Goal: Check status: Check status

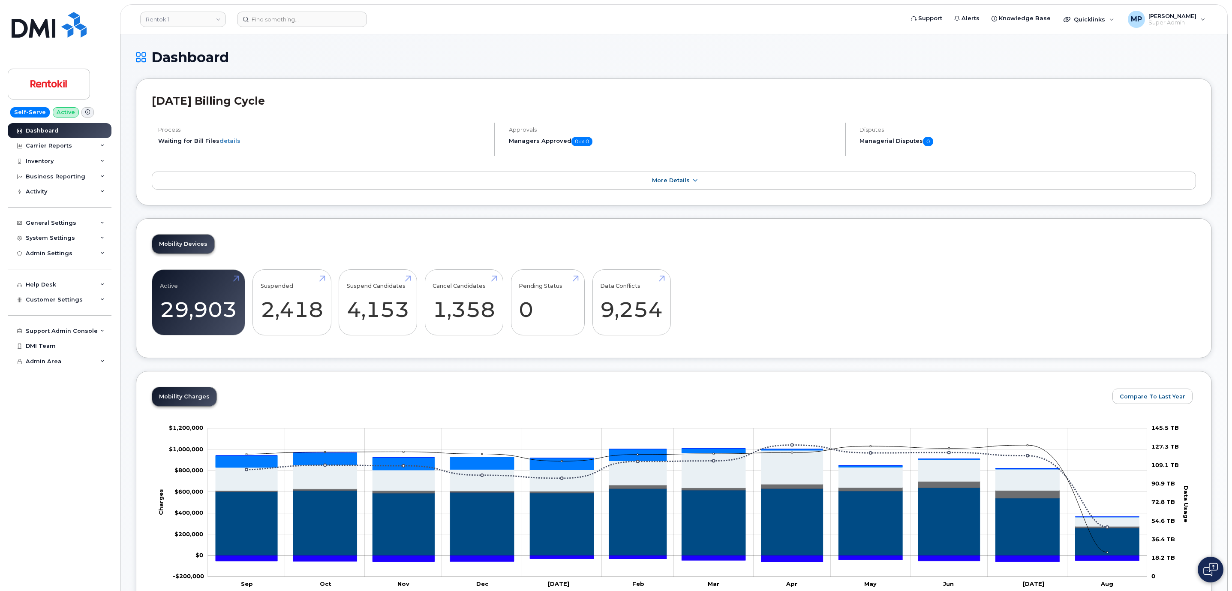
scroll to position [1087, 0]
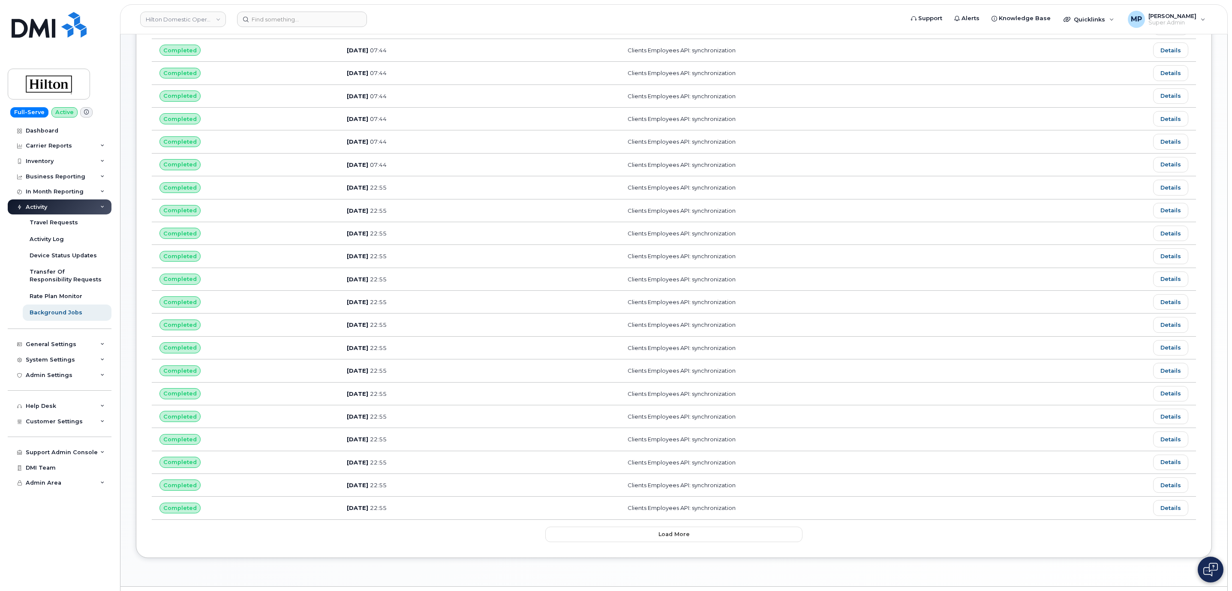
scroll to position [238, 0]
click at [283, 18] on input at bounding box center [302, 19] width 130 height 15
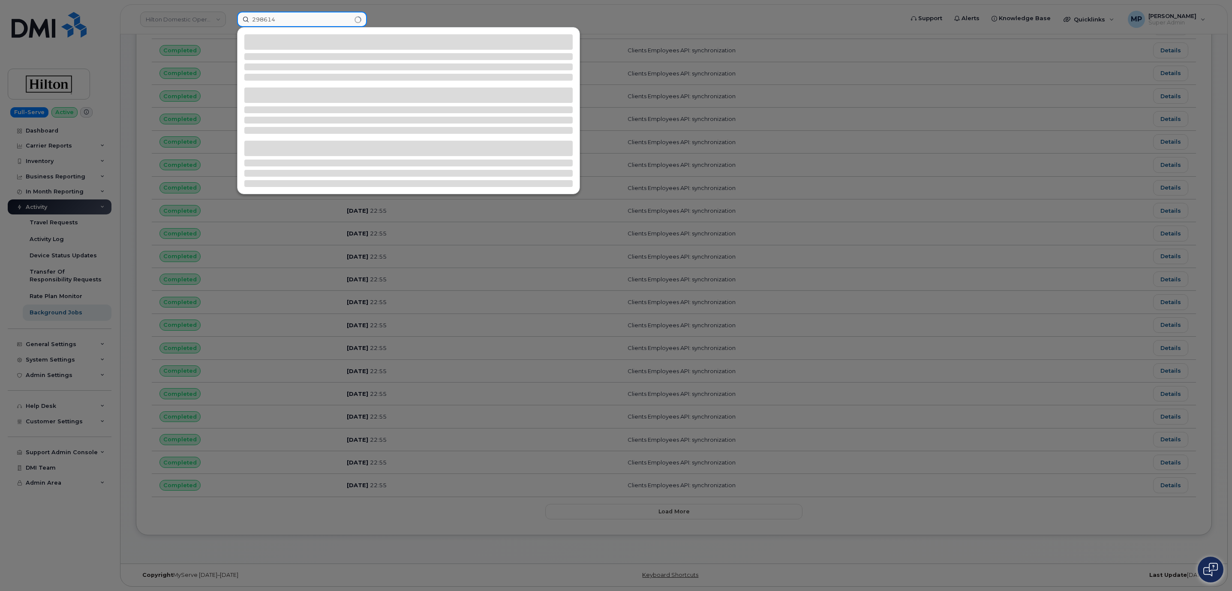
type input "298614"
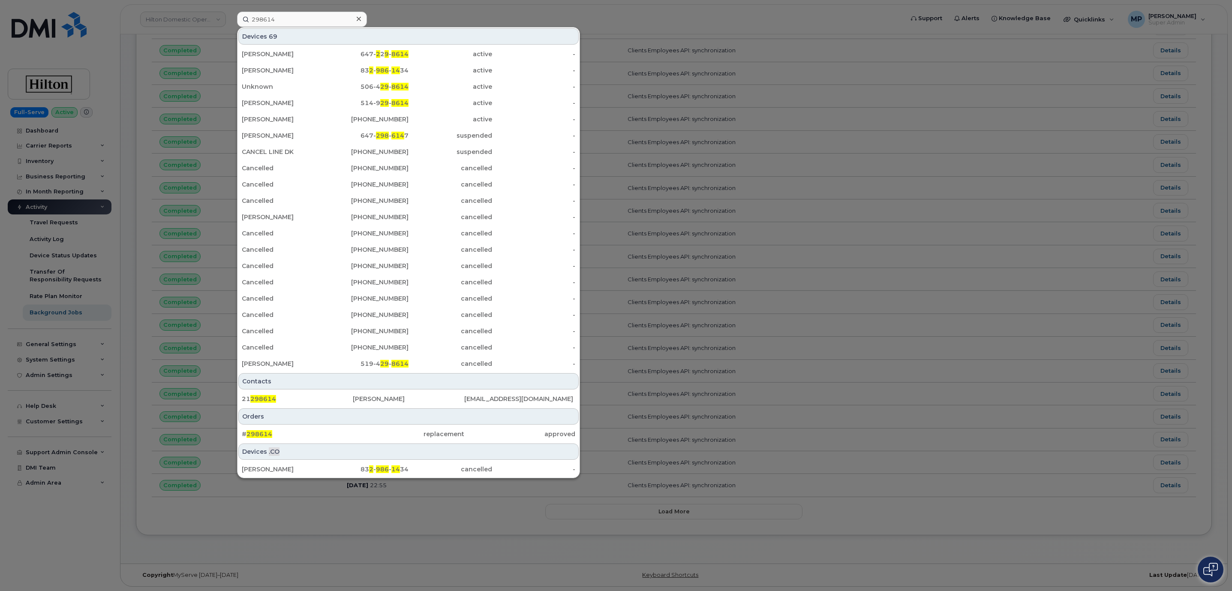
drag, startPoint x: 260, startPoint y: 435, endPoint x: 274, endPoint y: 444, distance: 16.8
click at [262, 435] on span "298614" at bounding box center [260, 434] width 26 height 8
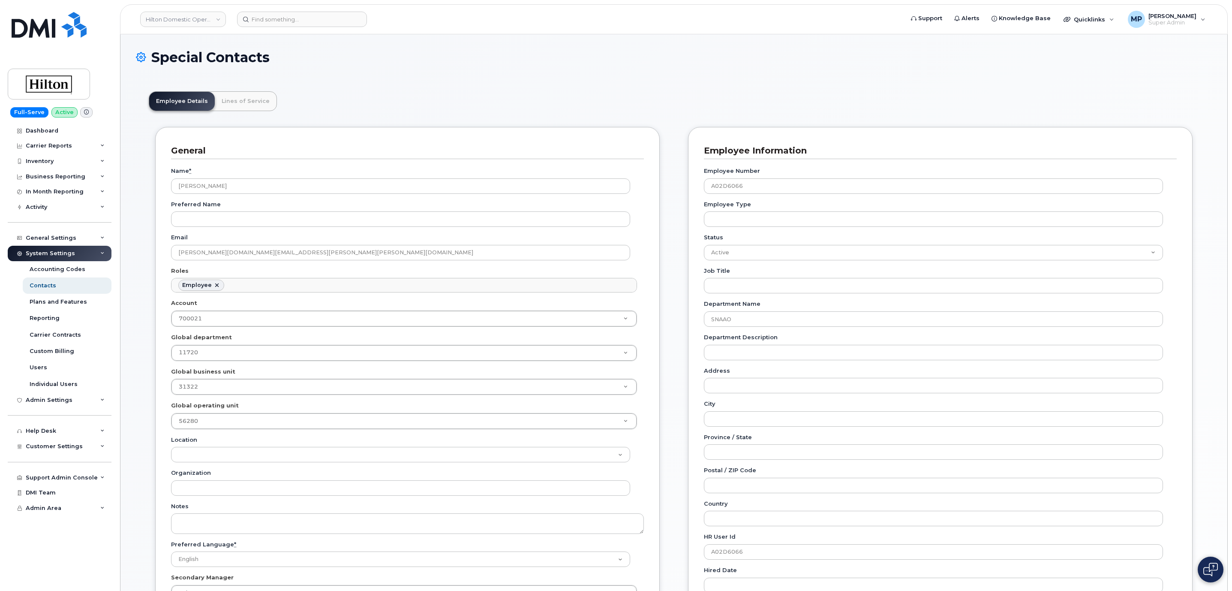
scroll to position [26, 0]
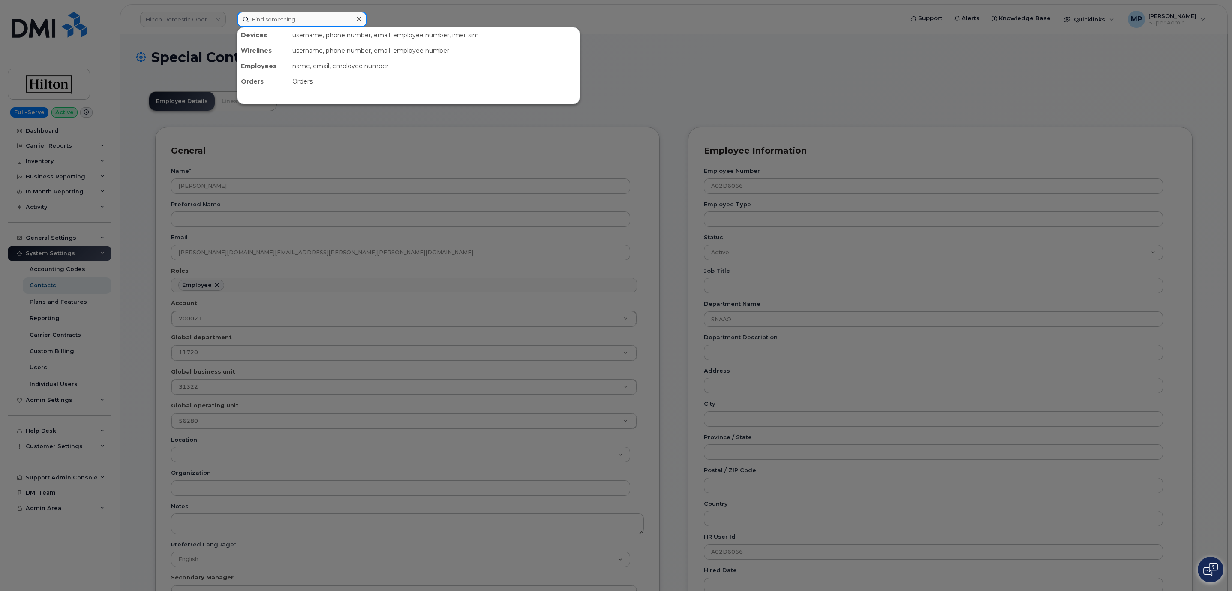
click at [294, 20] on input at bounding box center [302, 19] width 130 height 15
paste input "5873858615"
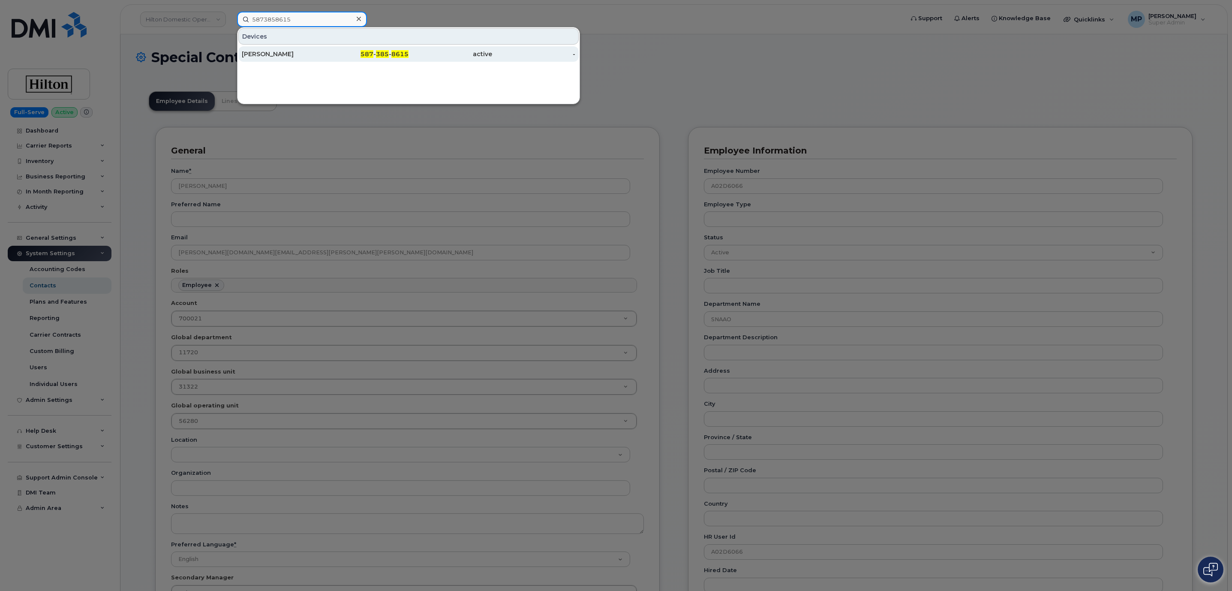
type input "5873858615"
click at [275, 55] on div "Alex Thomas" at bounding box center [284, 54] width 84 height 9
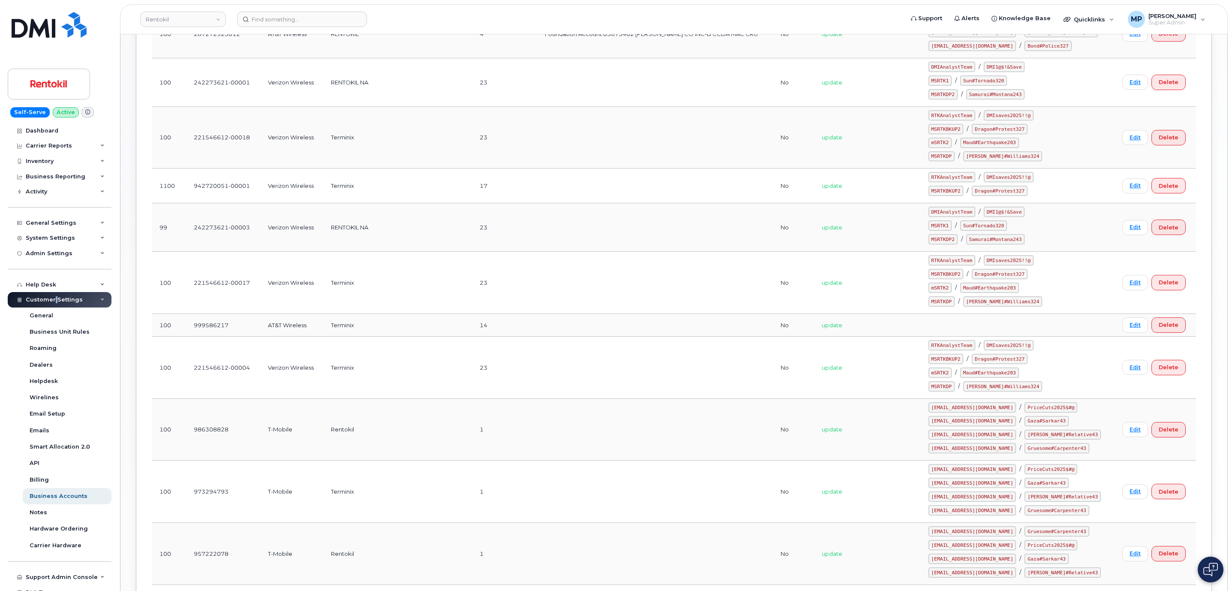
scroll to position [24, 0]
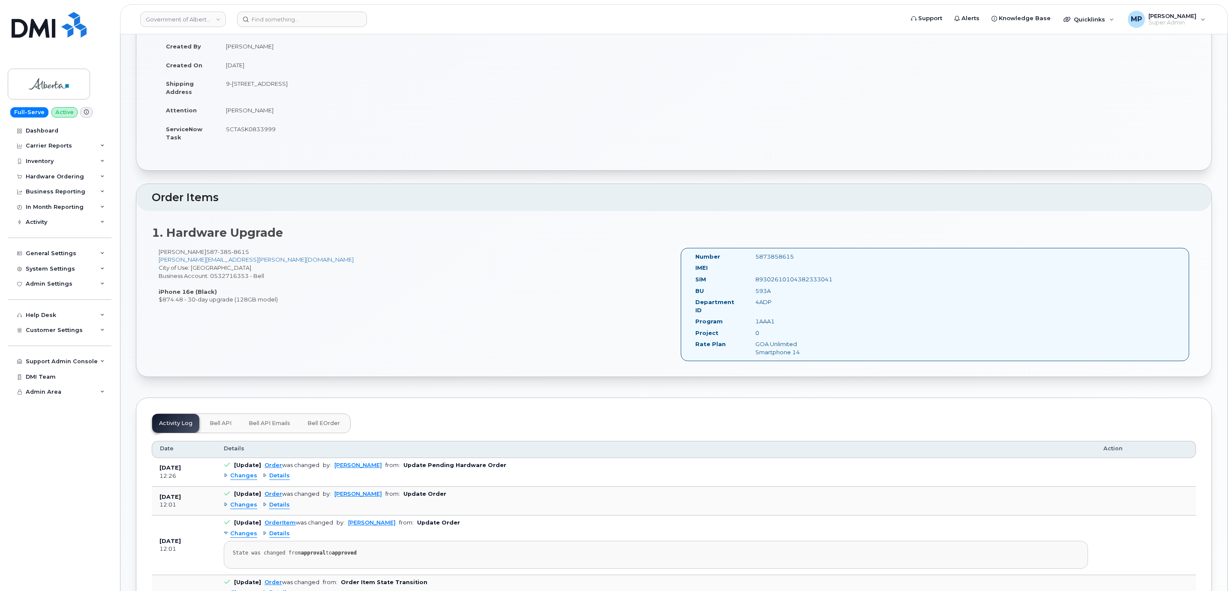
scroll to position [120, 0]
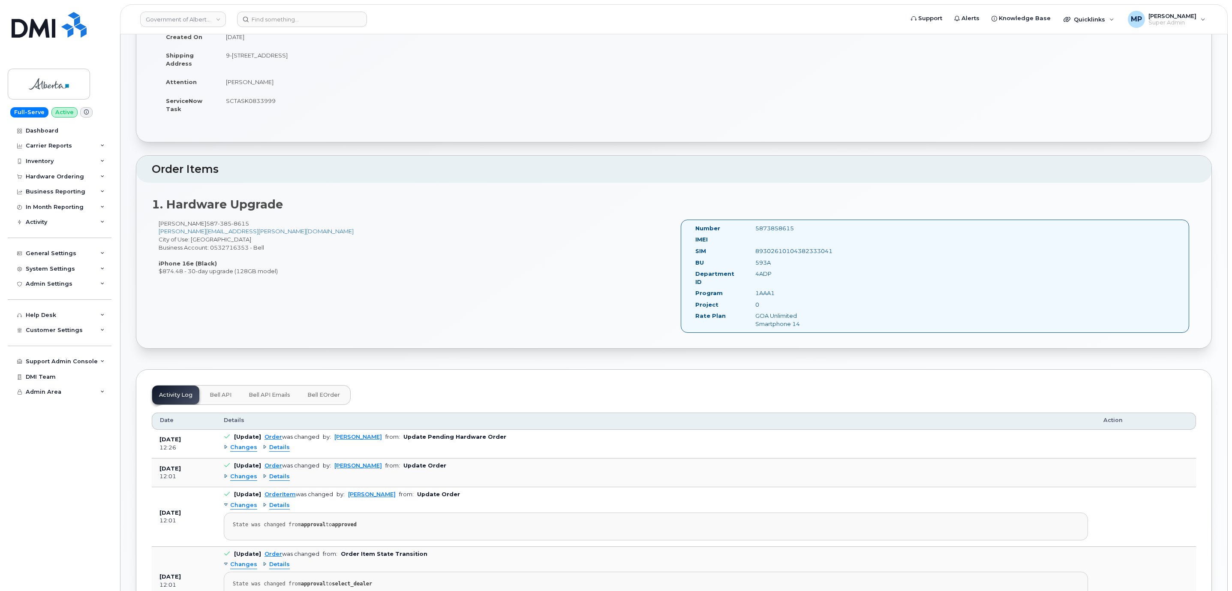
click at [218, 391] on span "Bell API" at bounding box center [221, 394] width 22 height 7
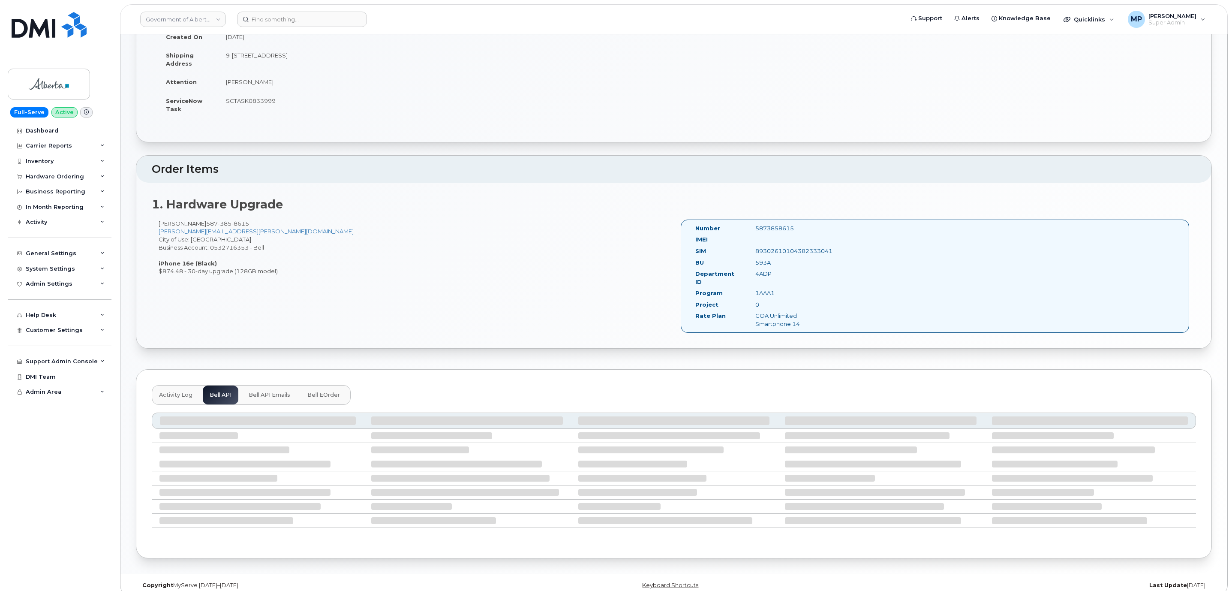
scroll to position [27, 0]
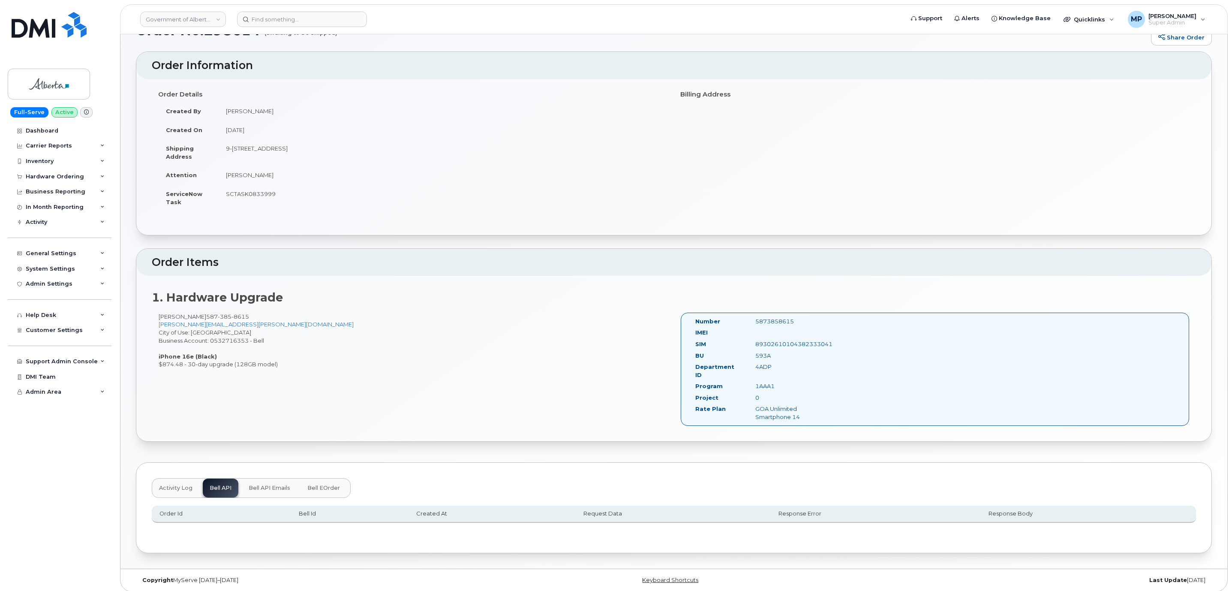
click at [181, 485] on span "Activity Log" at bounding box center [175, 488] width 33 height 7
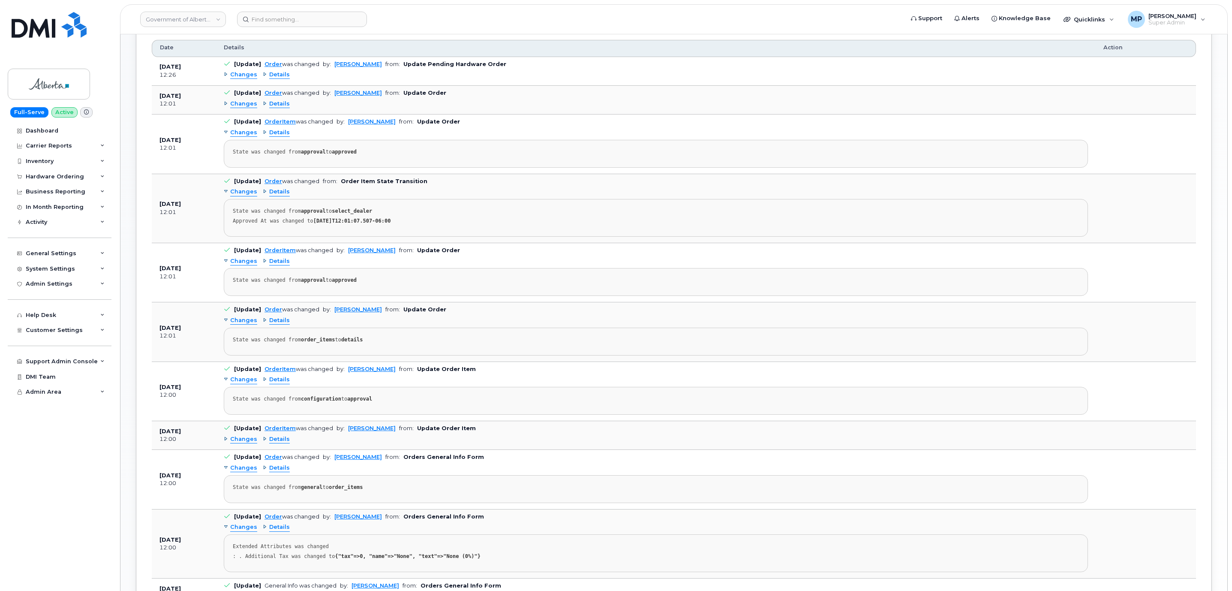
scroll to position [702, 0]
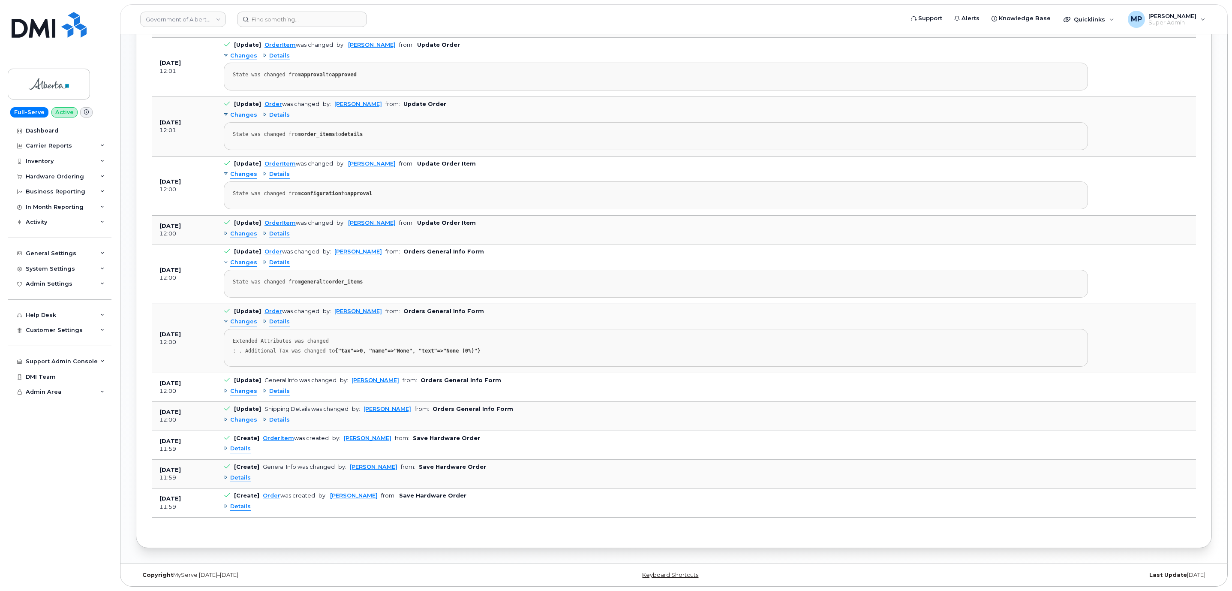
click at [241, 511] on div "Details" at bounding box center [656, 507] width 864 height 14
drag, startPoint x: 233, startPoint y: 509, endPoint x: 235, endPoint y: 503, distance: 6.1
click at [233, 507] on span "Details" at bounding box center [240, 507] width 21 height 8
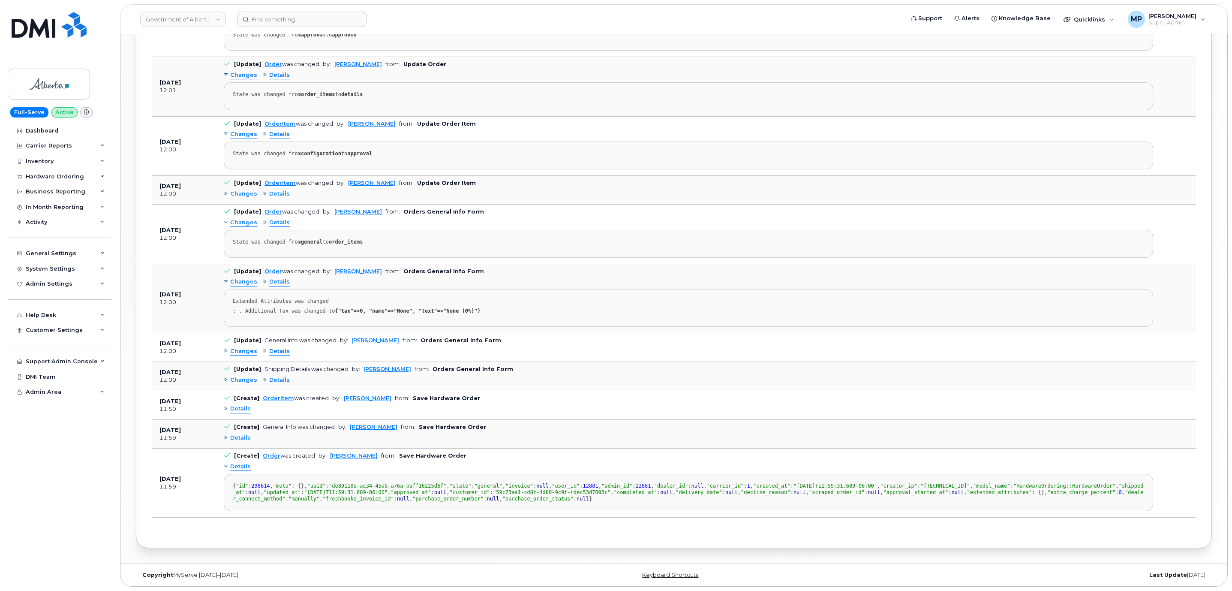
scroll to position [910, 0]
click at [240, 434] on span "Details" at bounding box center [240, 438] width 21 height 8
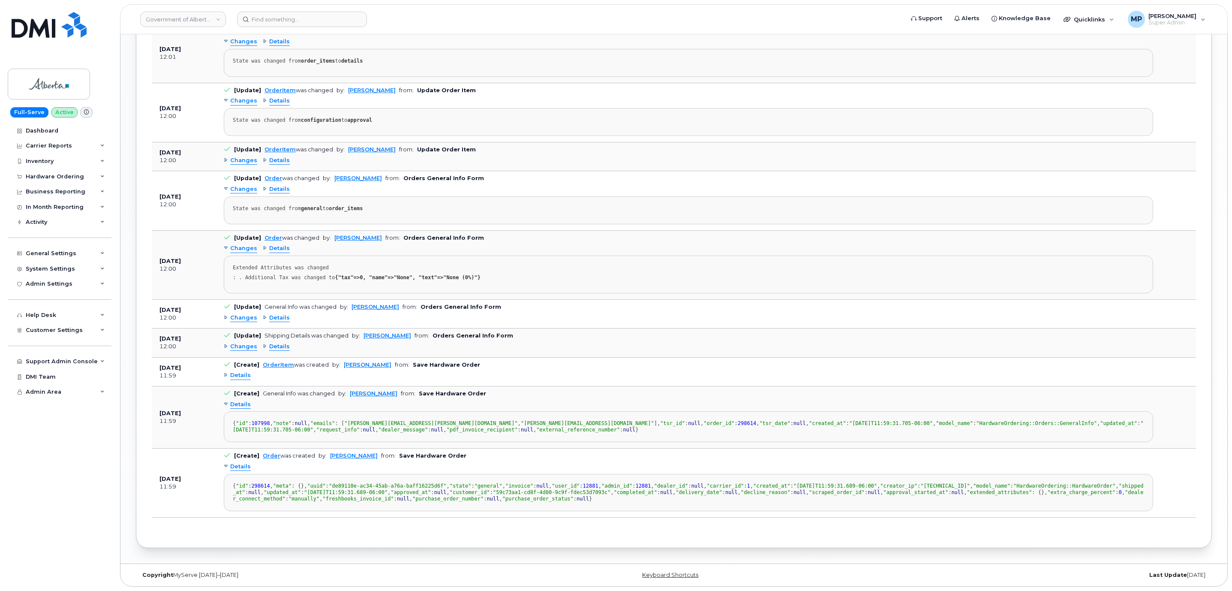
click at [237, 400] on span "Details" at bounding box center [240, 404] width 21 height 8
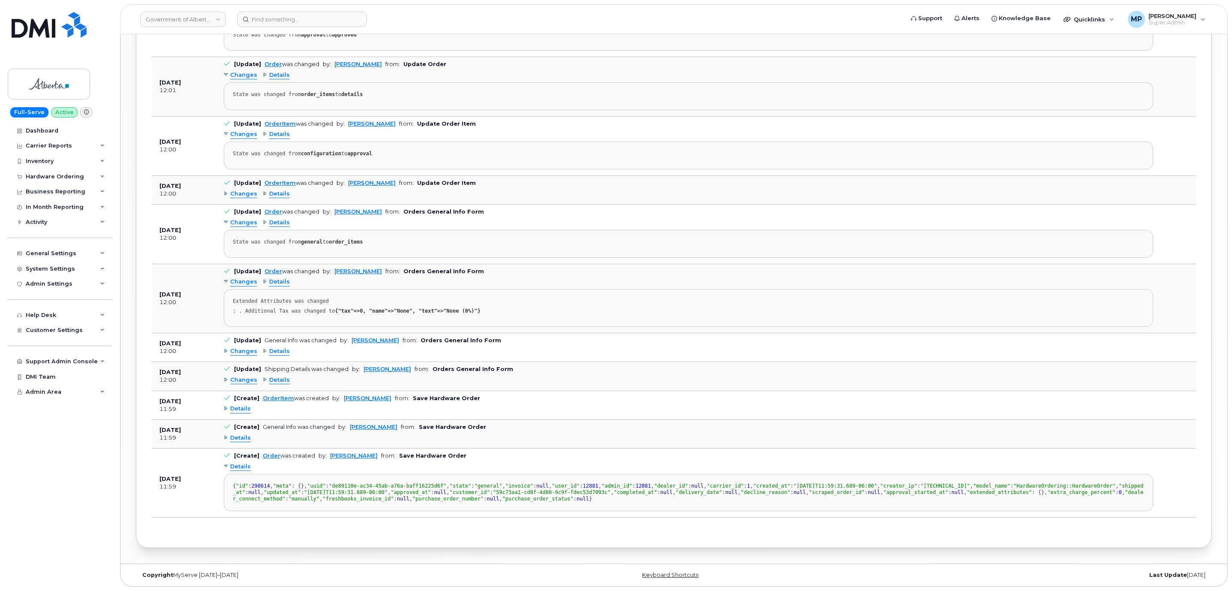
click at [241, 405] on span "Details" at bounding box center [240, 409] width 21 height 8
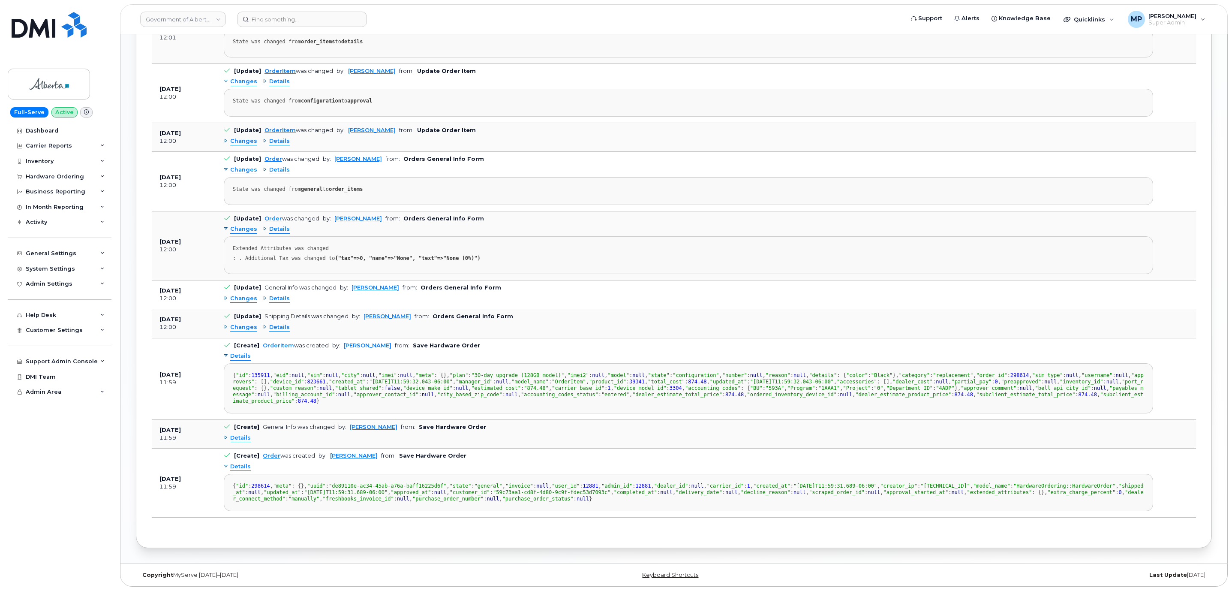
scroll to position [846, 0]
click at [245, 323] on span "Changes" at bounding box center [243, 327] width 27 height 8
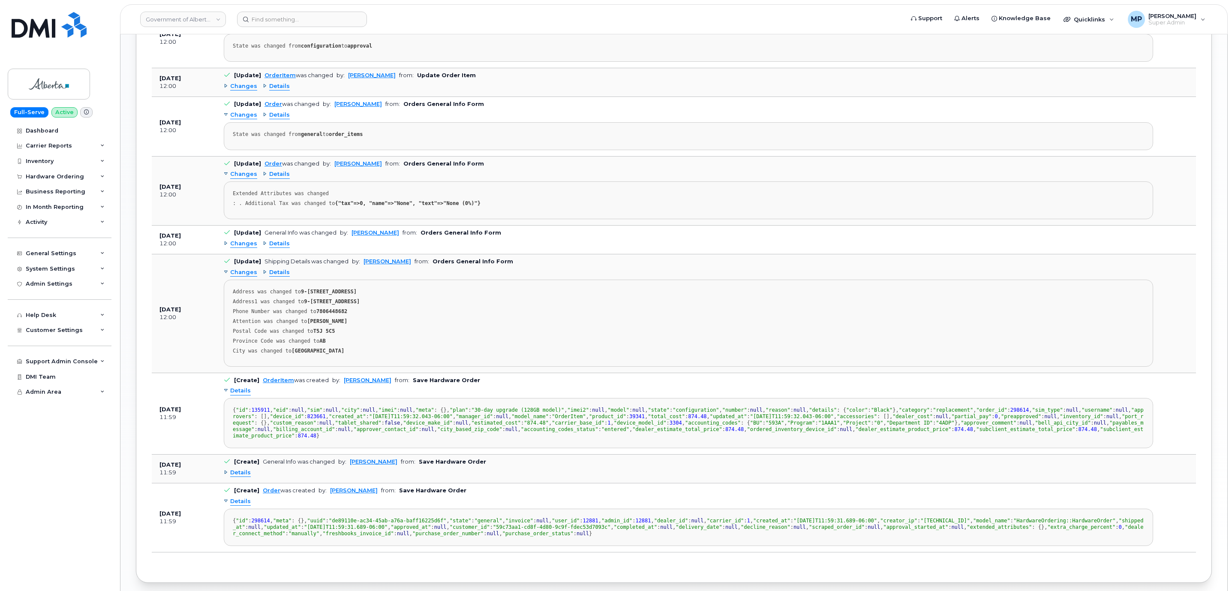
click at [245, 273] on span "Changes" at bounding box center [243, 272] width 27 height 8
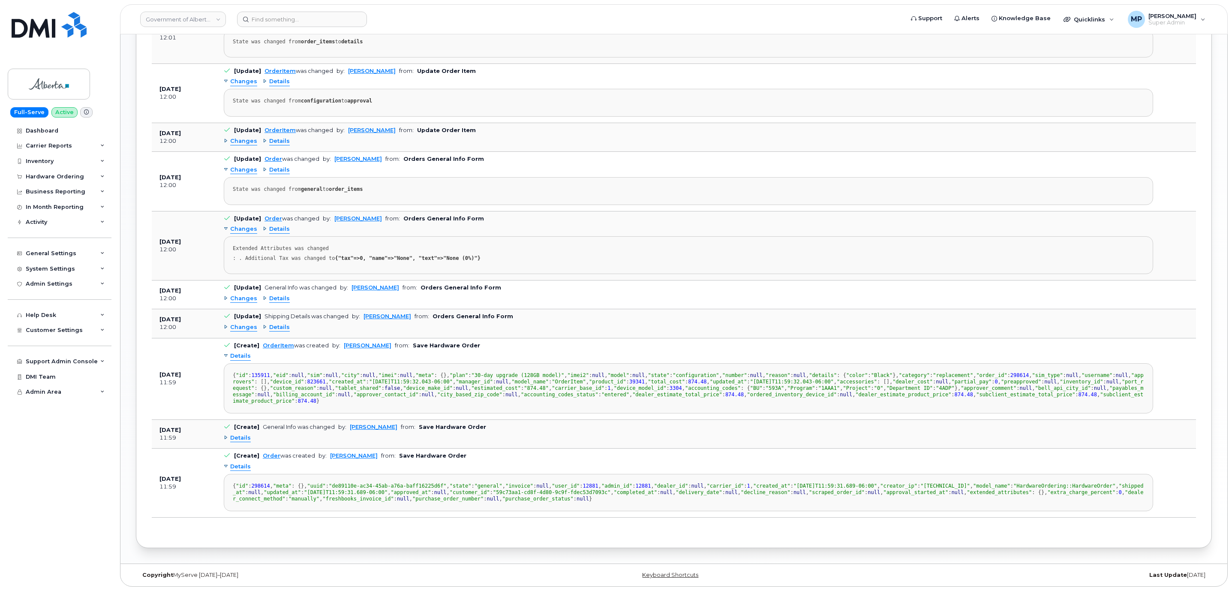
click at [243, 295] on span "Changes" at bounding box center [243, 299] width 27 height 8
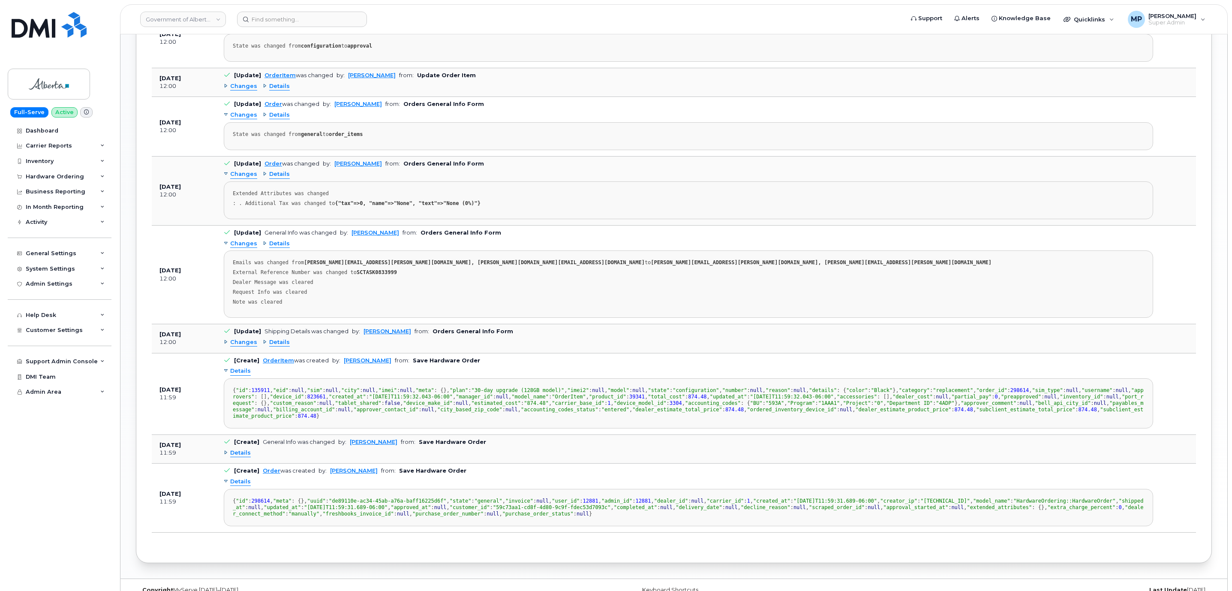
click at [243, 246] on span "Changes" at bounding box center [243, 244] width 27 height 8
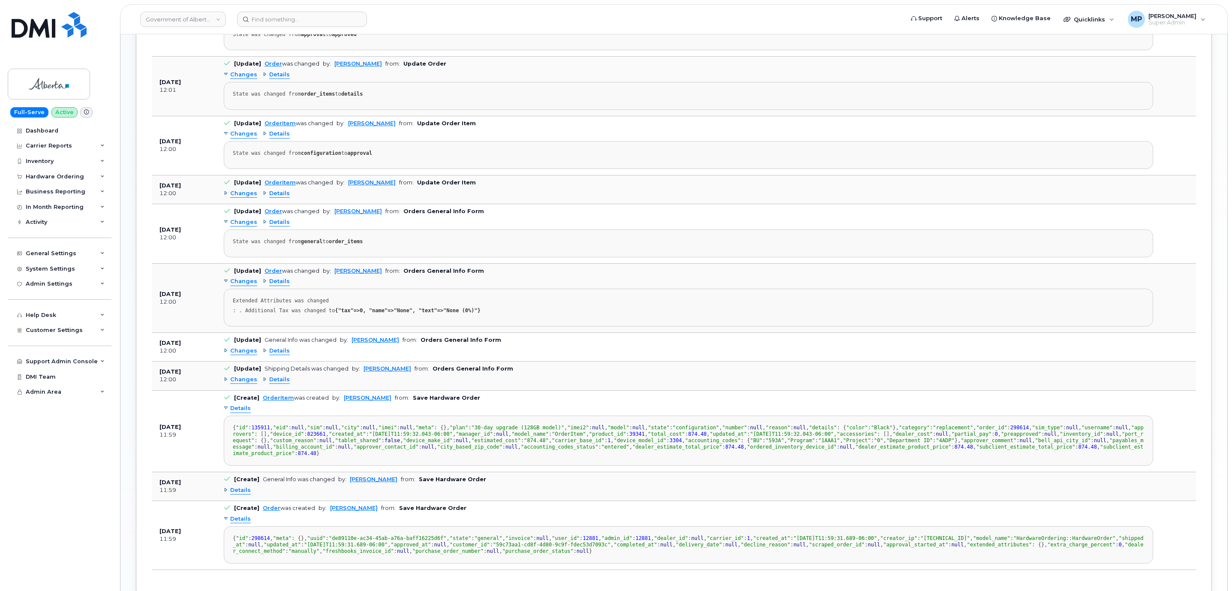
scroll to position [717, 0]
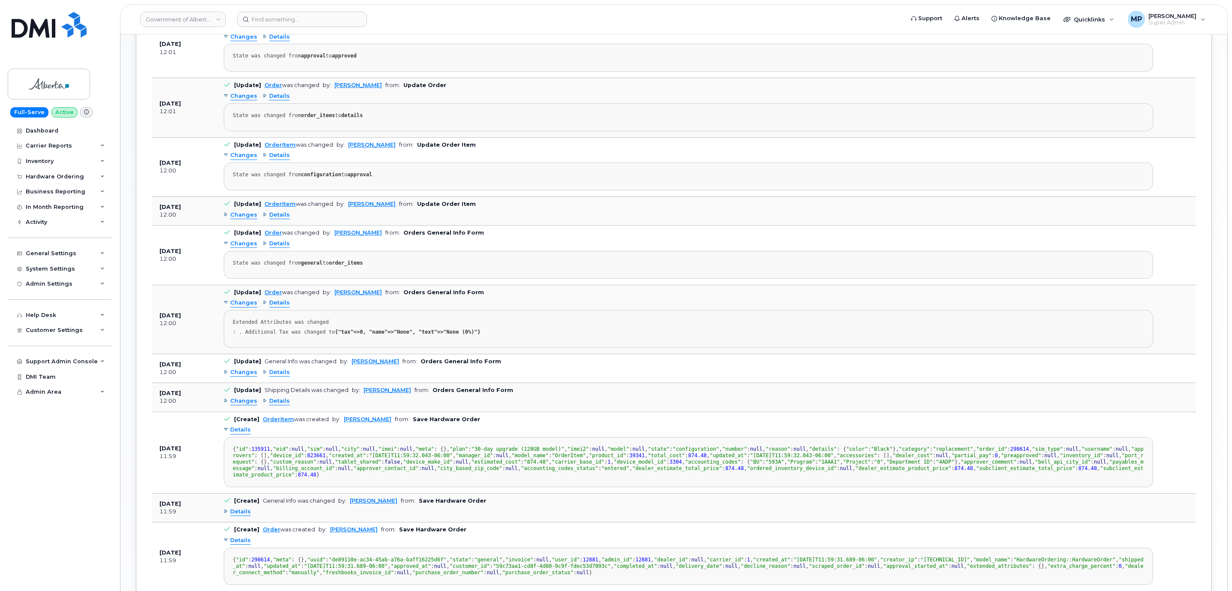
click at [243, 214] on span "Changes" at bounding box center [243, 215] width 27 height 8
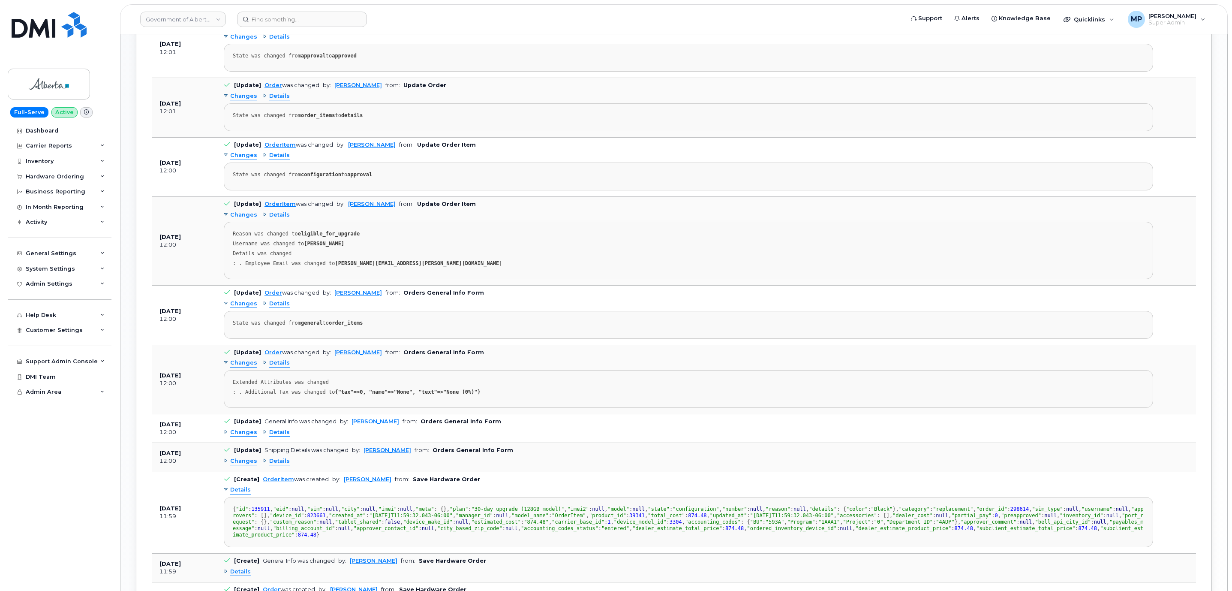
click at [243, 214] on span "Changes" at bounding box center [243, 215] width 27 height 8
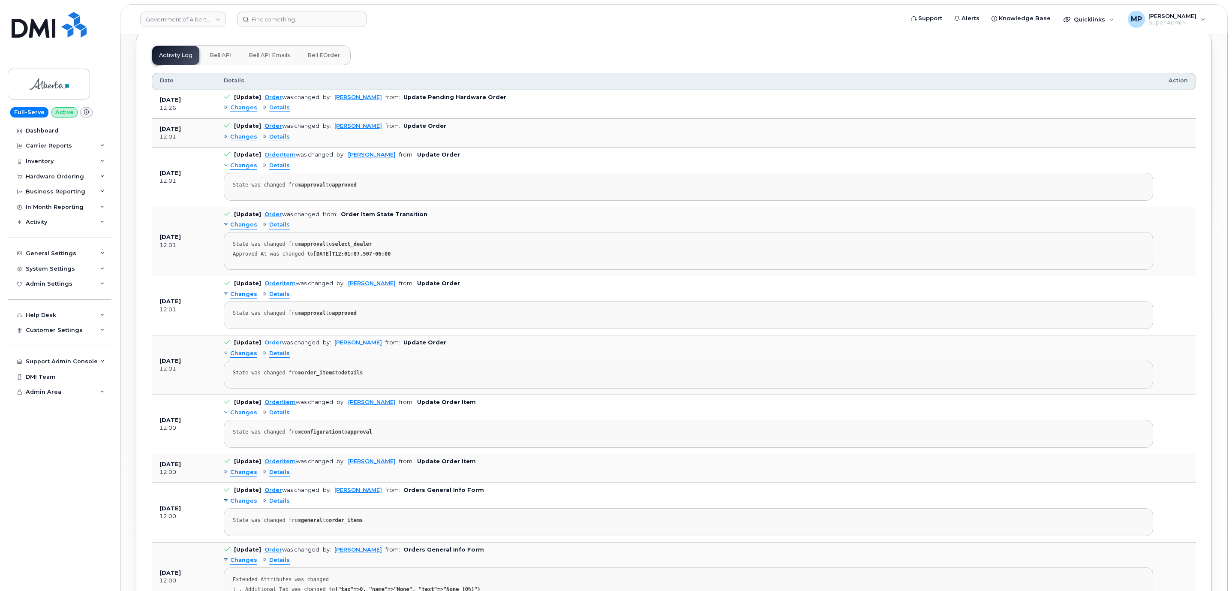
scroll to position [395, 0]
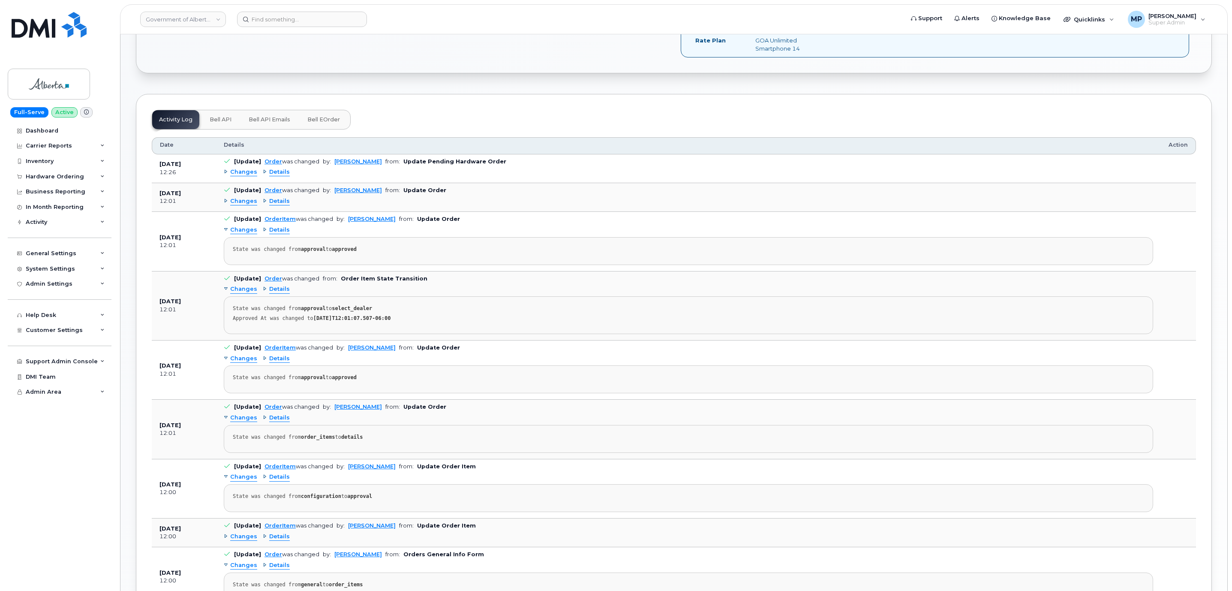
click at [239, 197] on span "Changes" at bounding box center [243, 201] width 27 height 8
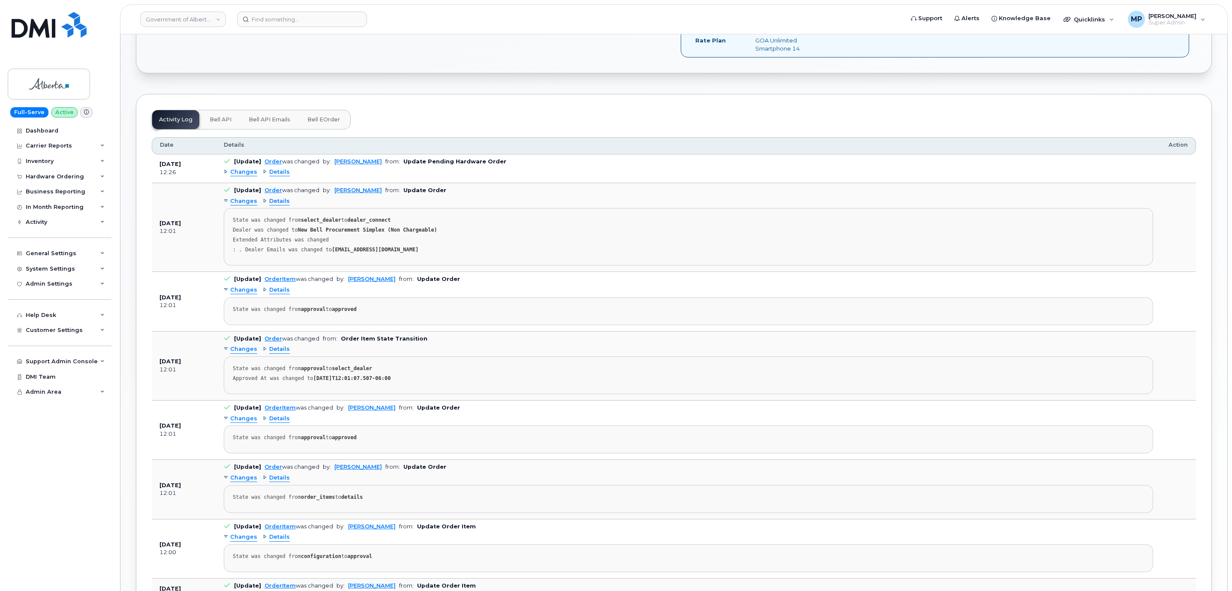
click at [239, 197] on span "Changes" at bounding box center [243, 201] width 27 height 8
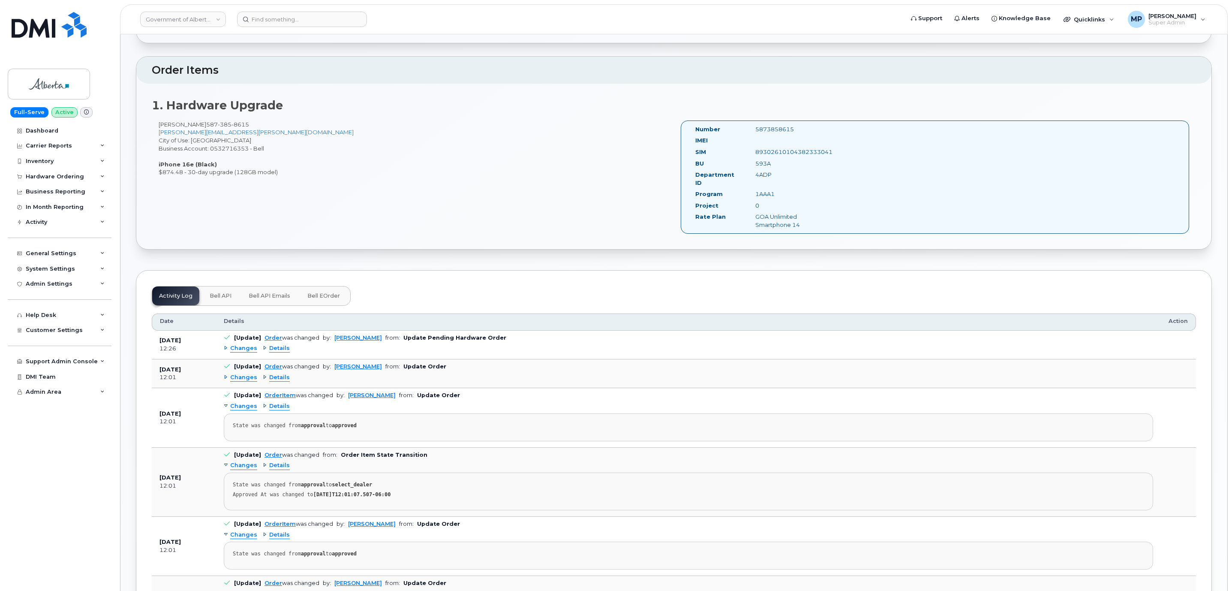
scroll to position [138, 0]
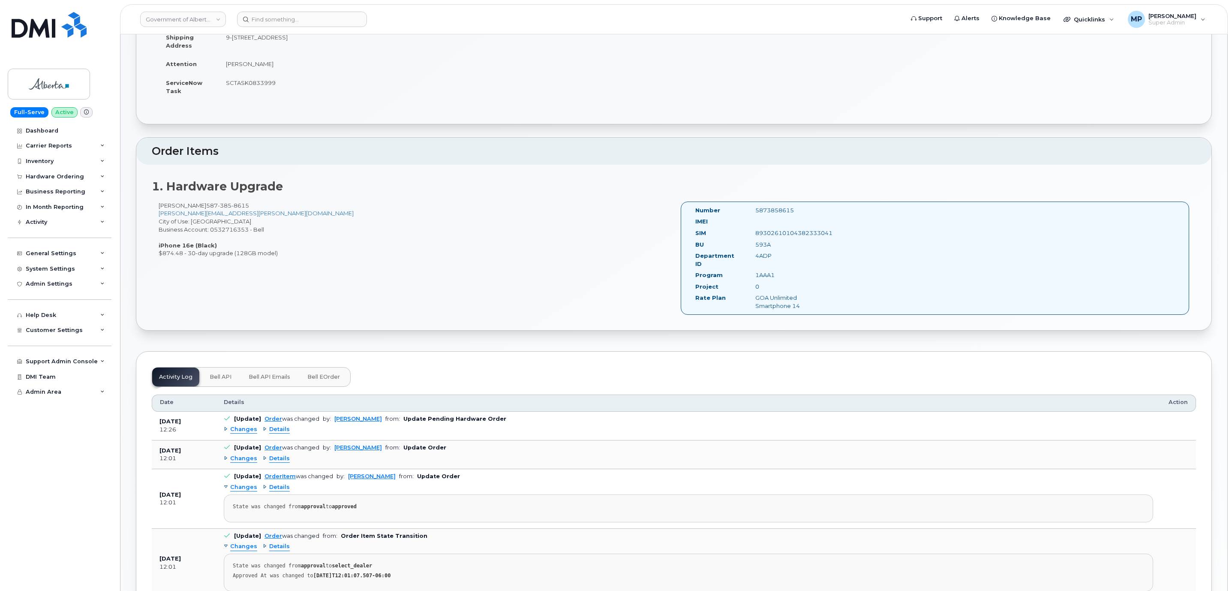
click at [772, 211] on div "5873858615" at bounding box center [791, 210] width 84 height 8
click at [773, 211] on div "5873858615" at bounding box center [791, 210] width 84 height 8
copy div "5873858615"
click at [807, 236] on div "89302610104382333041" at bounding box center [791, 233] width 84 height 8
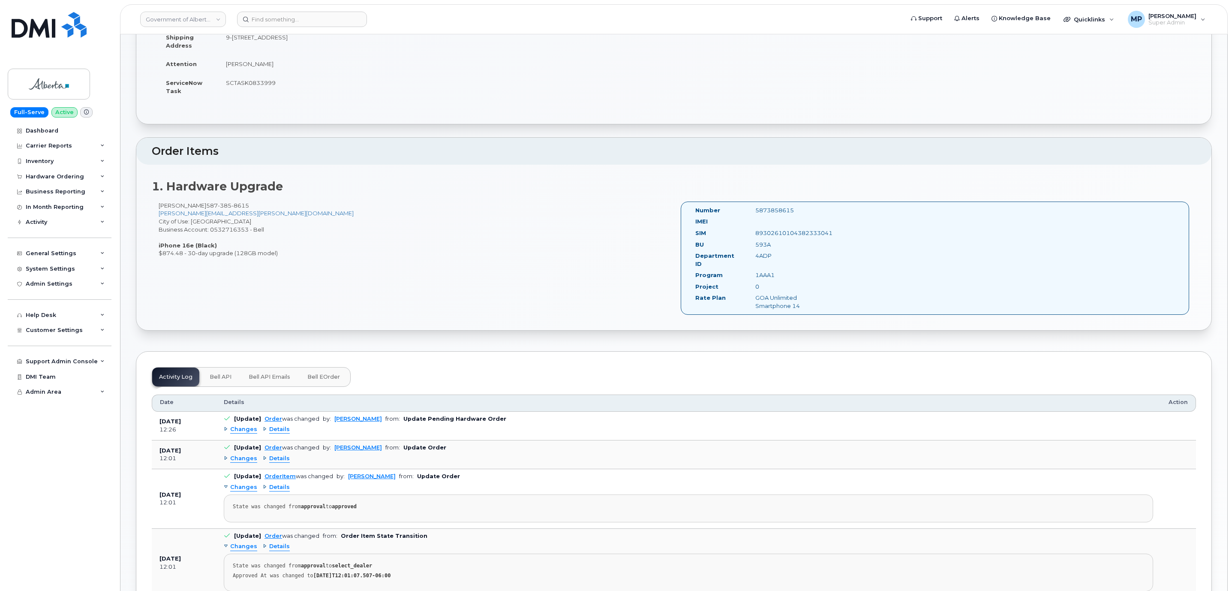
drag, startPoint x: 237, startPoint y: 161, endPoint x: 160, endPoint y: 39, distance: 144.4
click at [234, 150] on header "Order Items" at bounding box center [673, 151] width 1075 height 27
click at [808, 232] on div "89302610104382333041" at bounding box center [791, 233] width 84 height 8
click at [807, 232] on div "89302610104382333041" at bounding box center [791, 233] width 84 height 8
click at [783, 238] on div "SIM 89302610104382333041" at bounding box center [761, 235] width 144 height 12
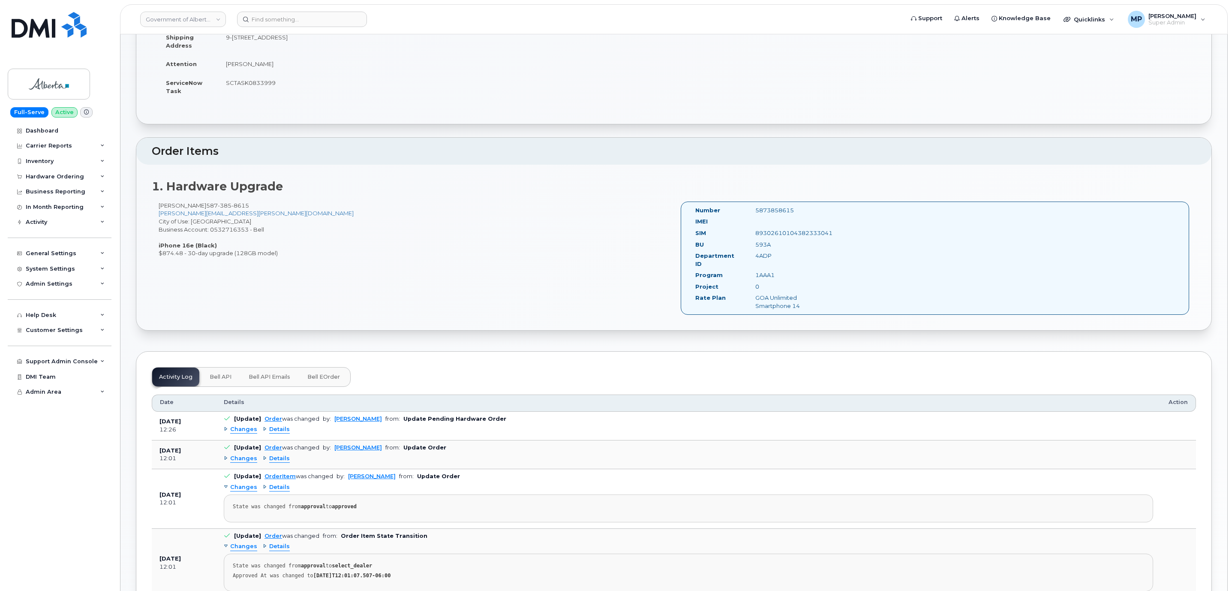
click at [782, 232] on div "89302610104382333041" at bounding box center [791, 233] width 84 height 8
click at [52, 170] on div "Hardware Ordering" at bounding box center [60, 176] width 104 height 15
click at [40, 206] on div "Orders" at bounding box center [40, 209] width 21 height 8
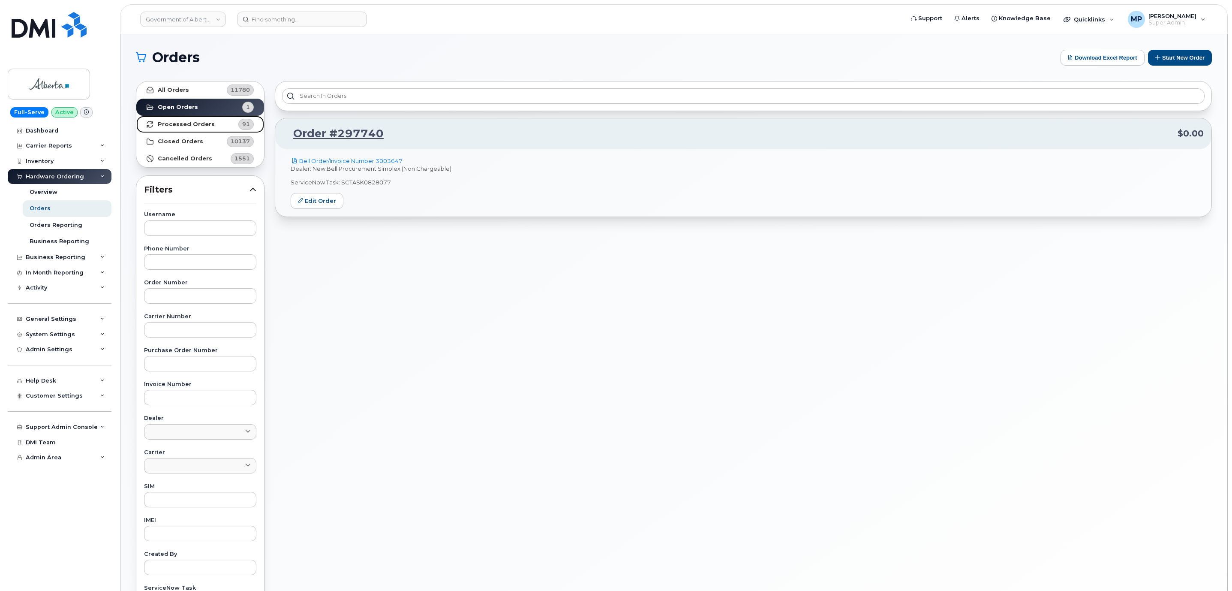
click at [181, 126] on strong "Processed Orders" at bounding box center [186, 124] width 57 height 7
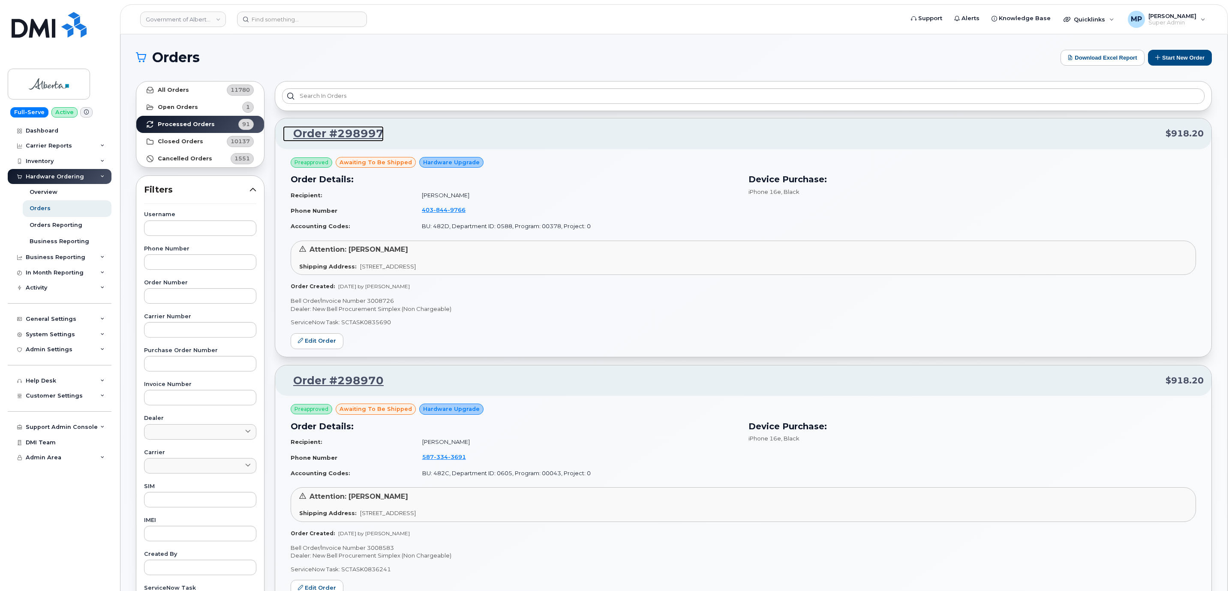
click at [314, 132] on link "Order #298997" at bounding box center [333, 133] width 101 height 15
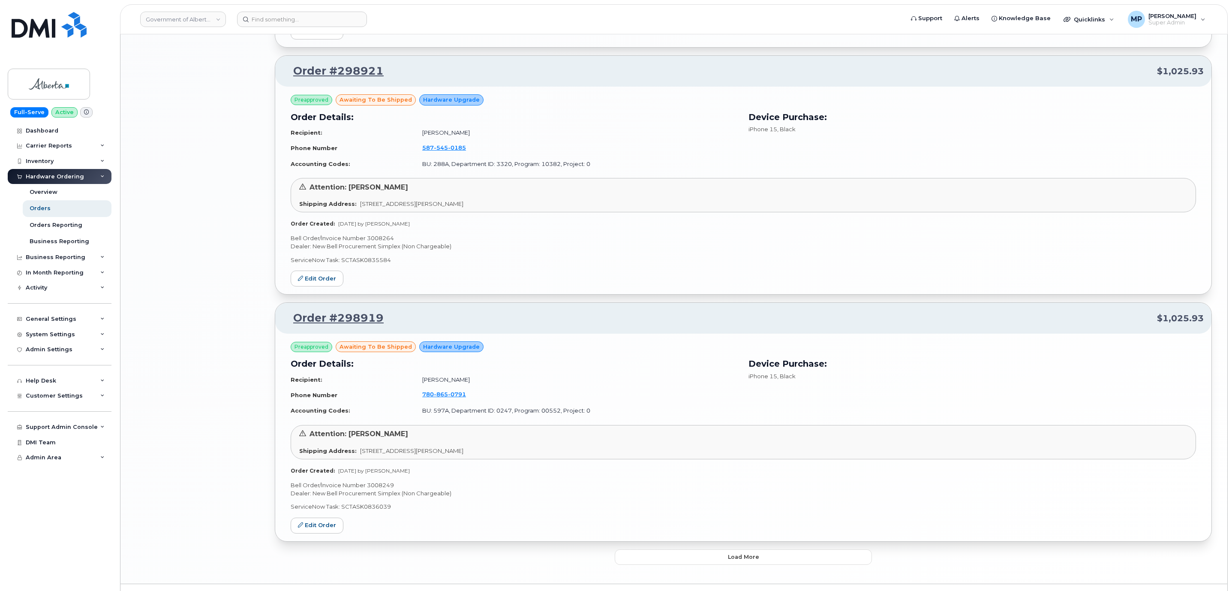
scroll to position [1572, 0]
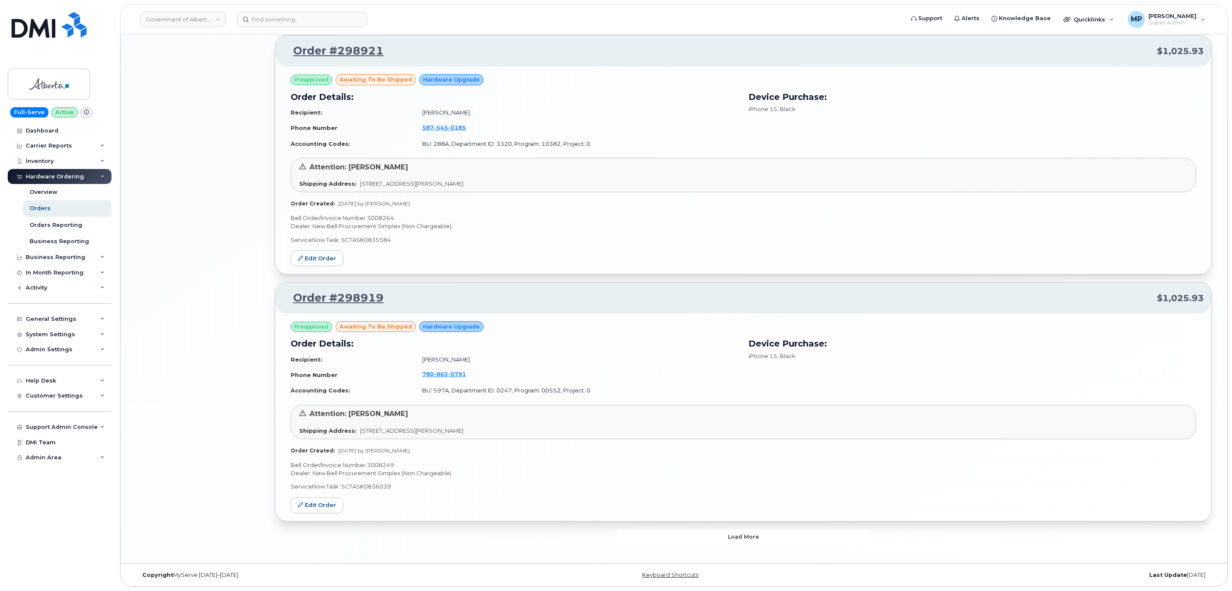
drag, startPoint x: 744, startPoint y: 533, endPoint x: 706, endPoint y: 507, distance: 45.1
drag, startPoint x: 736, startPoint y: 533, endPoint x: 734, endPoint y: 527, distance: 6.7
click at [737, 531] on button "Load more" at bounding box center [743, 536] width 257 height 15
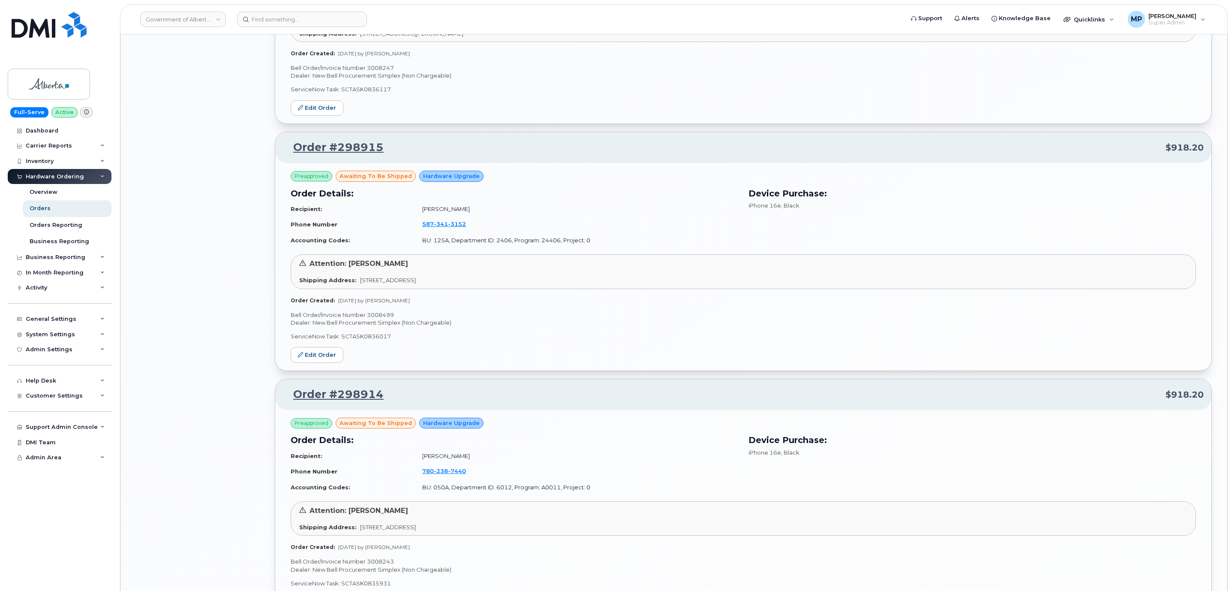
scroll to position [2280, 0]
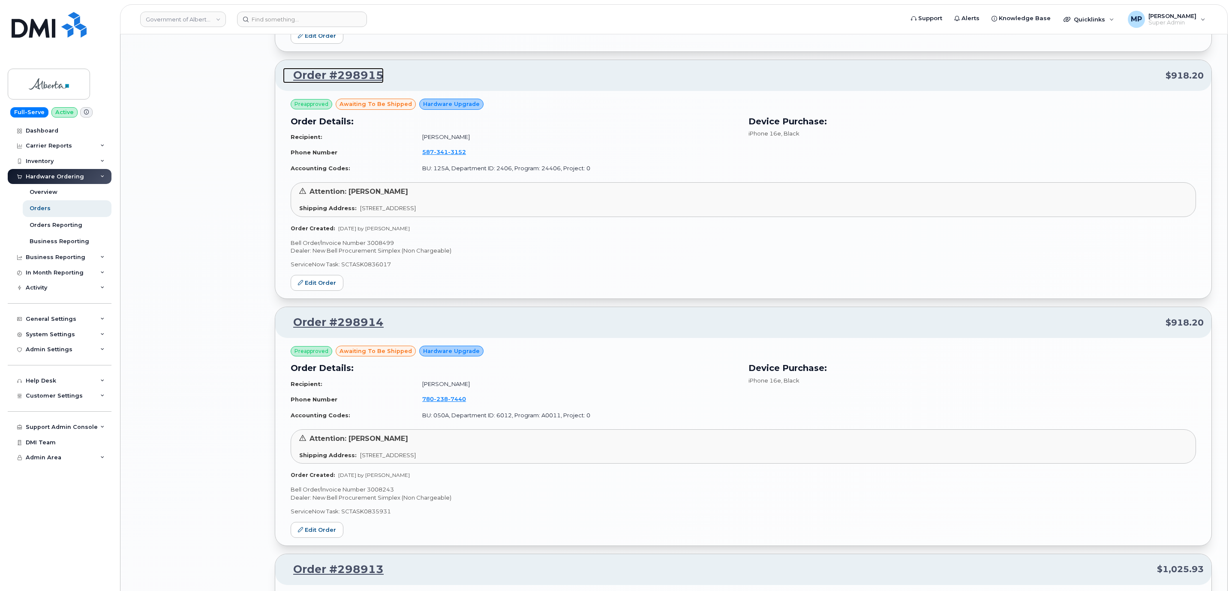
click at [318, 81] on link "Order #298915" at bounding box center [333, 75] width 101 height 15
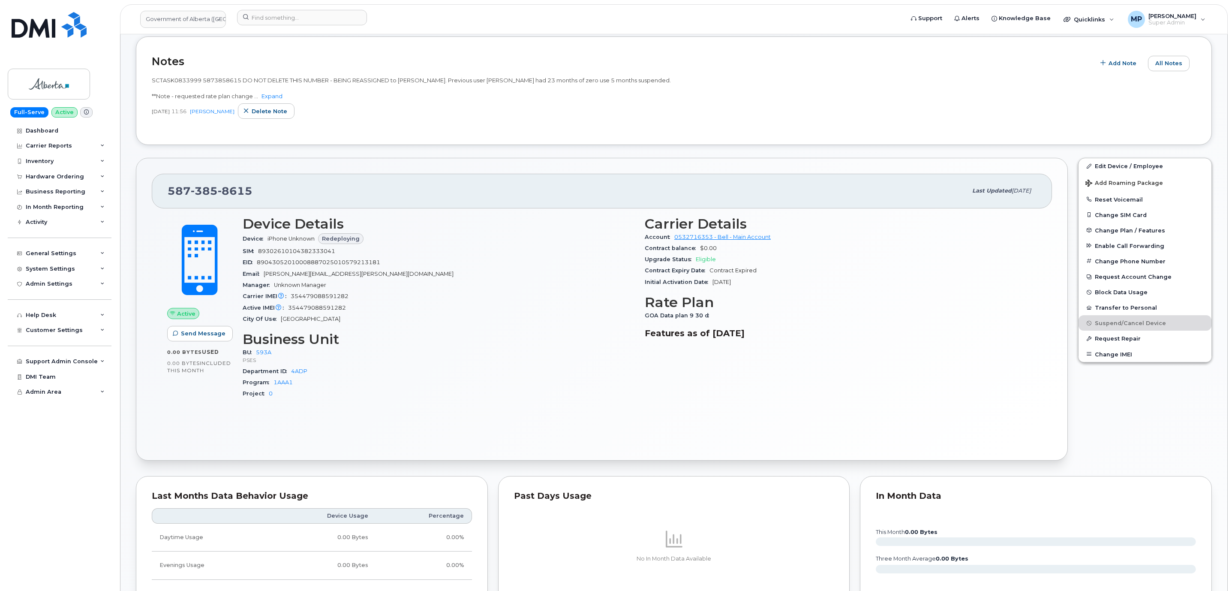
scroll to position [257, 0]
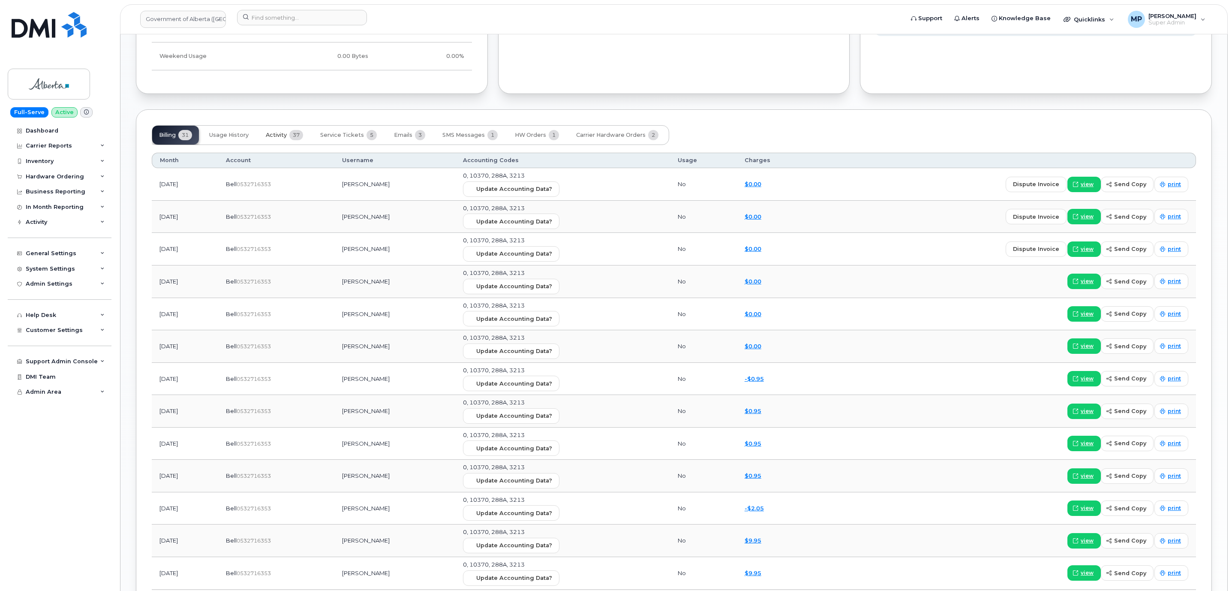
click at [271, 136] on span "Activity" at bounding box center [276, 135] width 21 height 7
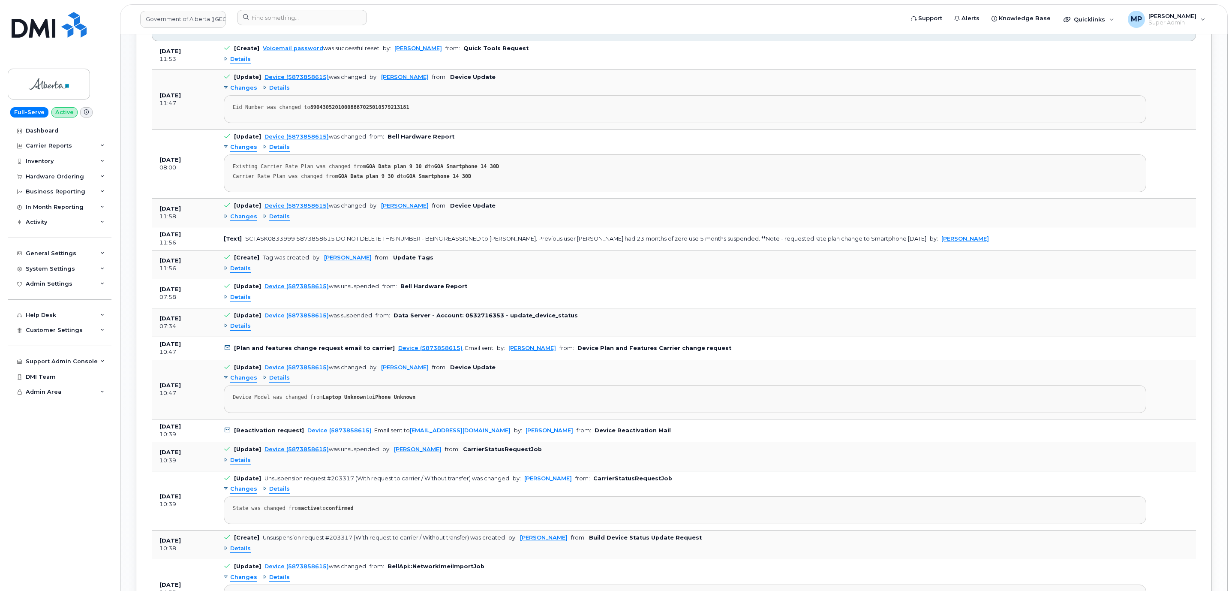
scroll to position [965, 0]
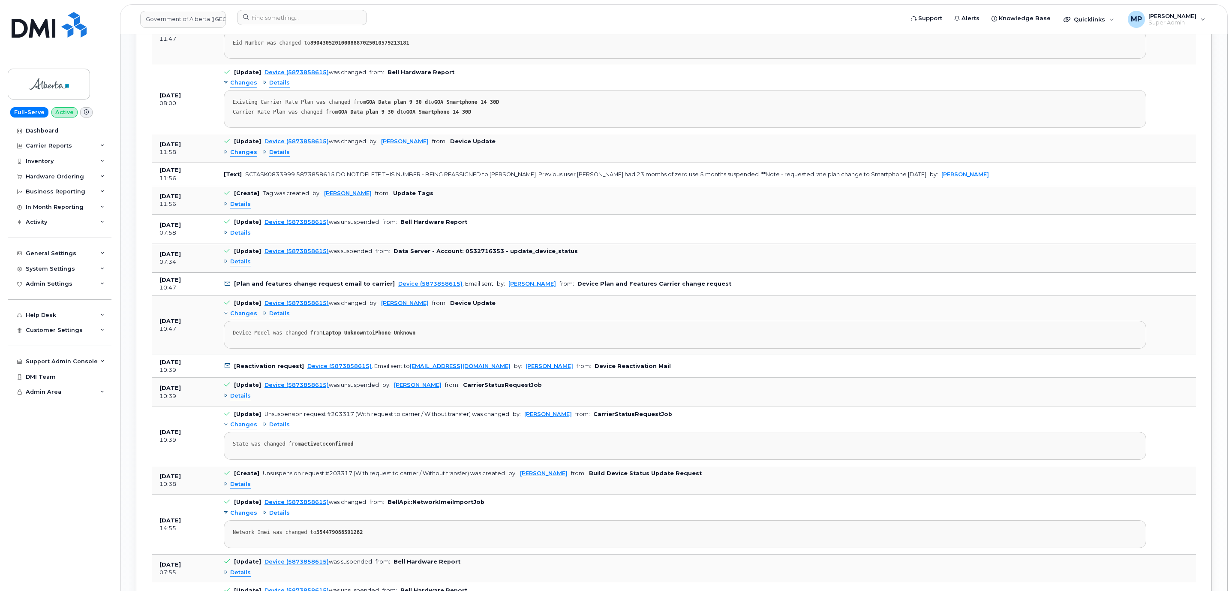
click at [235, 157] on span "Changes" at bounding box center [243, 152] width 27 height 8
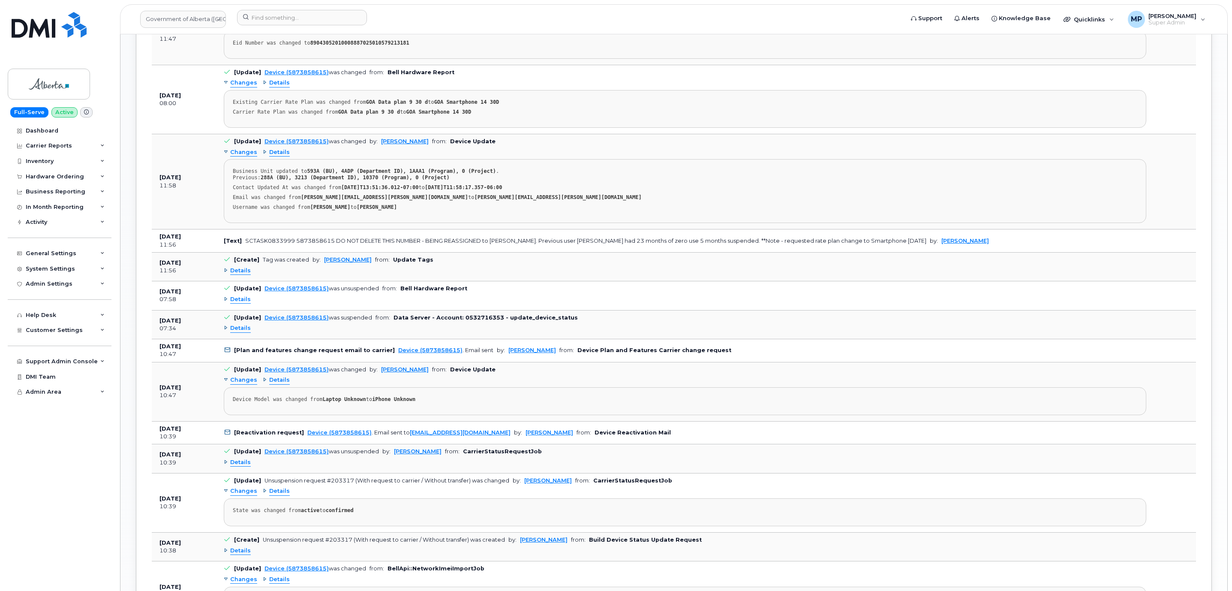
click at [235, 157] on span "Changes" at bounding box center [243, 152] width 27 height 8
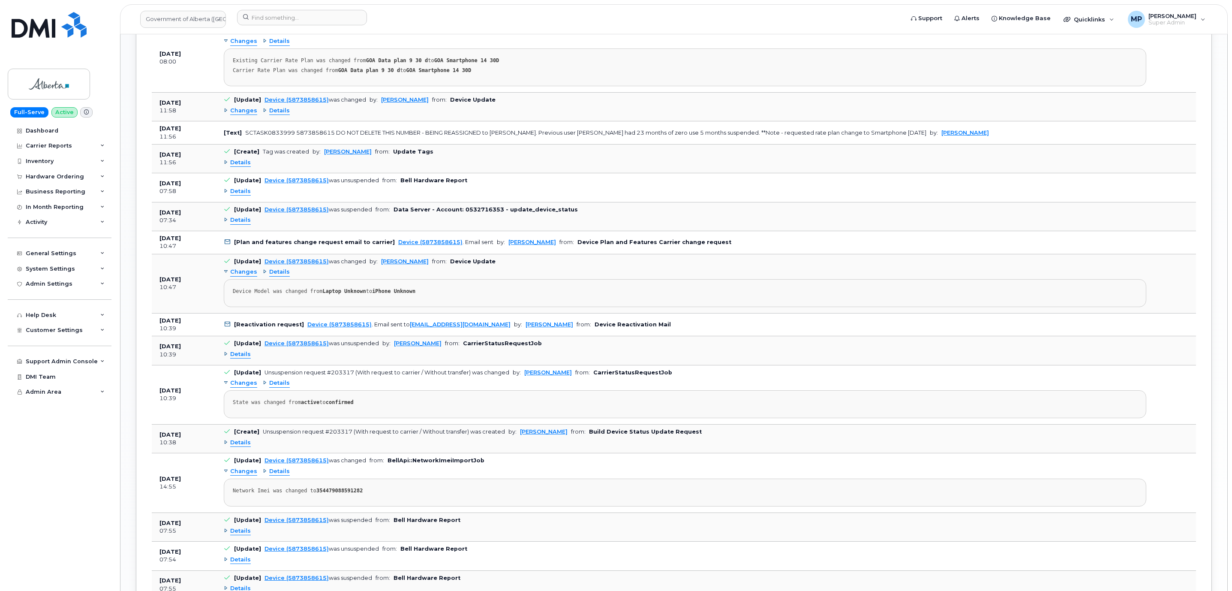
scroll to position [1029, 0]
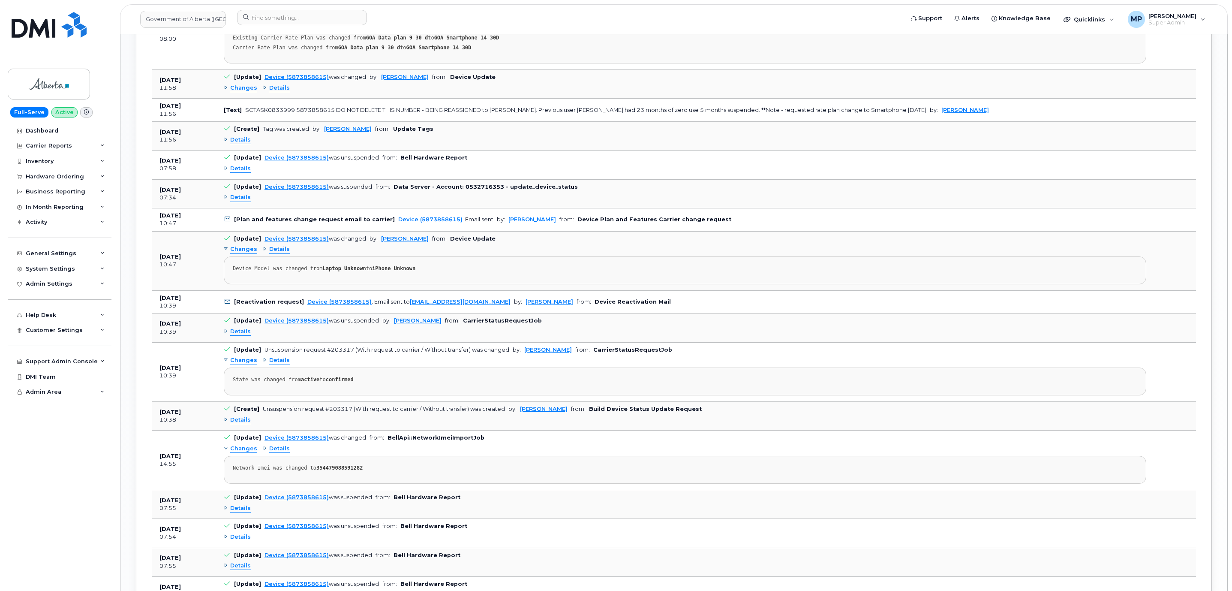
click at [238, 144] on span "Details" at bounding box center [240, 140] width 21 height 8
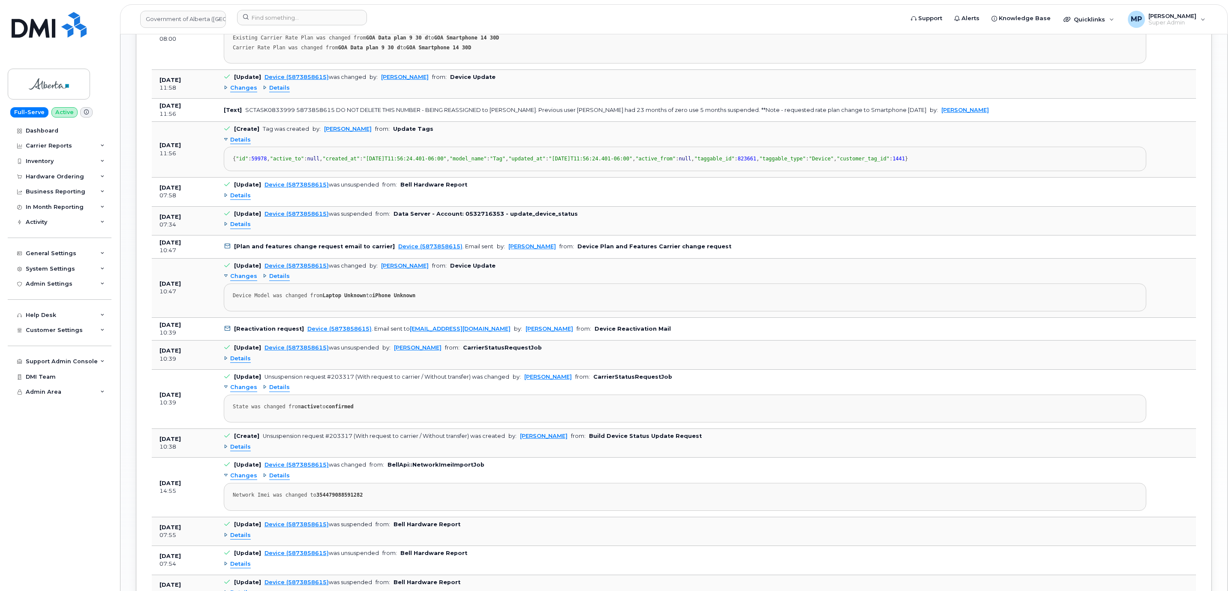
click at [238, 144] on span "Details" at bounding box center [240, 140] width 21 height 8
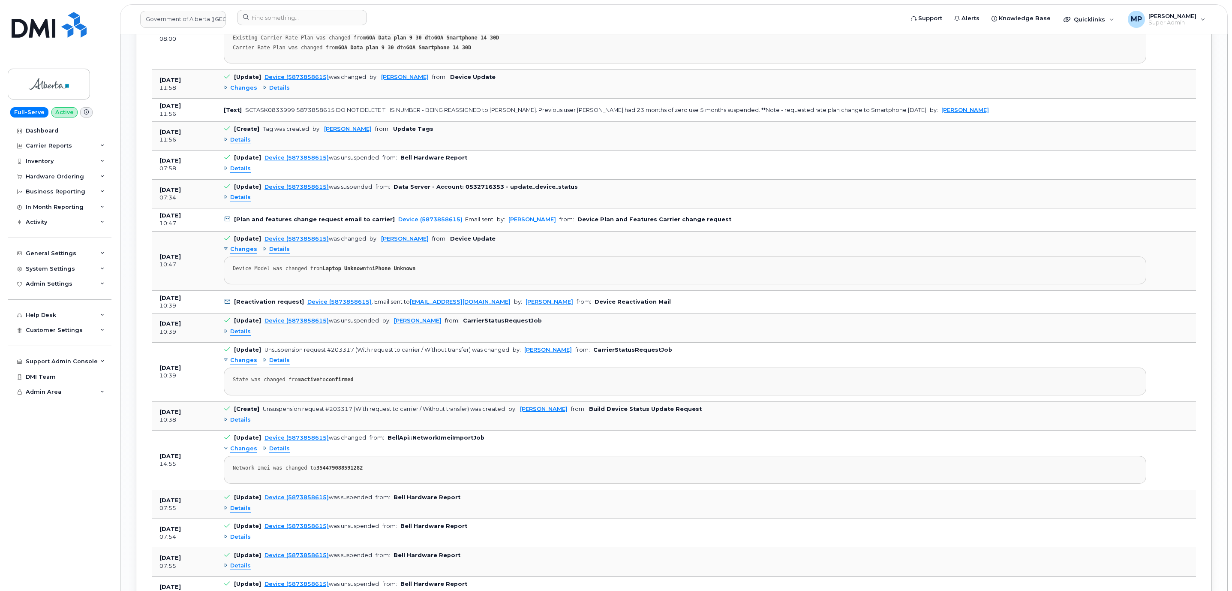
click at [241, 173] on span "Details" at bounding box center [240, 169] width 21 height 8
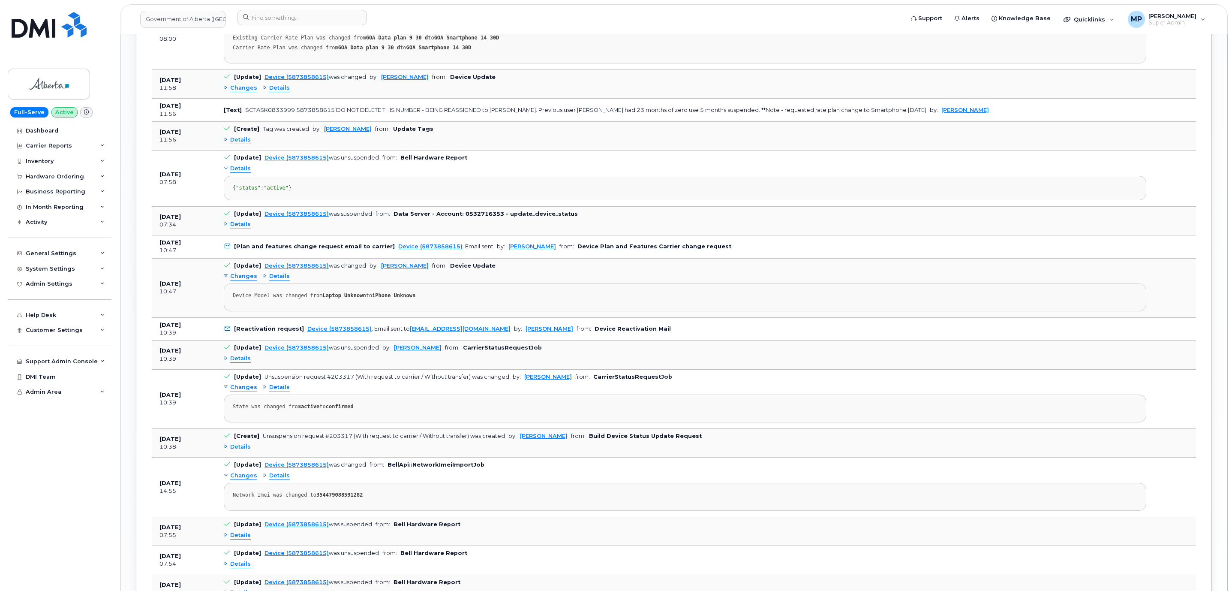
click at [241, 173] on span "Details" at bounding box center [240, 169] width 21 height 8
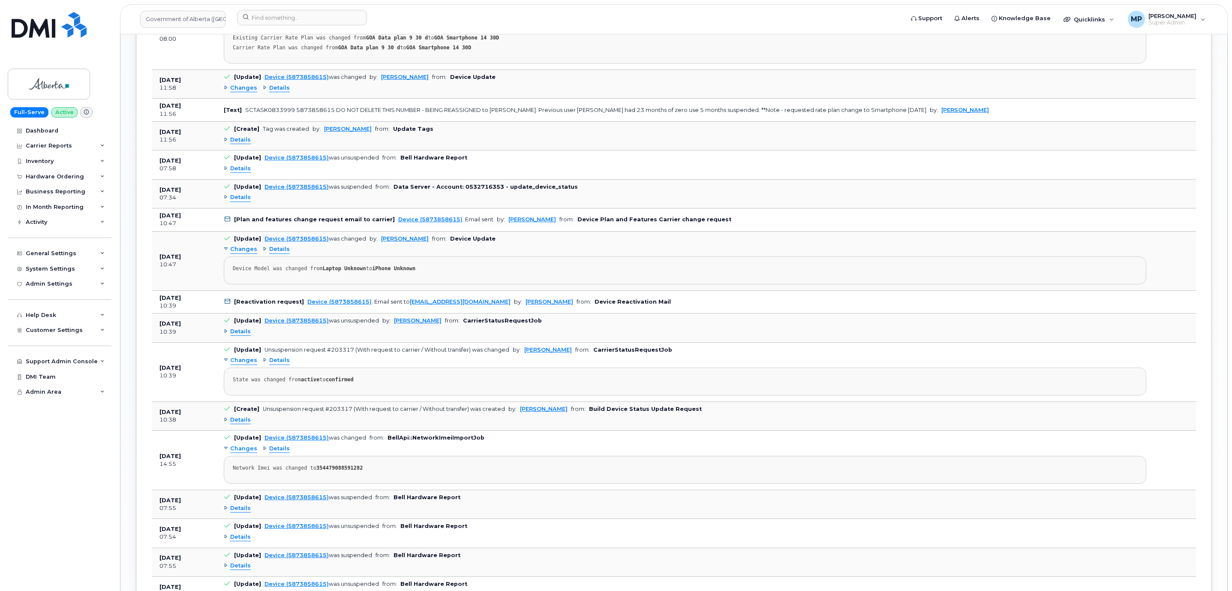
click at [240, 202] on span "Details" at bounding box center [240, 197] width 21 height 8
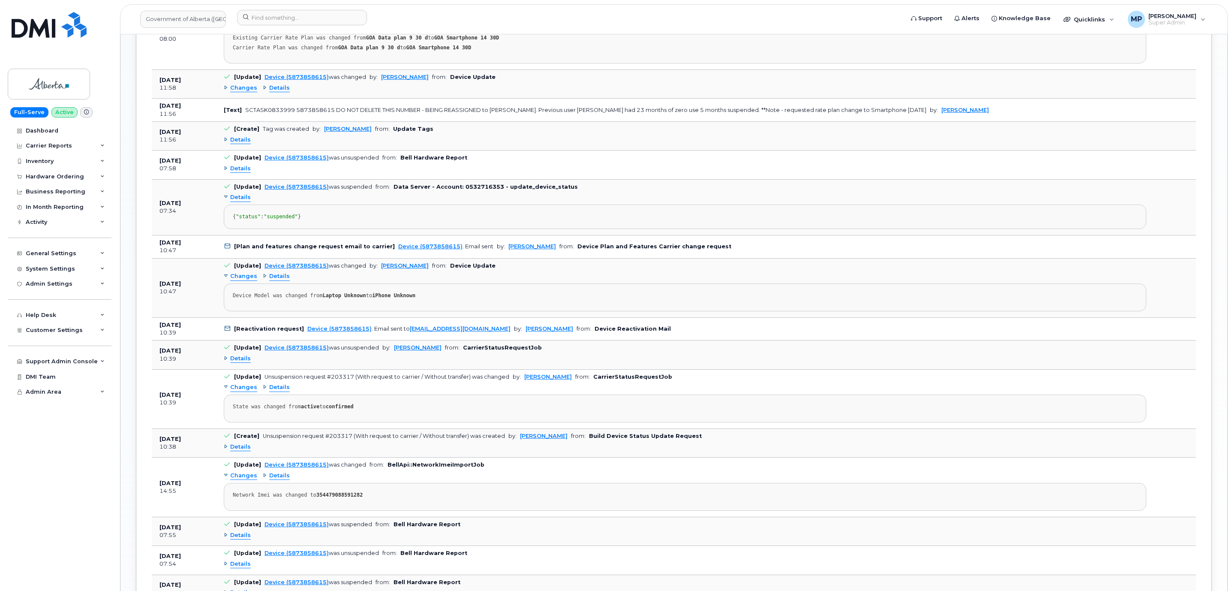
click at [241, 202] on span "Details" at bounding box center [240, 197] width 21 height 8
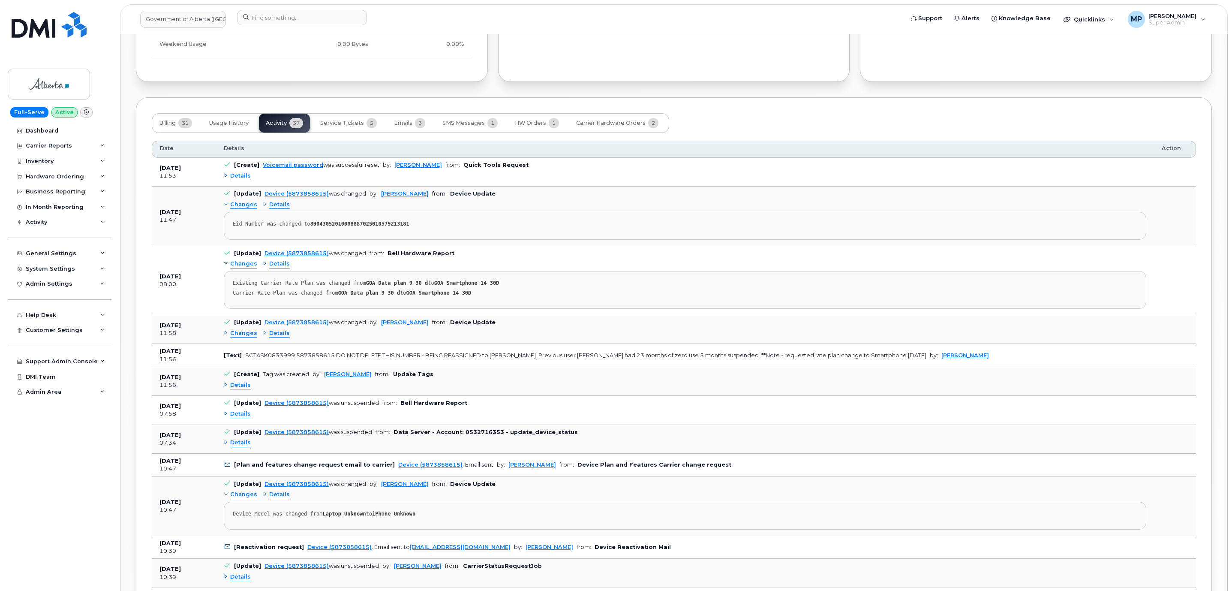
scroll to position [772, 0]
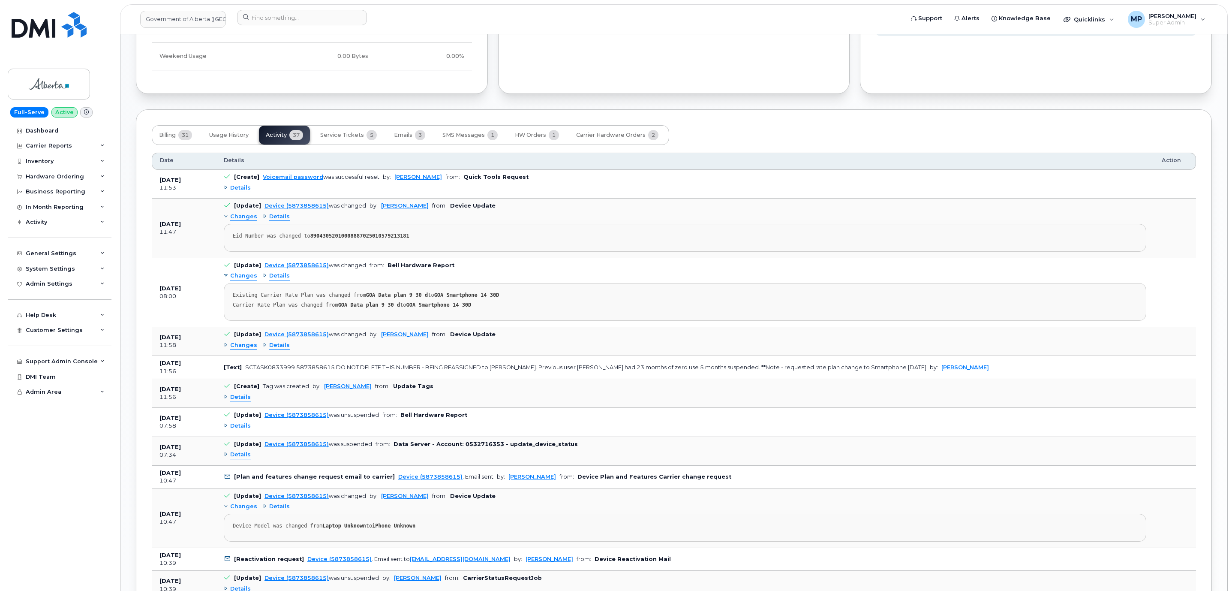
click at [237, 191] on span "Details" at bounding box center [240, 188] width 21 height 8
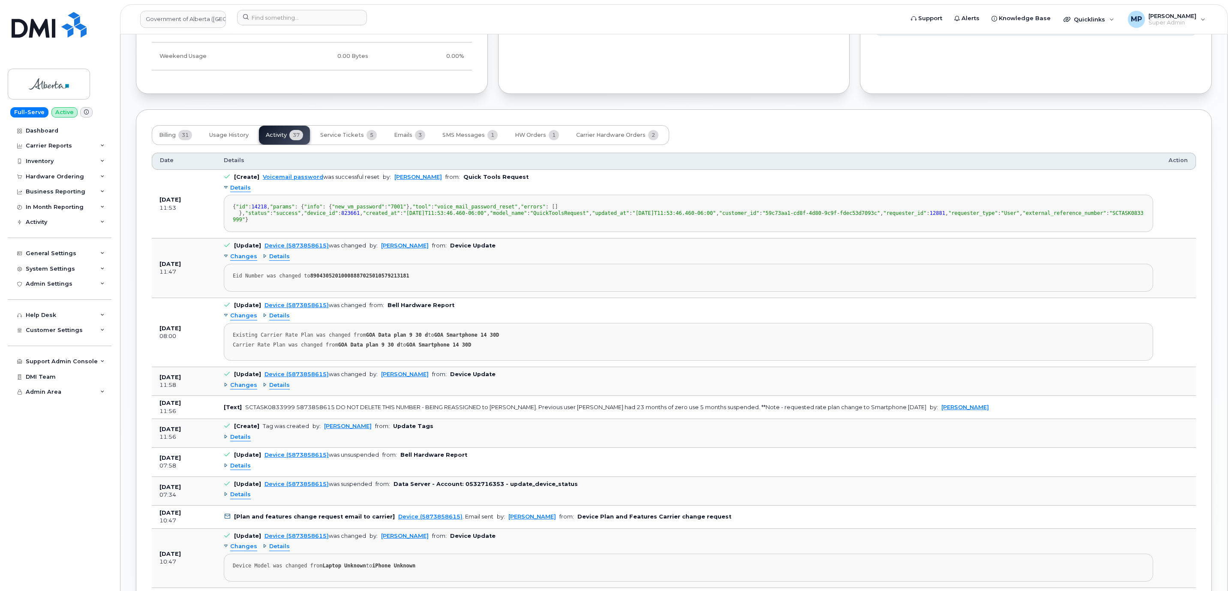
click at [237, 191] on span "Details" at bounding box center [240, 188] width 21 height 8
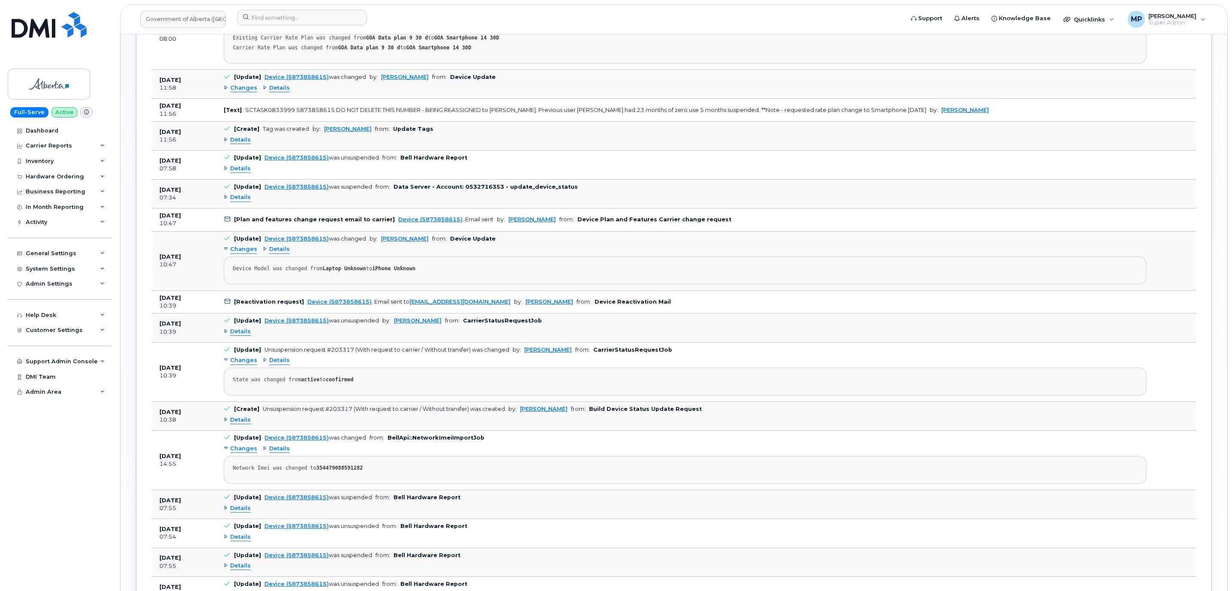
scroll to position [1093, 0]
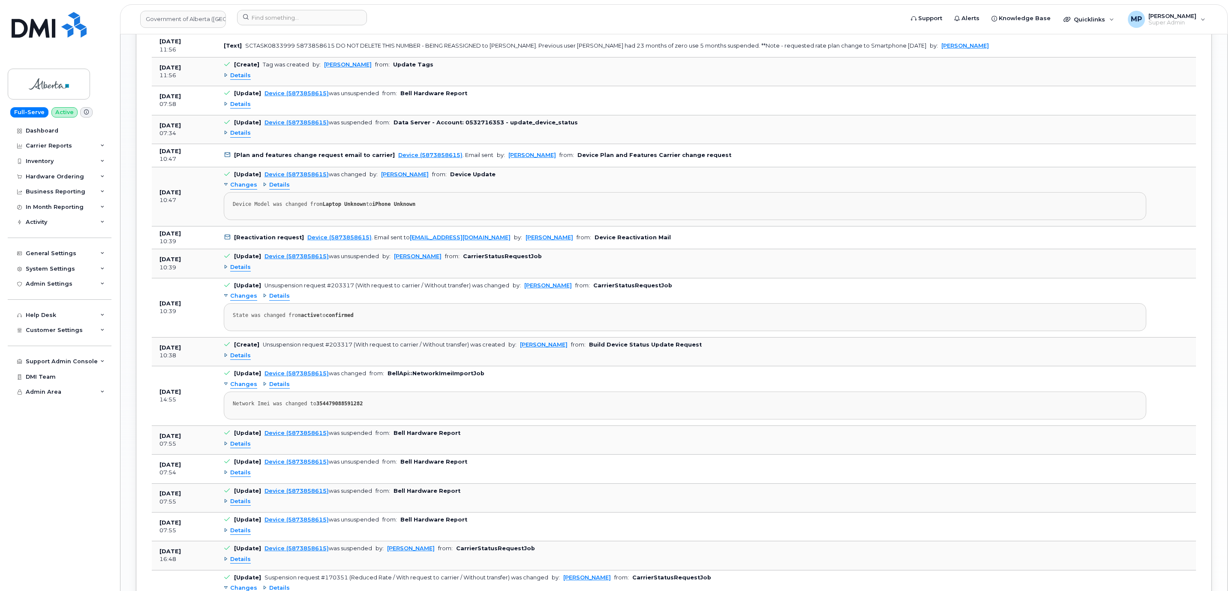
click at [242, 137] on span "Details" at bounding box center [240, 133] width 21 height 8
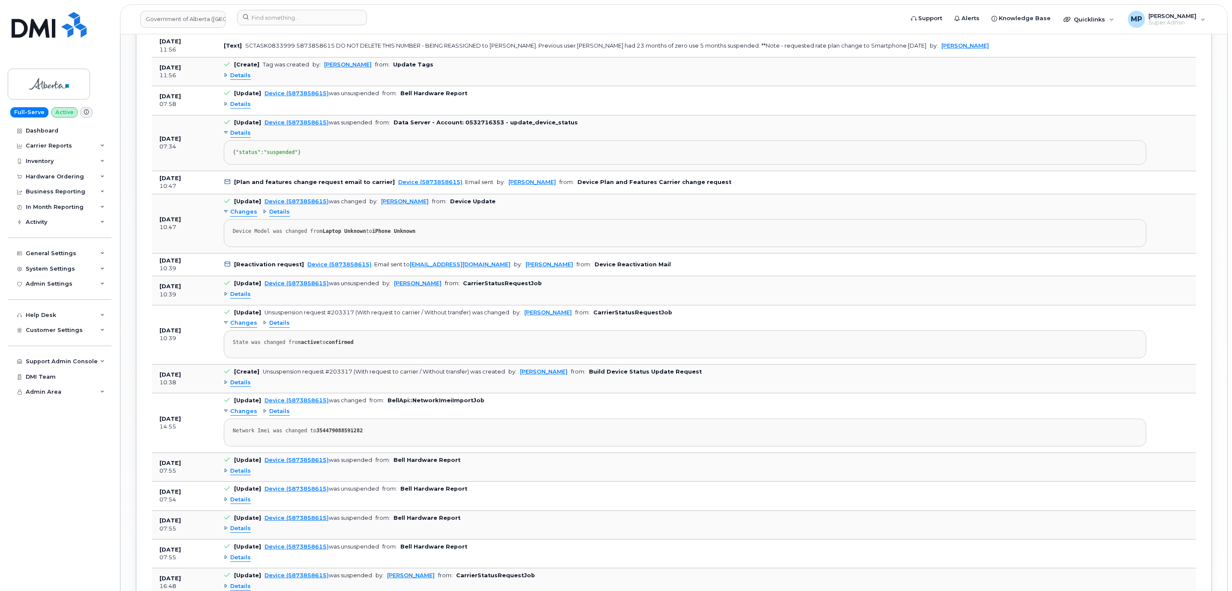
click at [242, 137] on span "Details" at bounding box center [240, 133] width 21 height 8
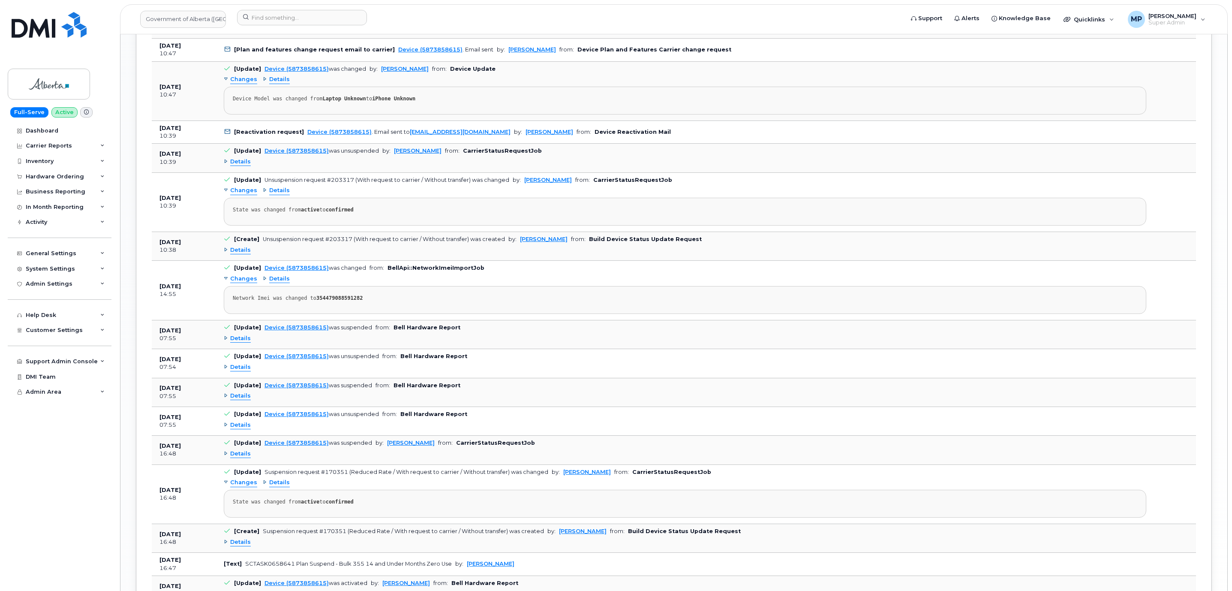
scroll to position [1222, 0]
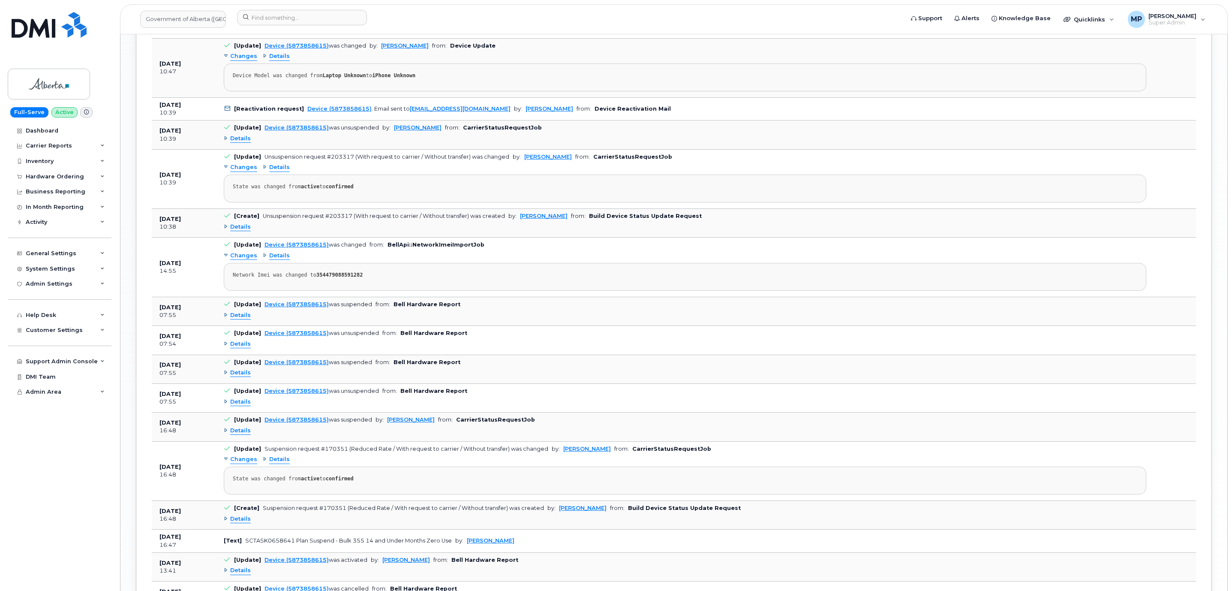
click at [239, 143] on span "Details" at bounding box center [240, 139] width 21 height 8
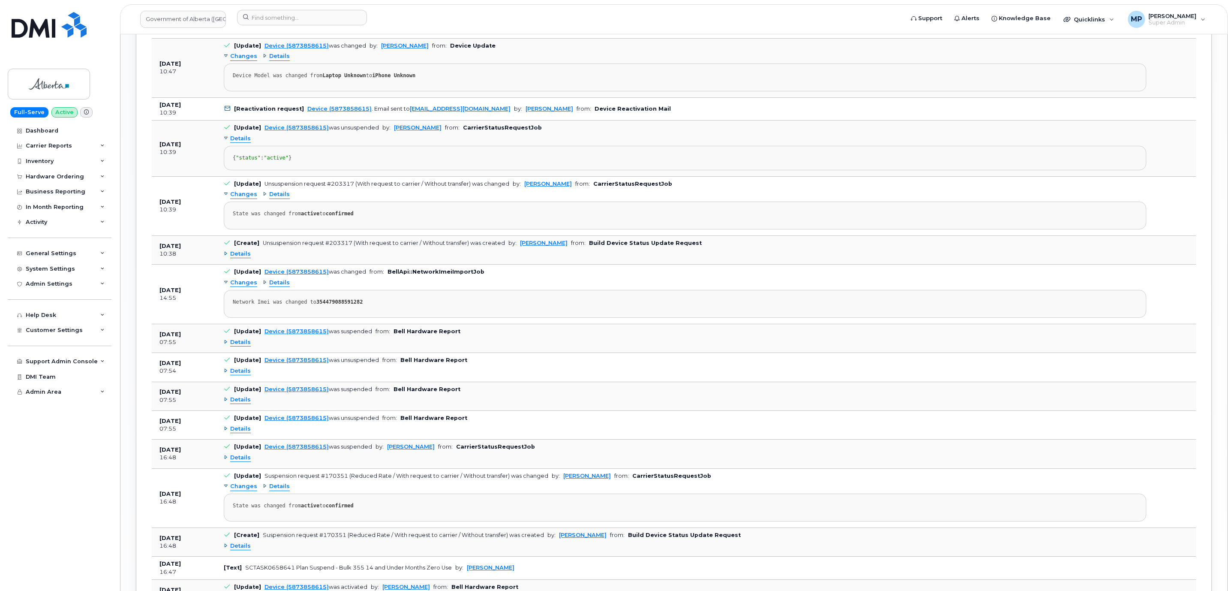
click at [239, 143] on span "Details" at bounding box center [240, 139] width 21 height 8
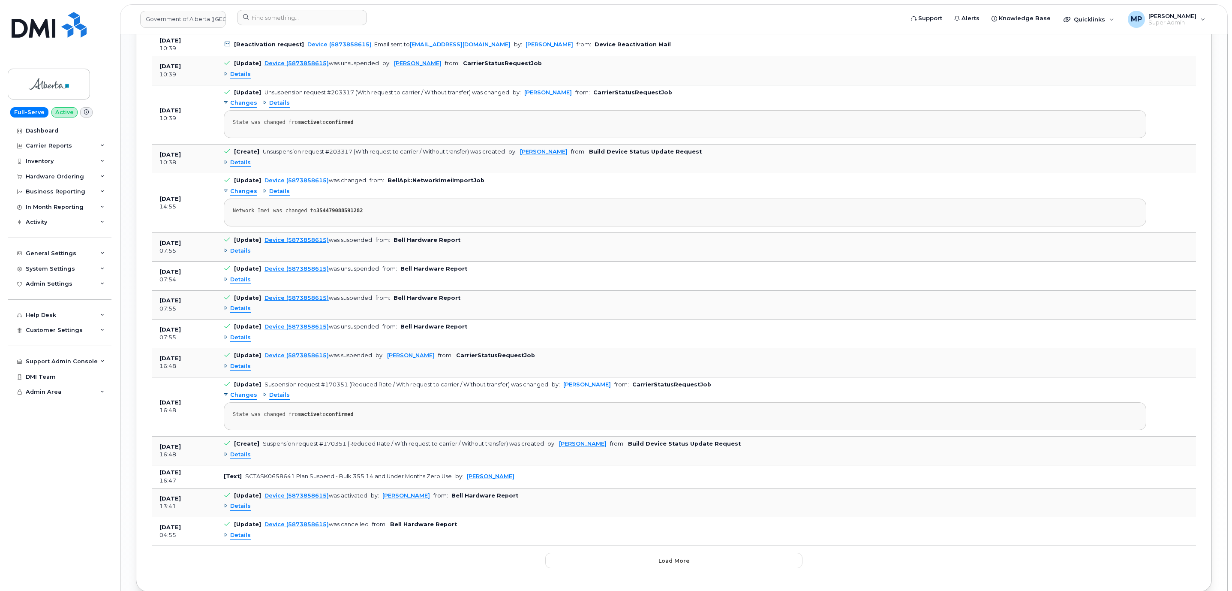
scroll to position [1347, 0]
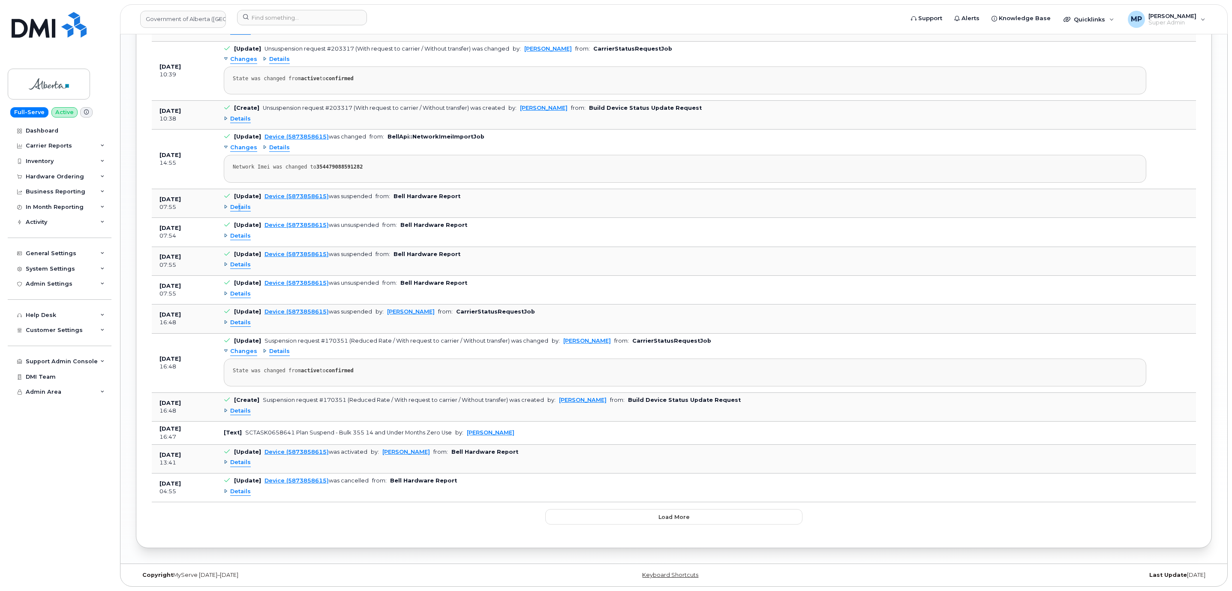
click at [239, 204] on span "Details" at bounding box center [240, 207] width 21 height 8
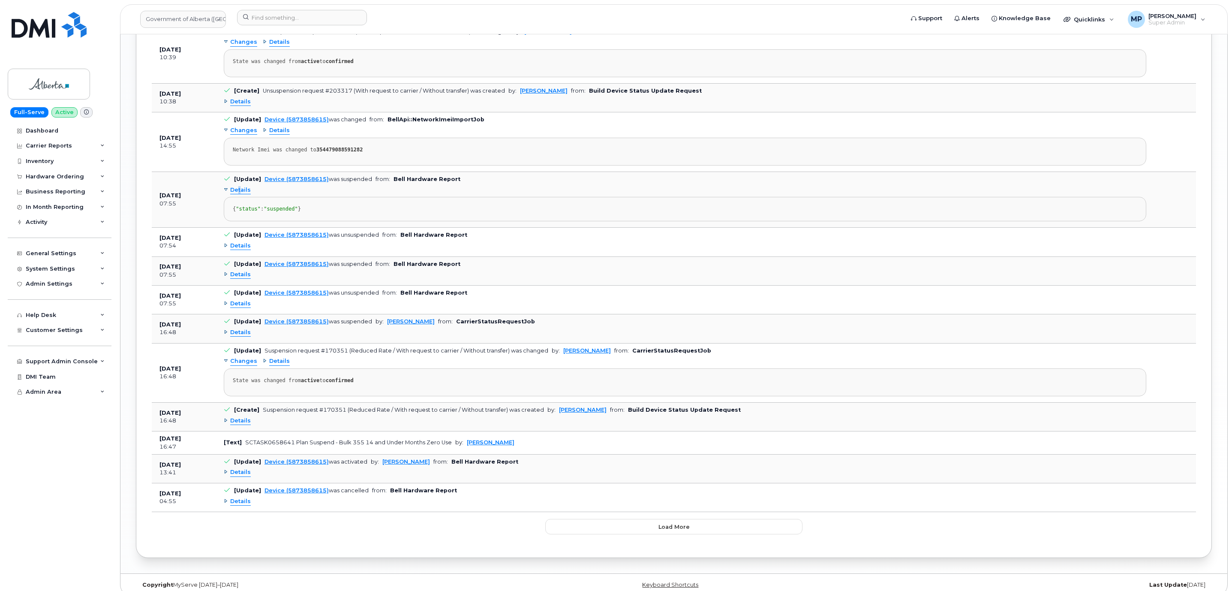
click at [238, 194] on span "Details" at bounding box center [240, 190] width 21 height 8
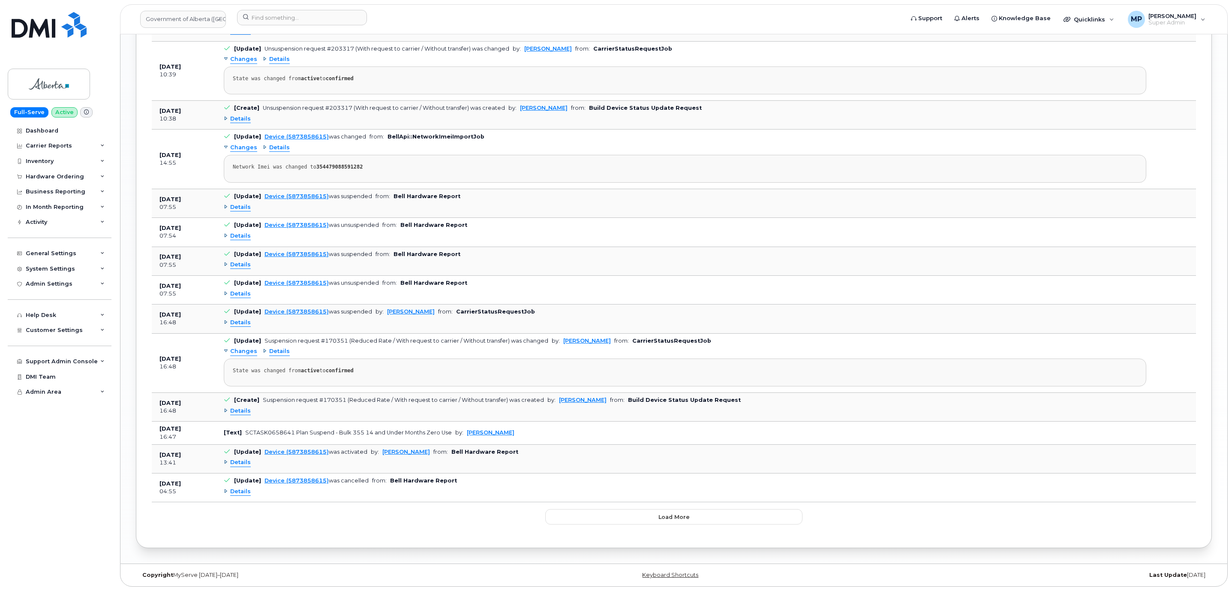
click at [238, 232] on span "Details" at bounding box center [240, 236] width 21 height 8
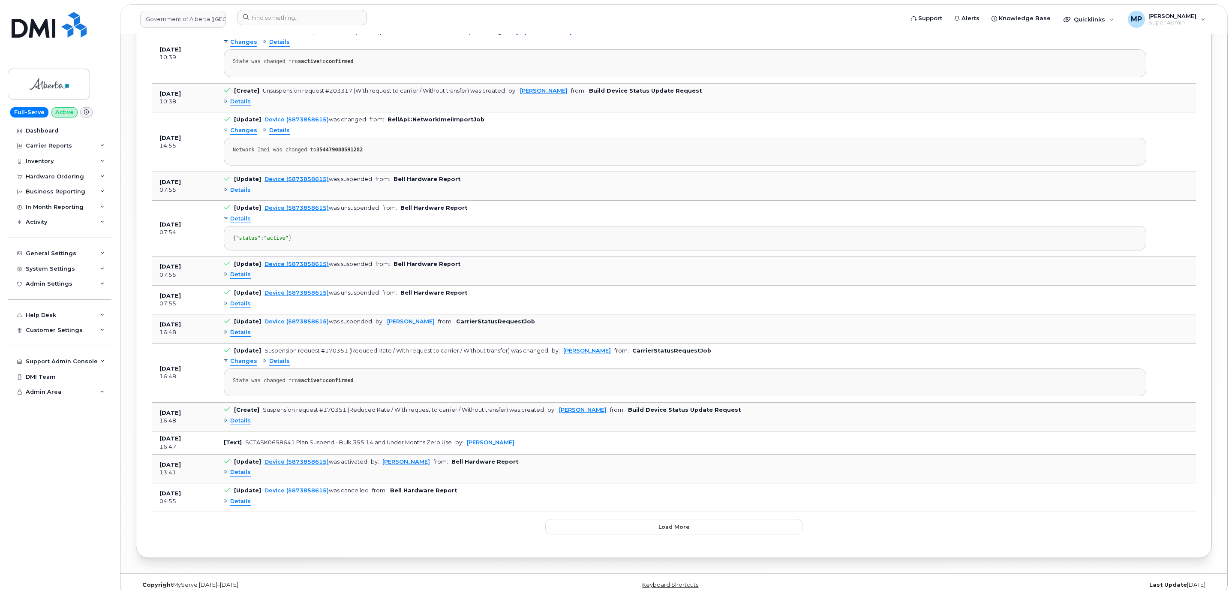
click at [239, 223] on span "Details" at bounding box center [240, 219] width 21 height 8
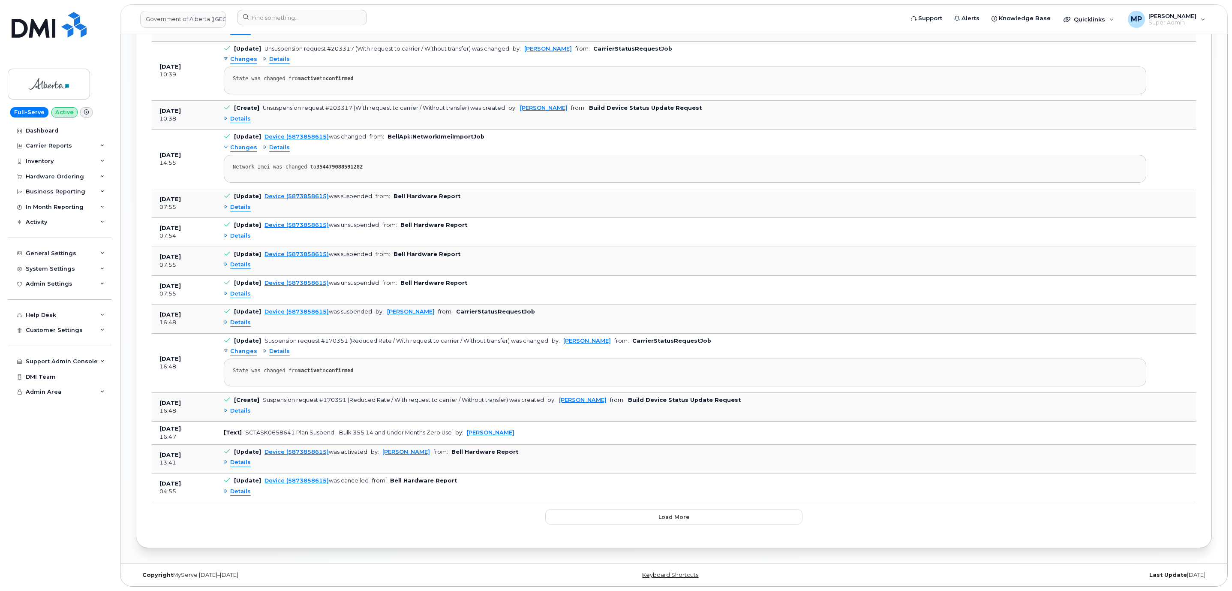
click at [238, 261] on span "Details" at bounding box center [240, 265] width 21 height 8
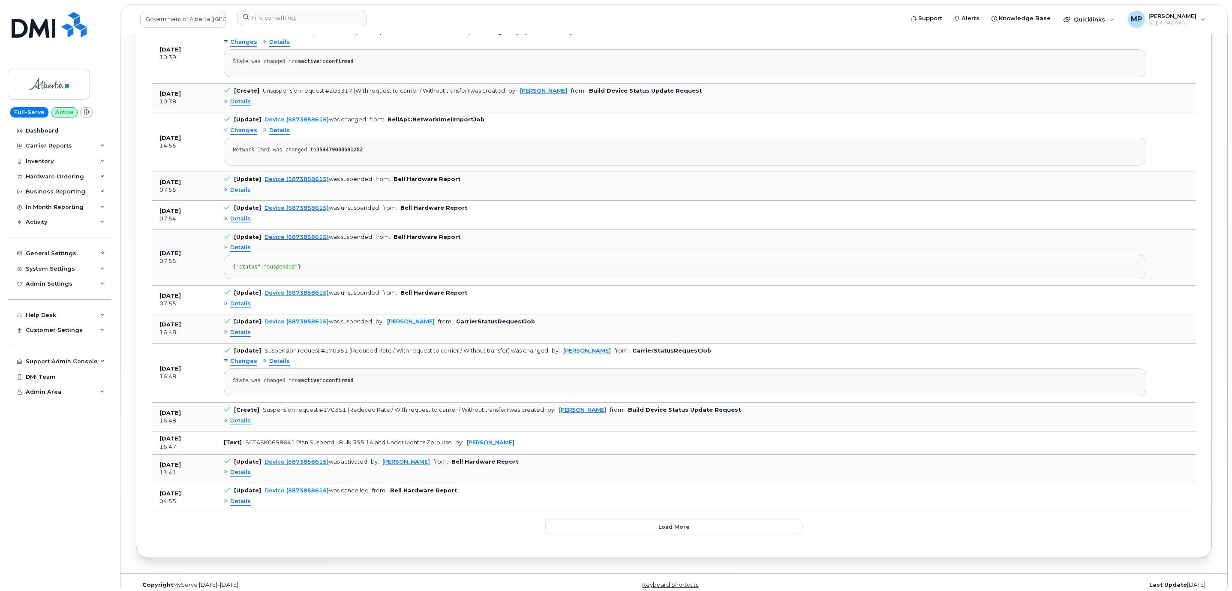
click at [239, 252] on span "Details" at bounding box center [240, 248] width 21 height 8
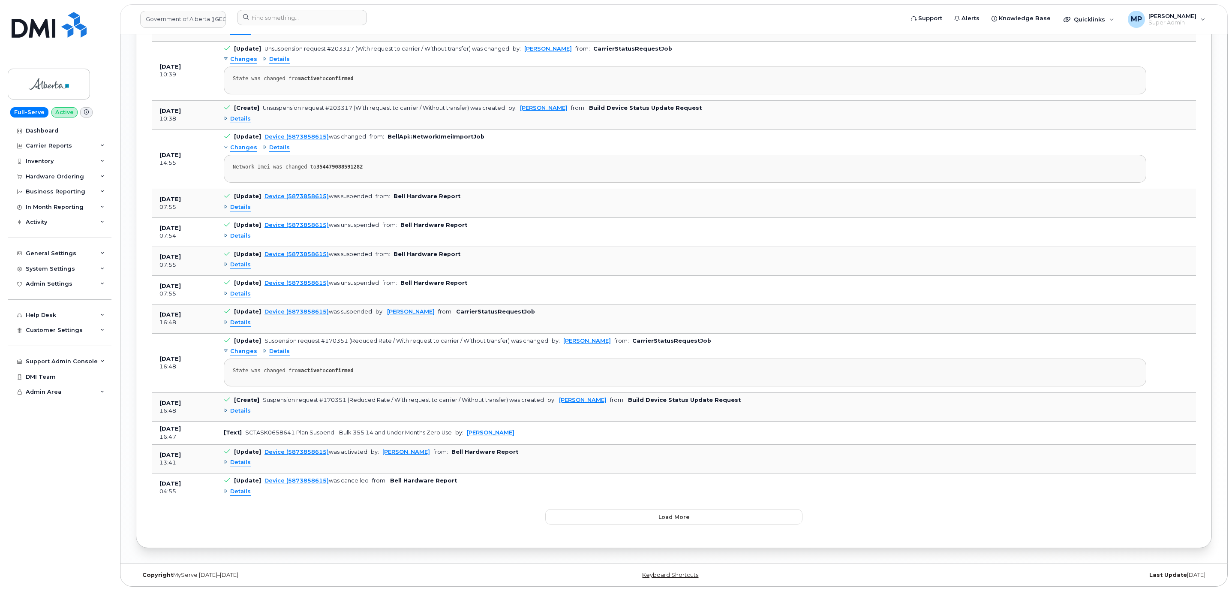
click at [238, 291] on span "Details" at bounding box center [240, 294] width 21 height 8
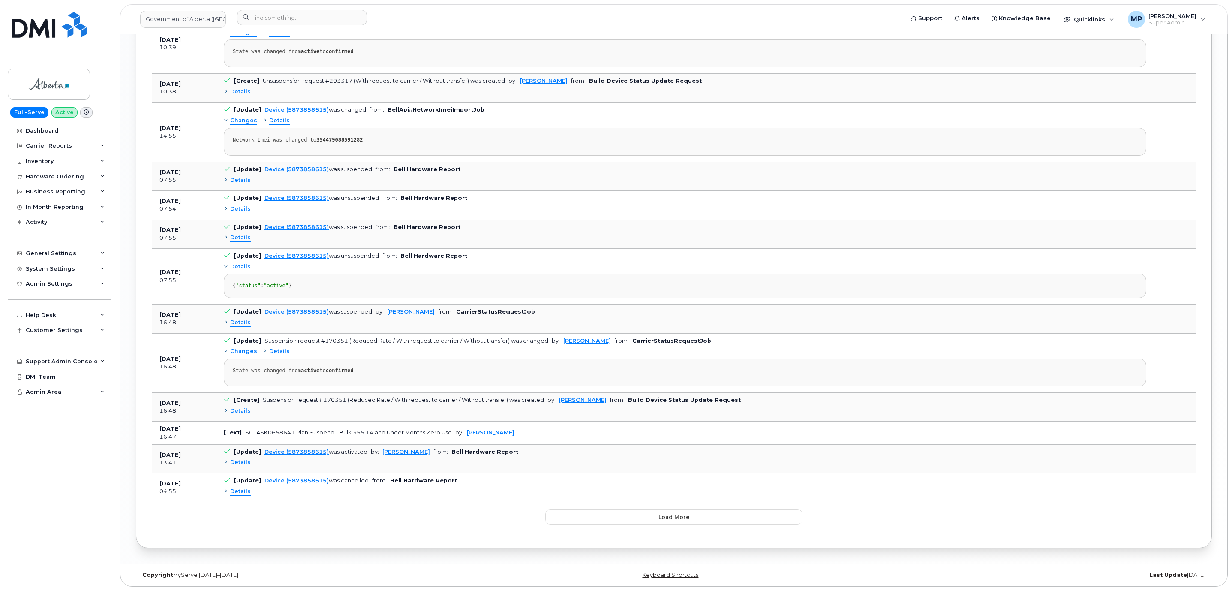
scroll to position [1388, 0]
click at [238, 260] on div "Details { "status" : "active" }" at bounding box center [685, 279] width 923 height 38
click at [238, 263] on span "Details" at bounding box center [240, 267] width 21 height 8
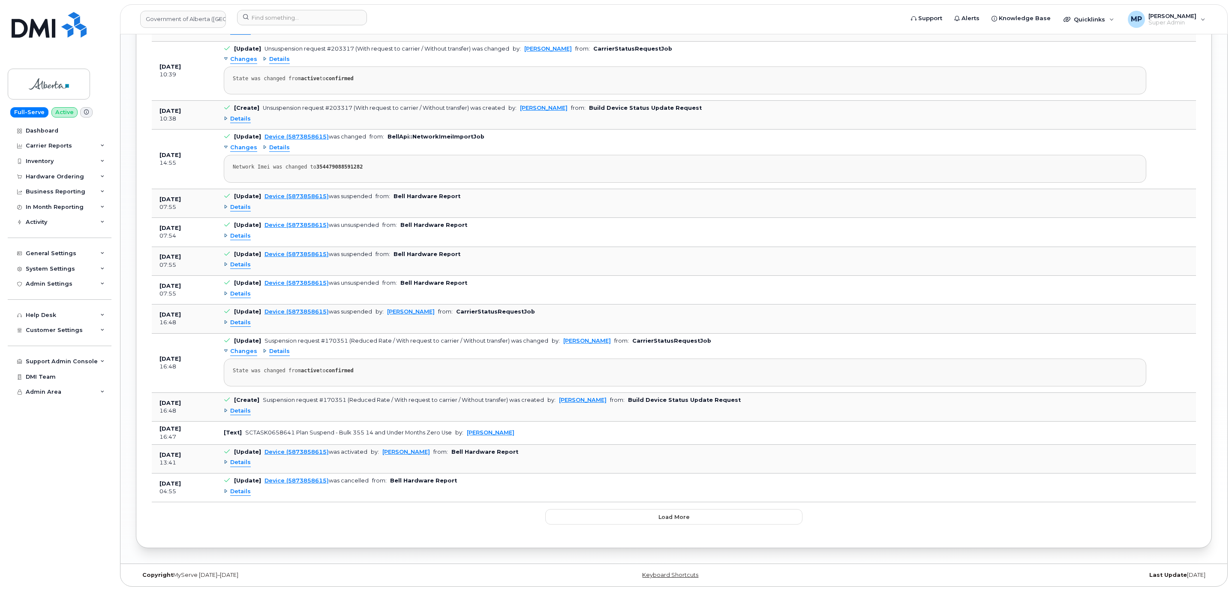
click at [241, 319] on span "Details" at bounding box center [240, 323] width 21 height 8
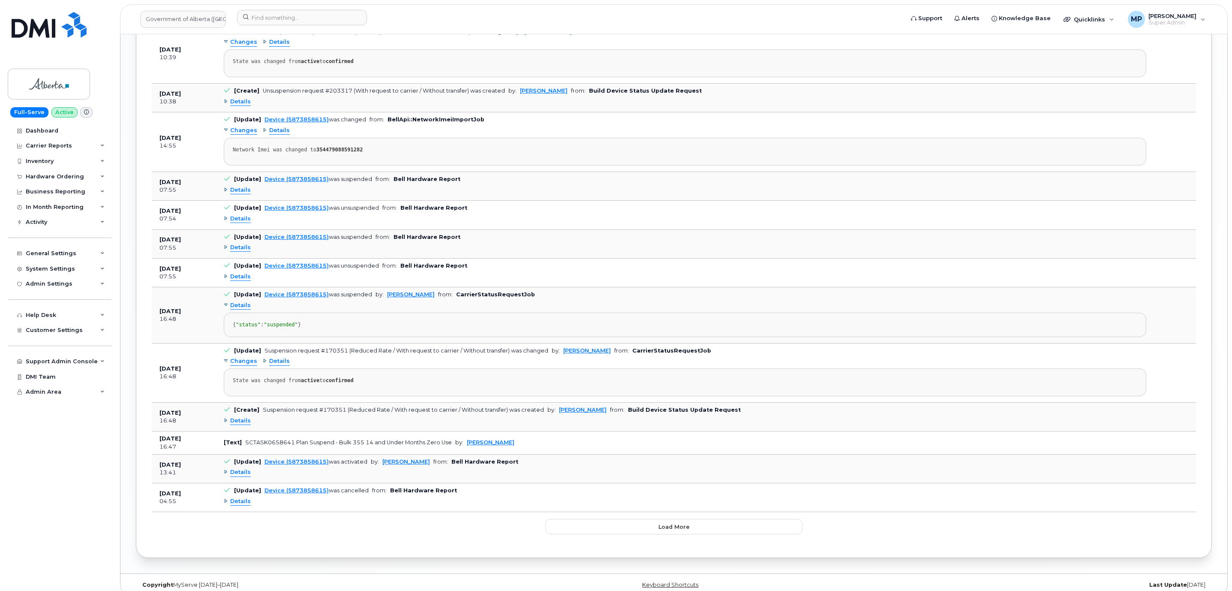
scroll to position [1388, 0]
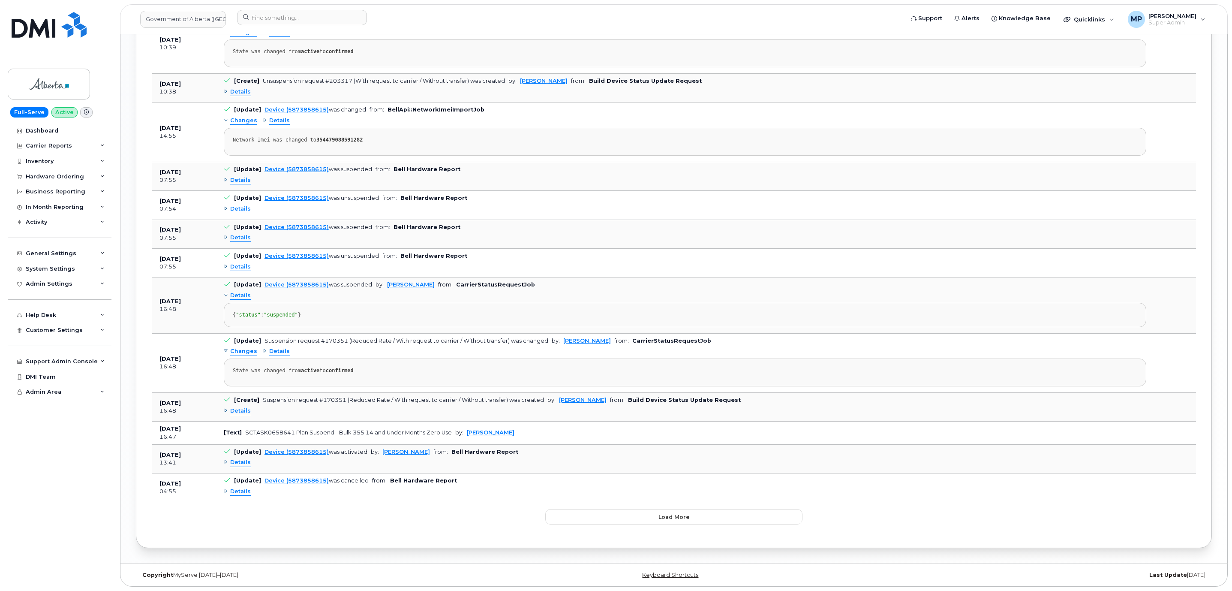
click at [243, 292] on span "Details" at bounding box center [240, 296] width 21 height 8
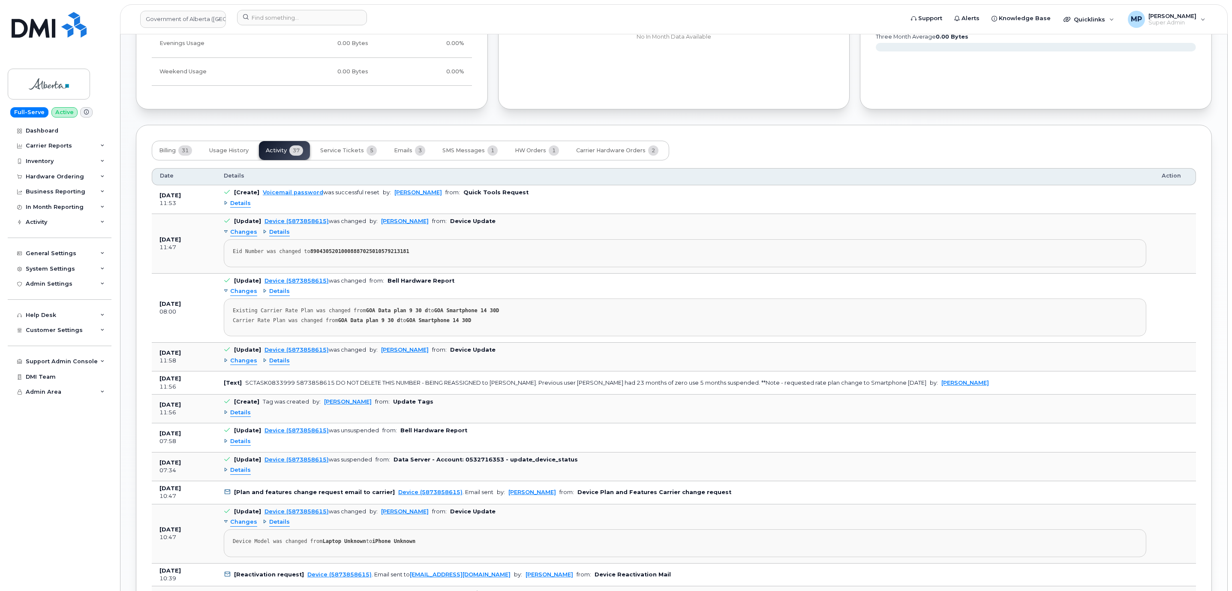
scroll to position [704, 0]
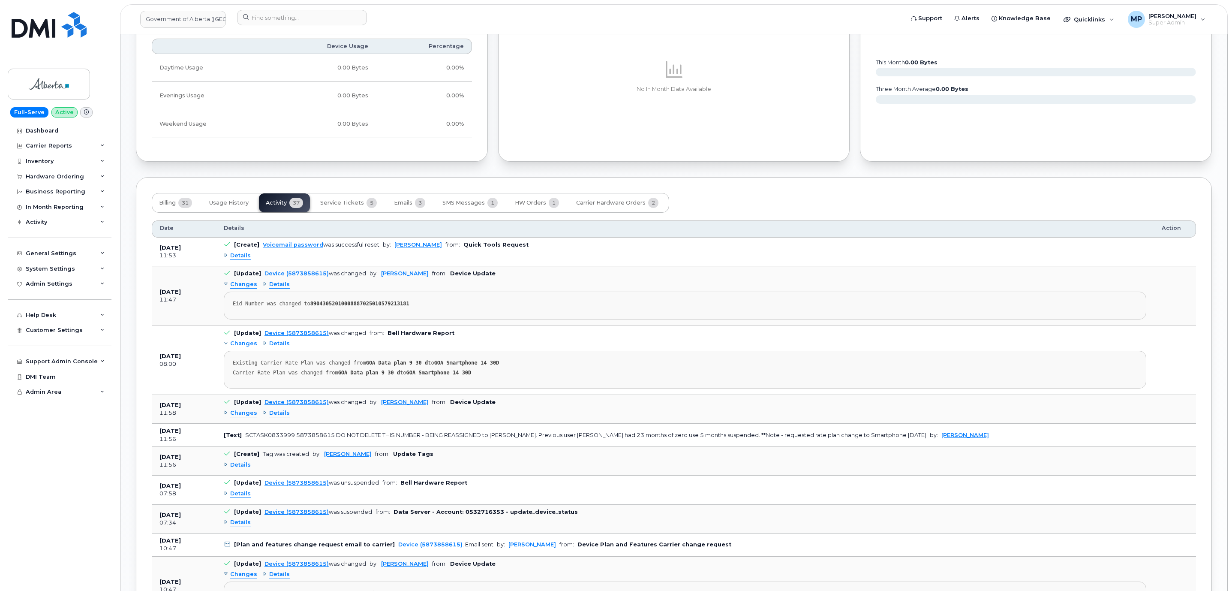
click at [357, 307] on strong "89043052010008887025010579213181" at bounding box center [359, 304] width 99 height 6
click at [356, 306] on strong "89043052010008887025010579213181" at bounding box center [359, 304] width 99 height 6
click at [355, 307] on strong "89043052010008887025010579213181" at bounding box center [359, 304] width 99 height 6
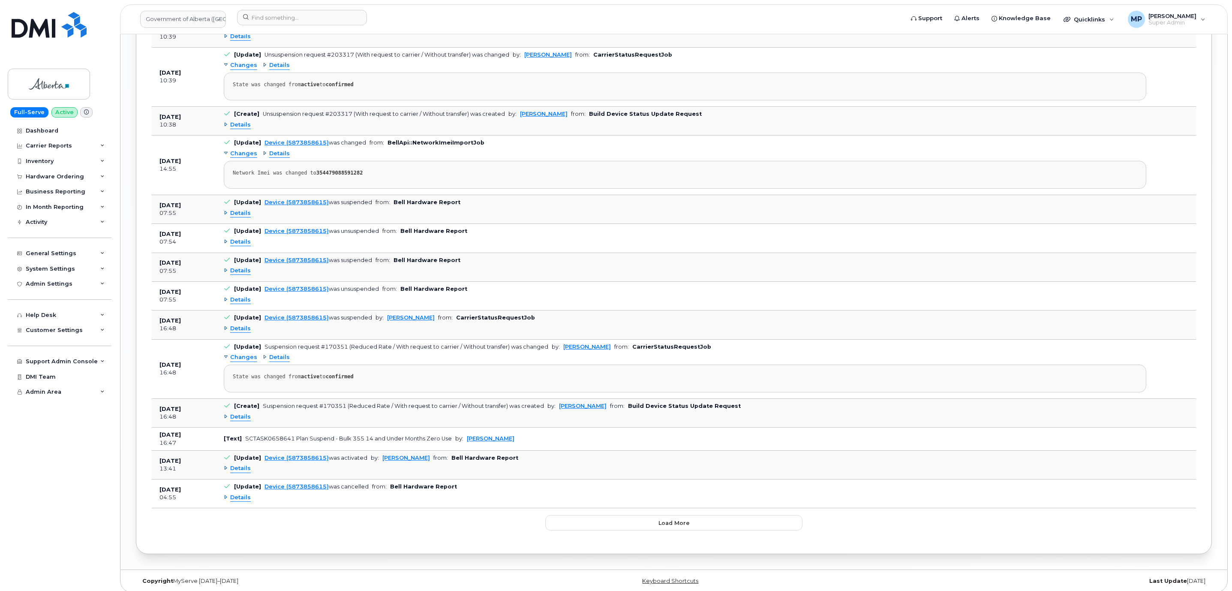
scroll to position [1347, 0]
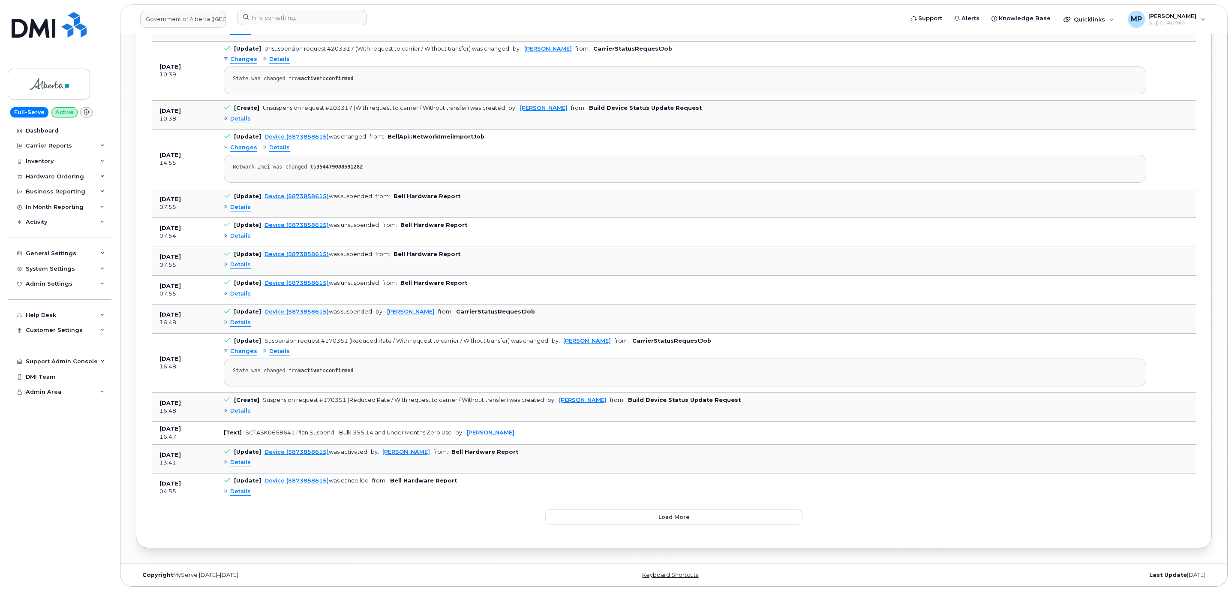
click at [240, 203] on span "Details" at bounding box center [240, 207] width 21 height 8
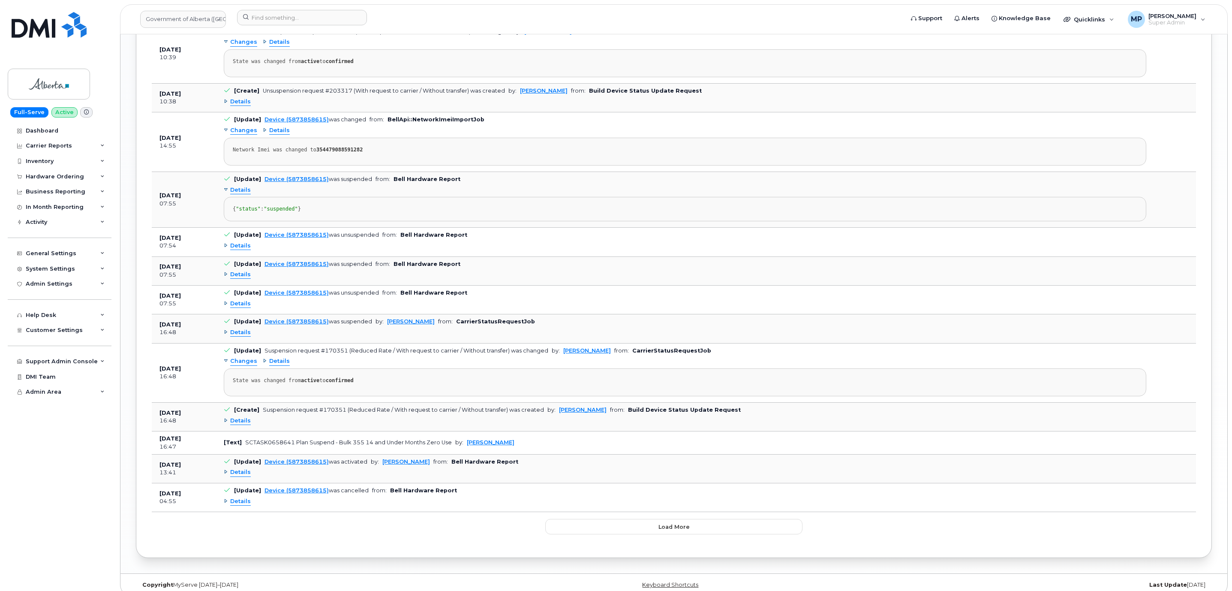
click at [241, 194] on span "Details" at bounding box center [240, 190] width 21 height 8
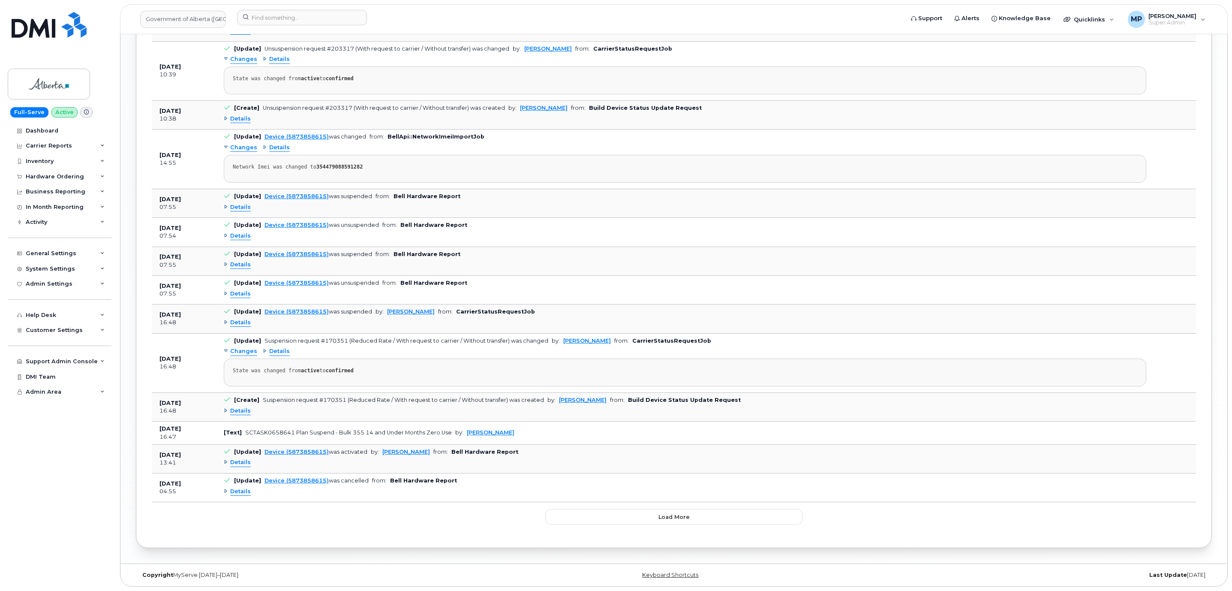
click at [237, 232] on span "Details" at bounding box center [240, 236] width 21 height 8
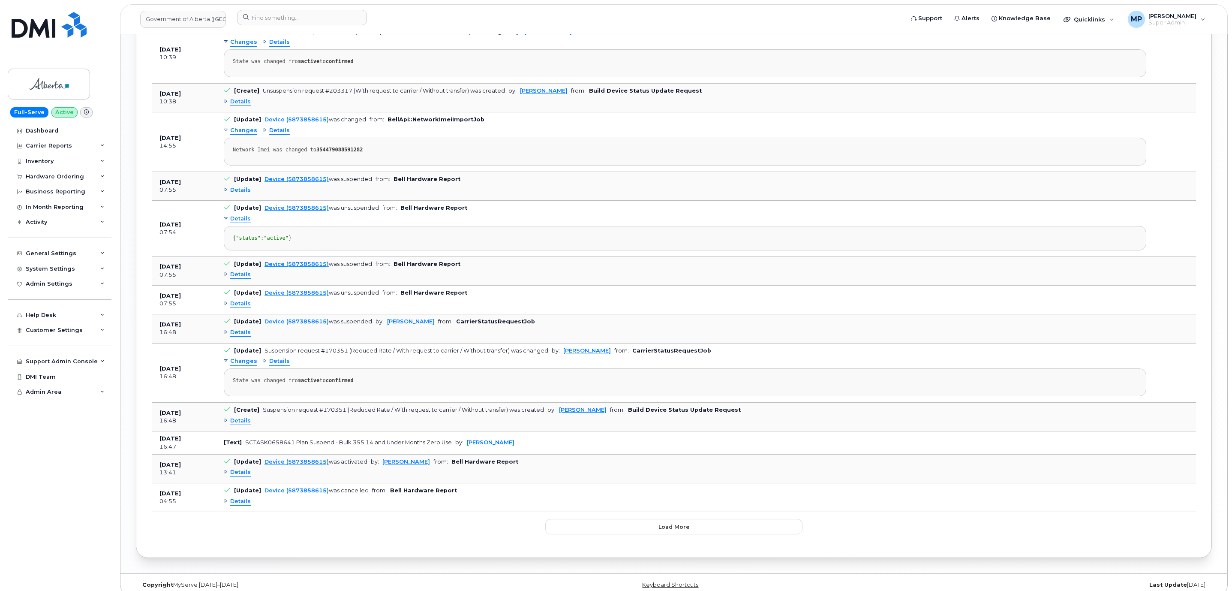
click at [237, 223] on span "Details" at bounding box center [240, 219] width 21 height 8
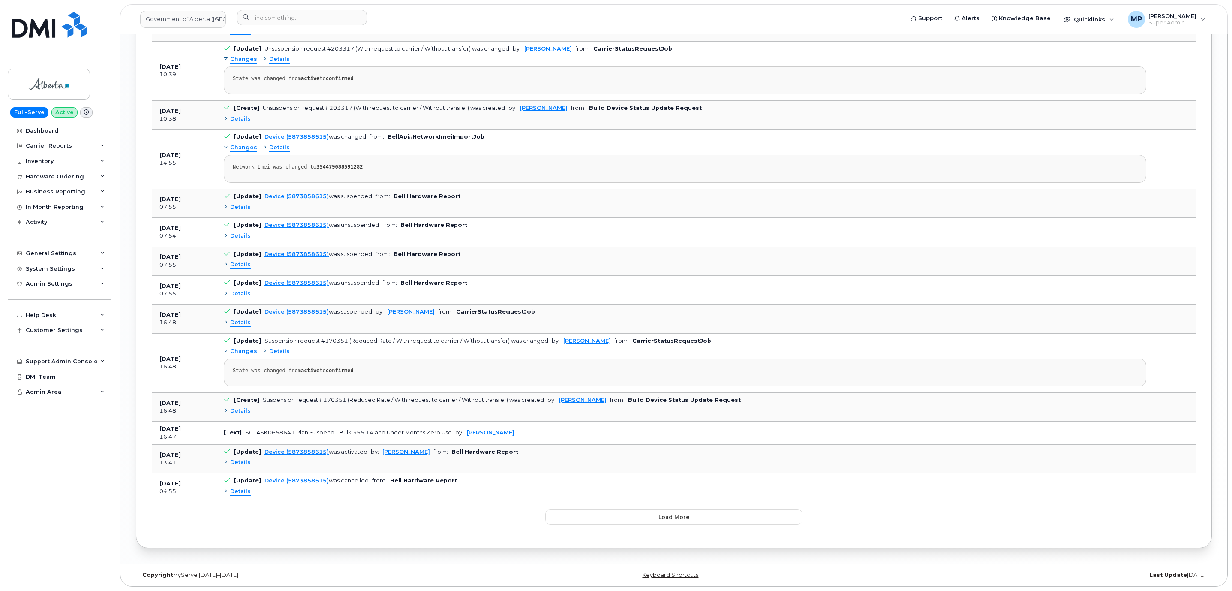
click at [238, 262] on span "Details" at bounding box center [240, 265] width 21 height 8
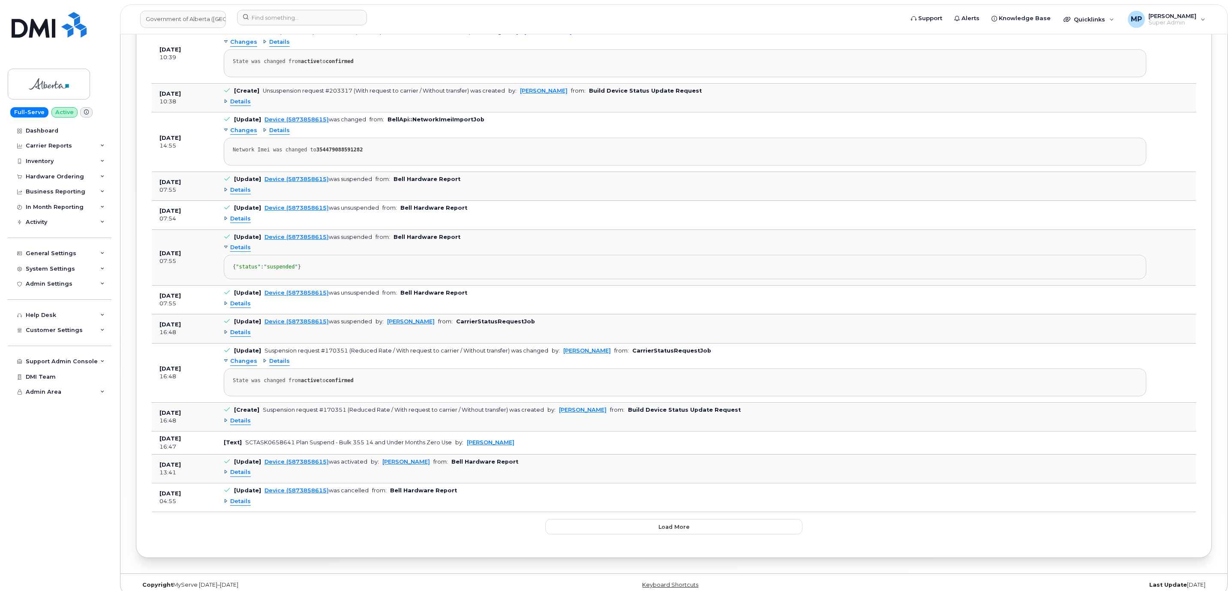
click at [236, 252] on span "Details" at bounding box center [240, 248] width 21 height 8
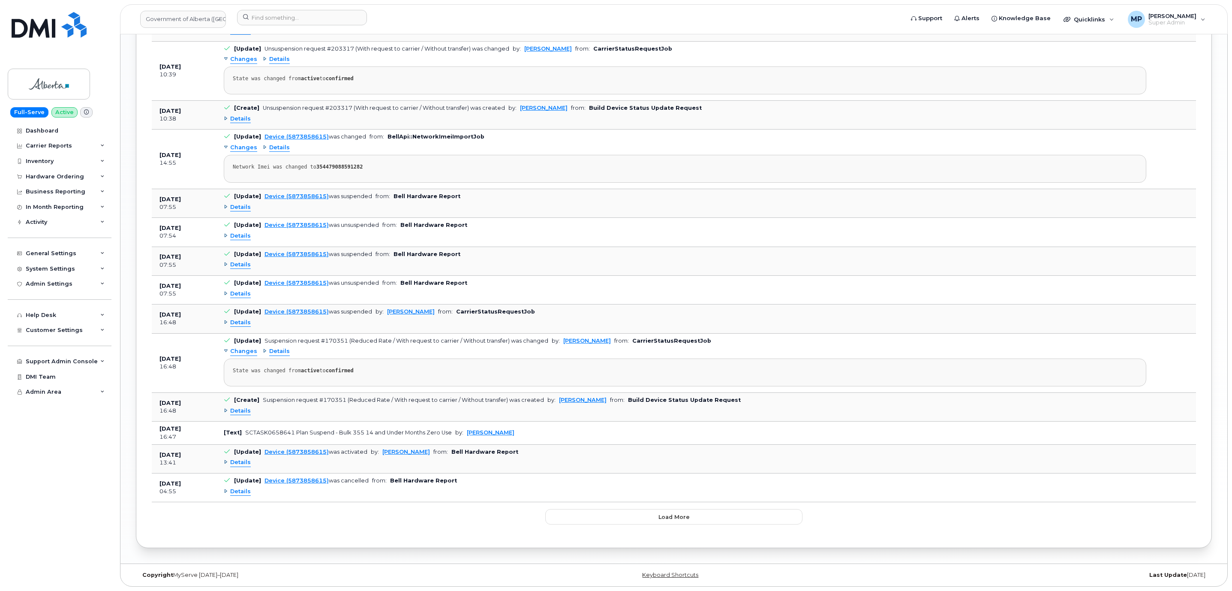
click at [236, 290] on span "Details" at bounding box center [240, 294] width 21 height 8
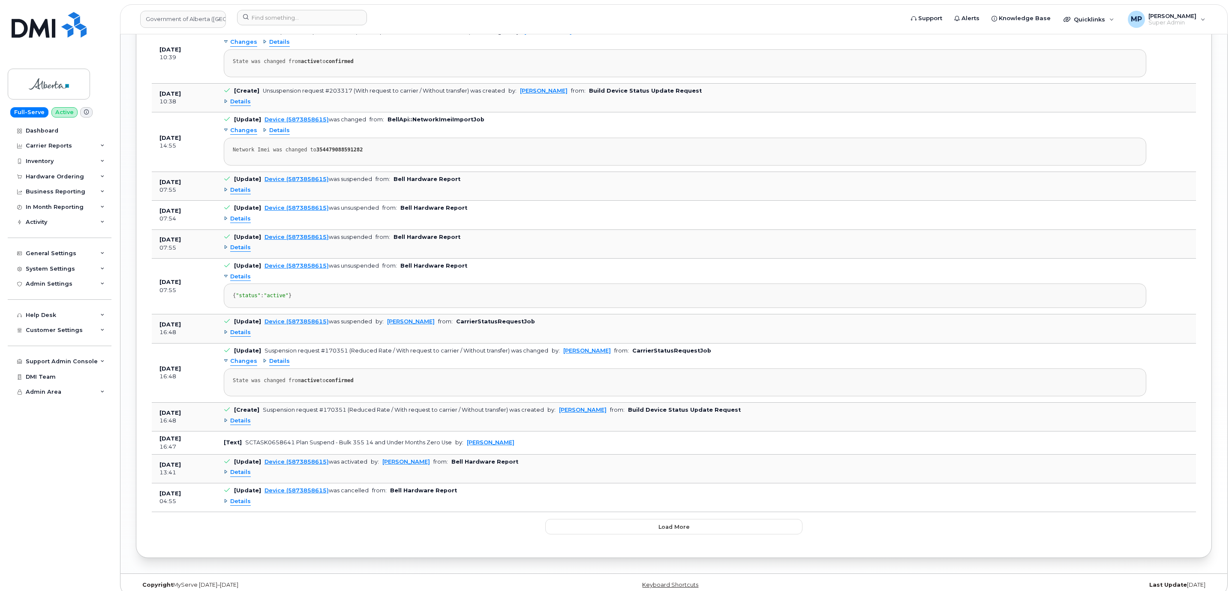
click at [235, 281] on span "Details" at bounding box center [240, 277] width 21 height 8
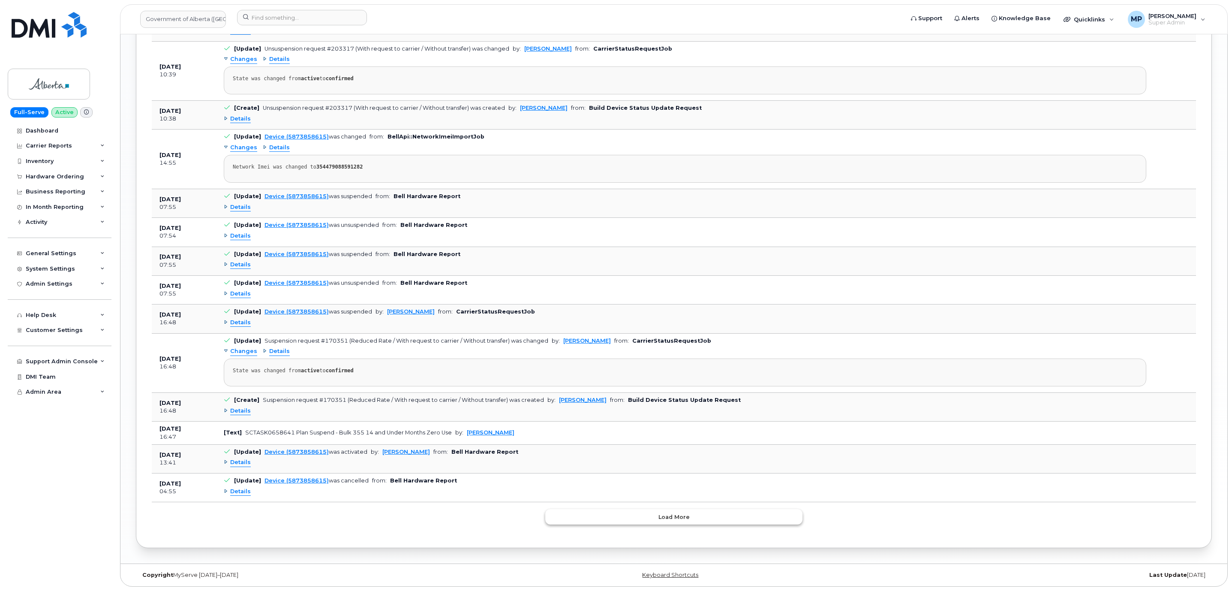
click at [704, 519] on button "Load more" at bounding box center [673, 516] width 257 height 15
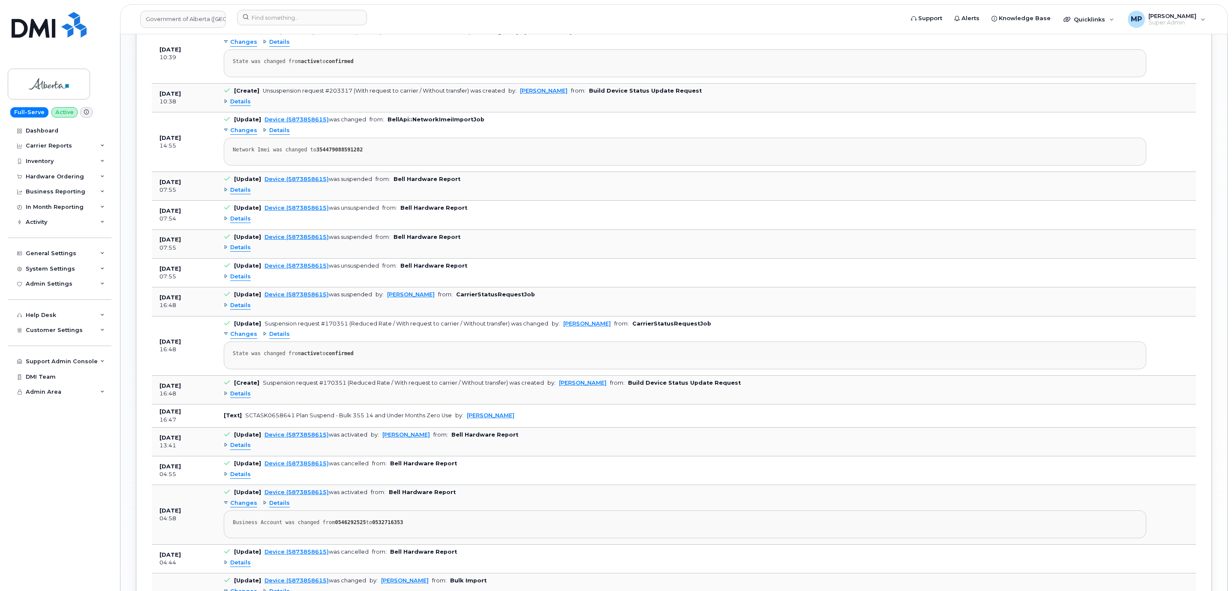
click at [236, 479] on span "Details" at bounding box center [240, 474] width 21 height 8
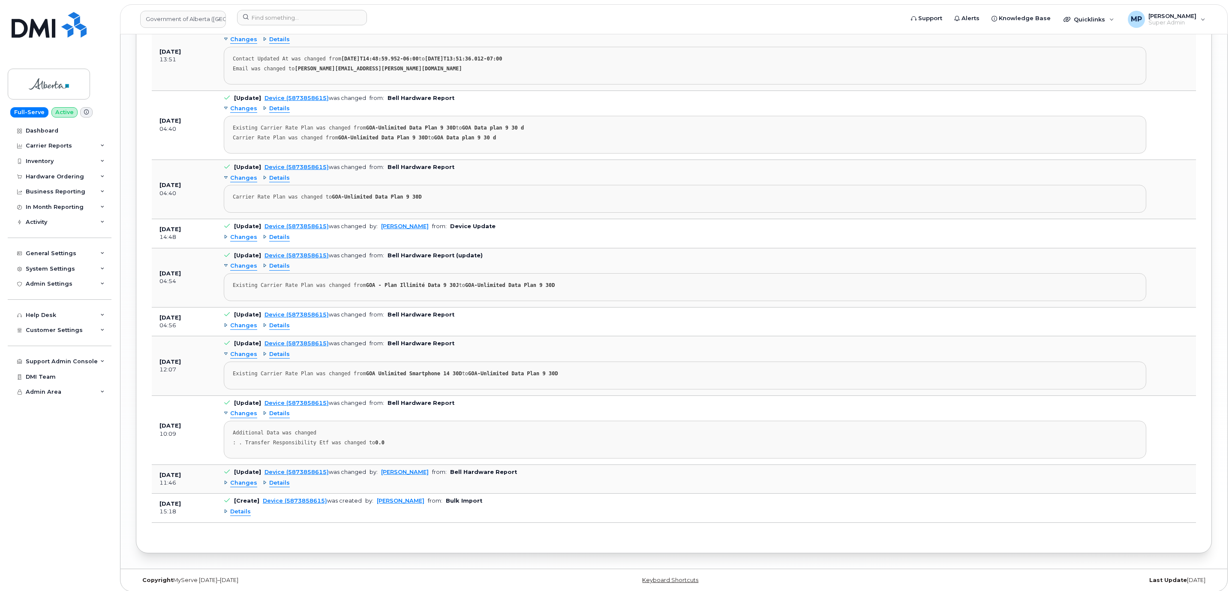
scroll to position [1970, 0]
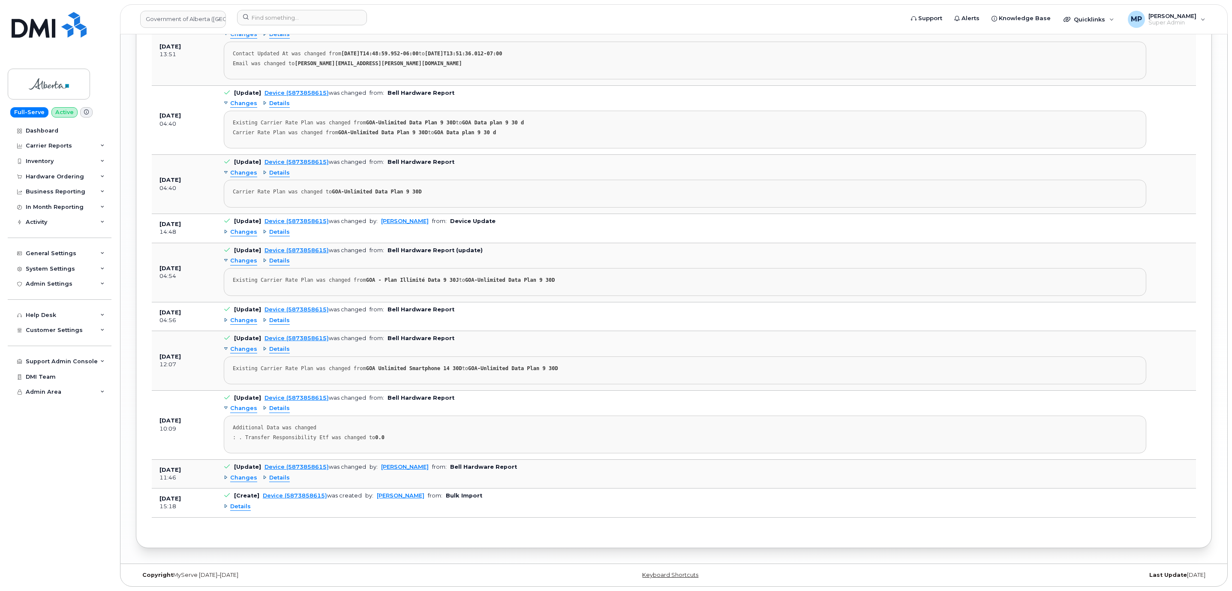
click at [237, 228] on span "Changes" at bounding box center [243, 232] width 27 height 8
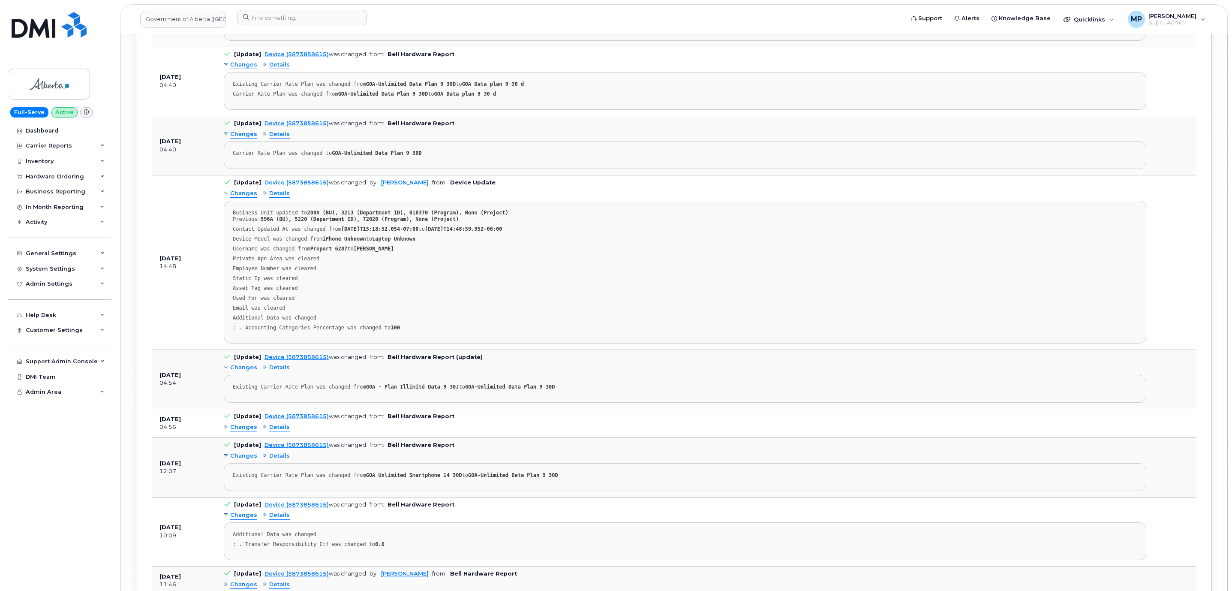
click at [237, 198] on span "Changes" at bounding box center [243, 194] width 27 height 8
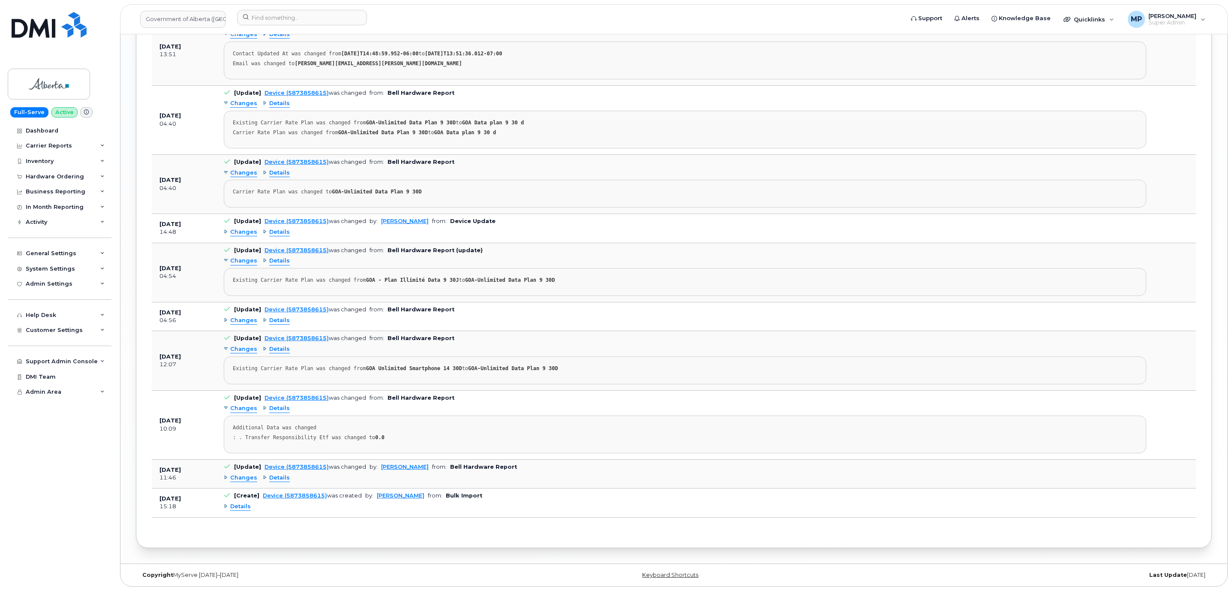
click at [244, 316] on span "Changes" at bounding box center [243, 320] width 27 height 8
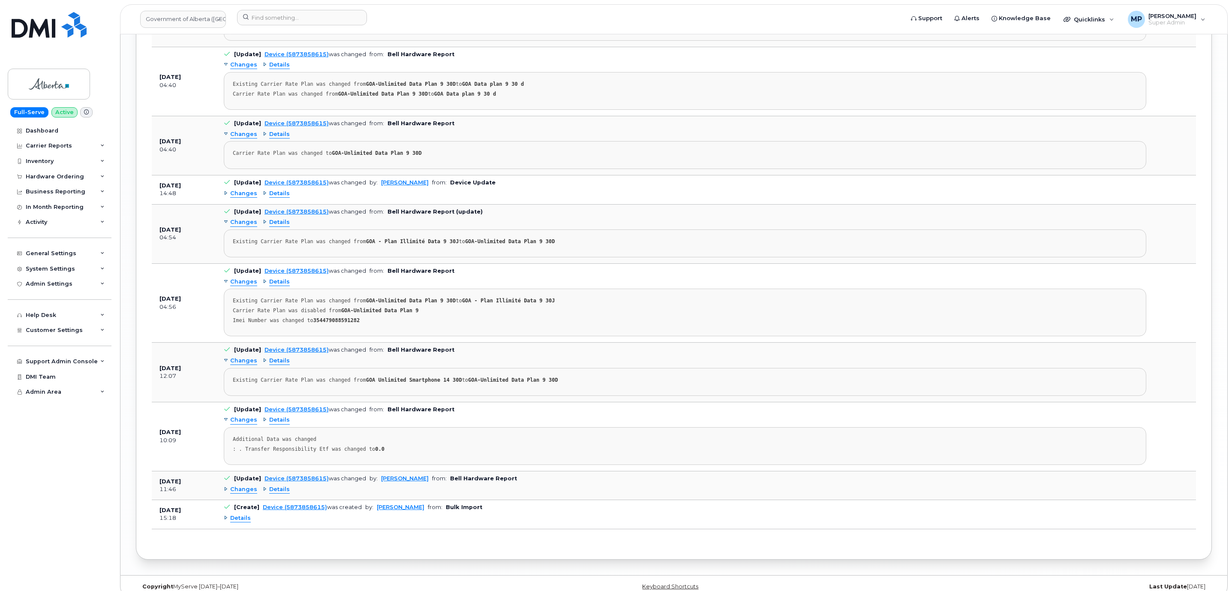
click at [244, 286] on span "Changes" at bounding box center [243, 282] width 27 height 8
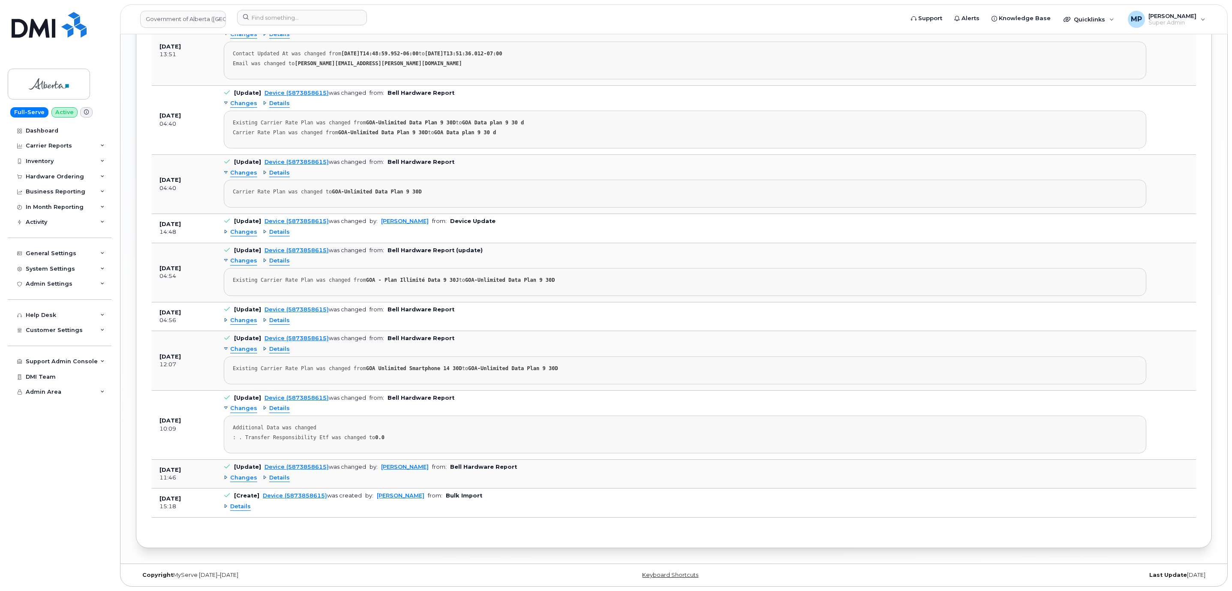
click at [244, 406] on span "Changes" at bounding box center [243, 408] width 27 height 8
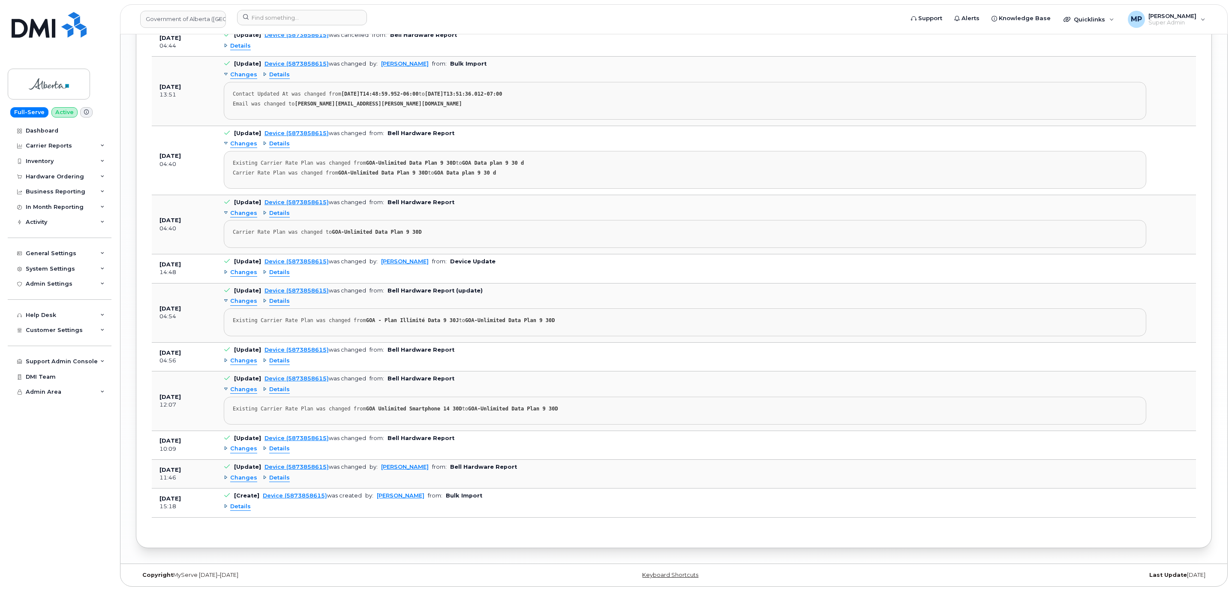
scroll to position [1929, 0]
click at [243, 446] on span "Changes" at bounding box center [243, 449] width 27 height 8
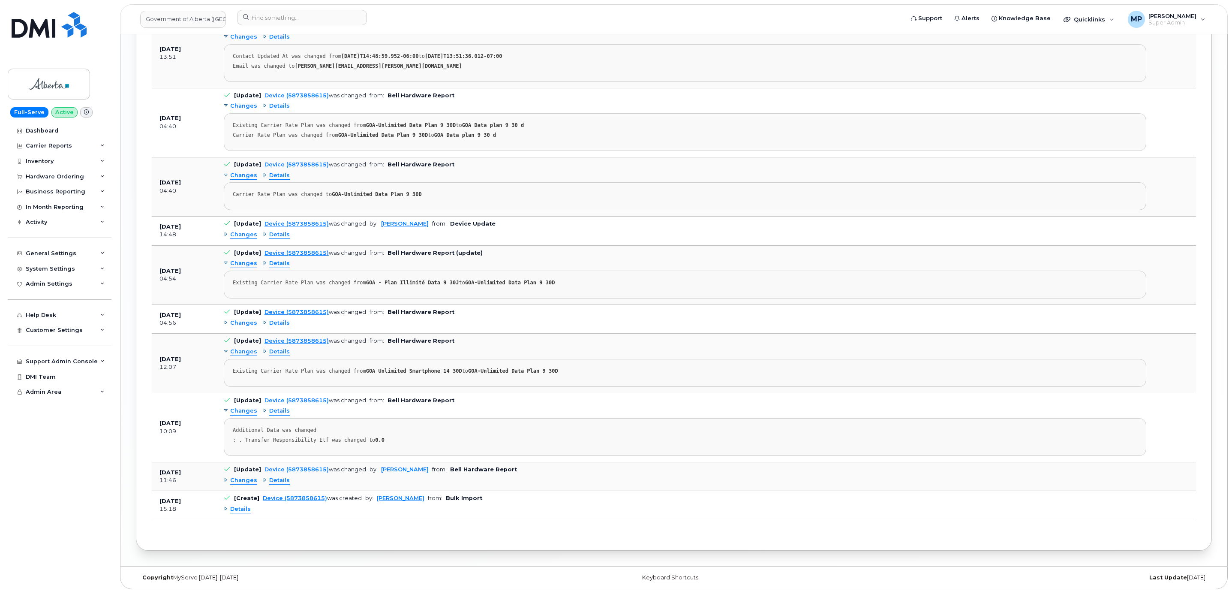
scroll to position [1970, 0]
drag, startPoint x: 243, startPoint y: 478, endPoint x: 242, endPoint y: 473, distance: 4.4
click at [243, 477] on span "Changes" at bounding box center [243, 478] width 27 height 8
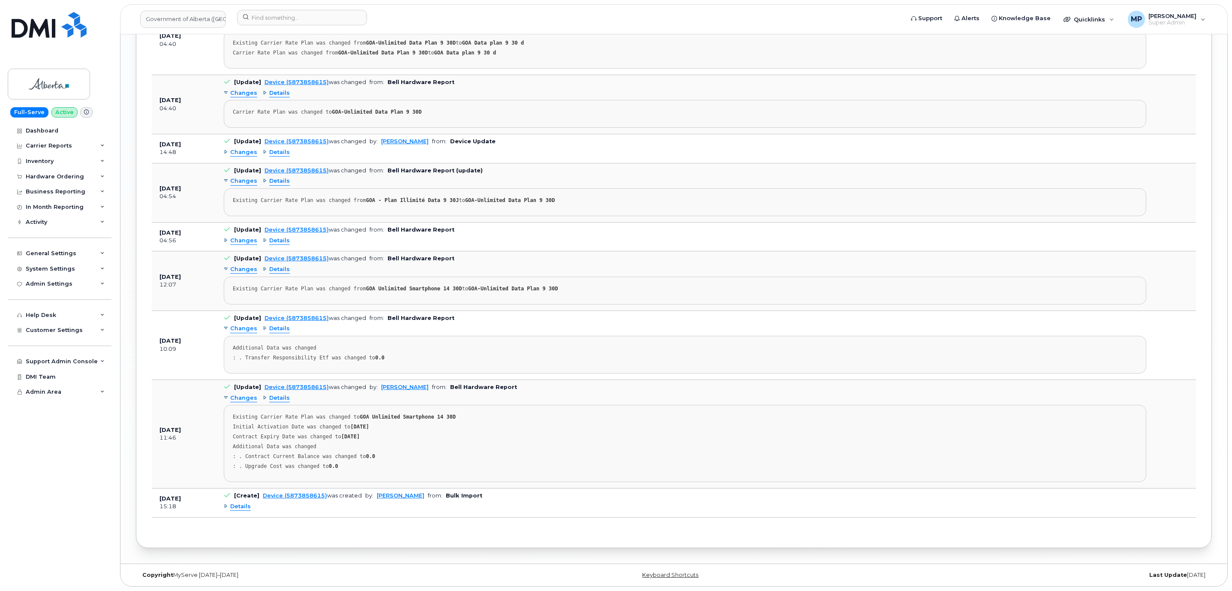
scroll to position [2050, 0]
click at [241, 507] on span "Details" at bounding box center [240, 507] width 21 height 8
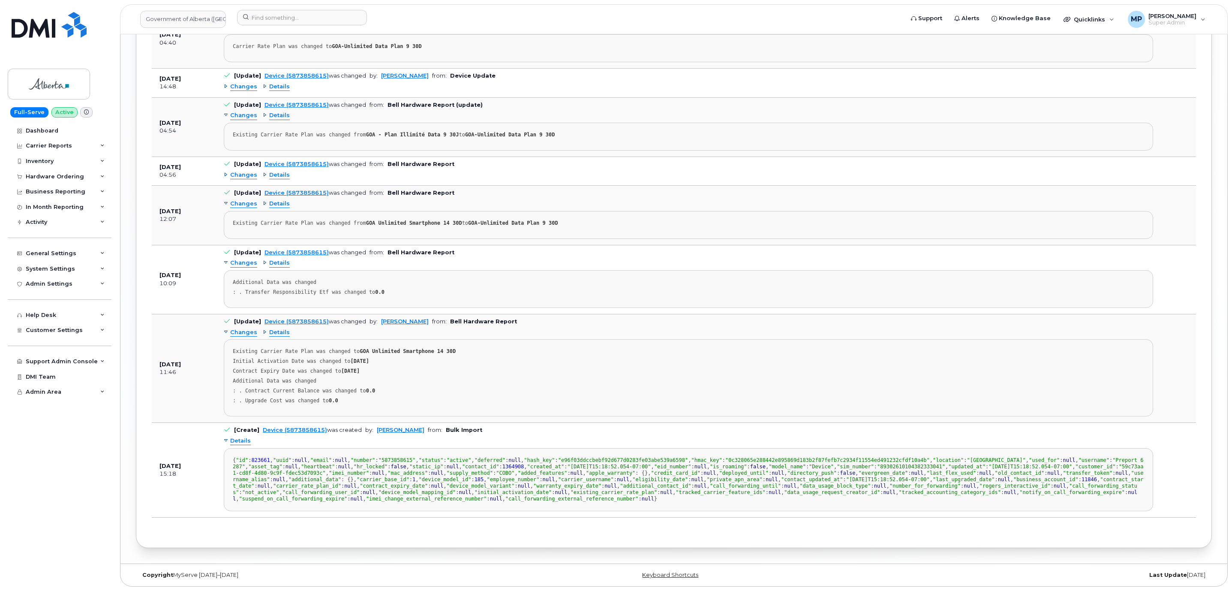
scroll to position [18, 0]
click at [877, 464] on span ""89302610104382333041"" at bounding box center [911, 467] width 68 height 6
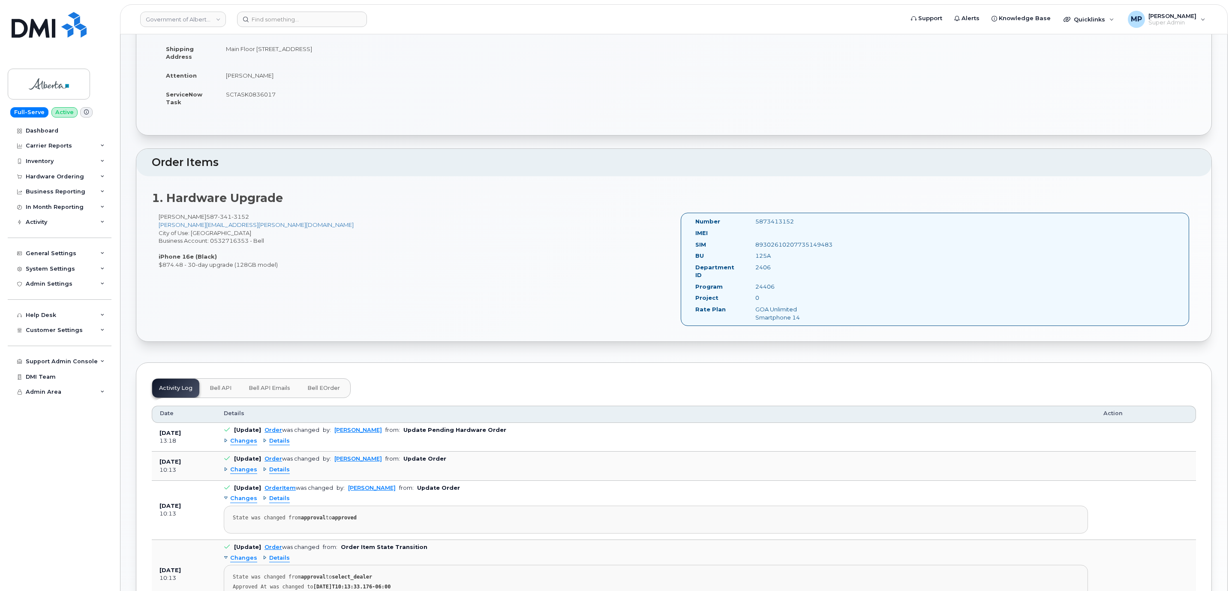
scroll to position [64, 0]
